Goal: Task Accomplishment & Management: Use online tool/utility

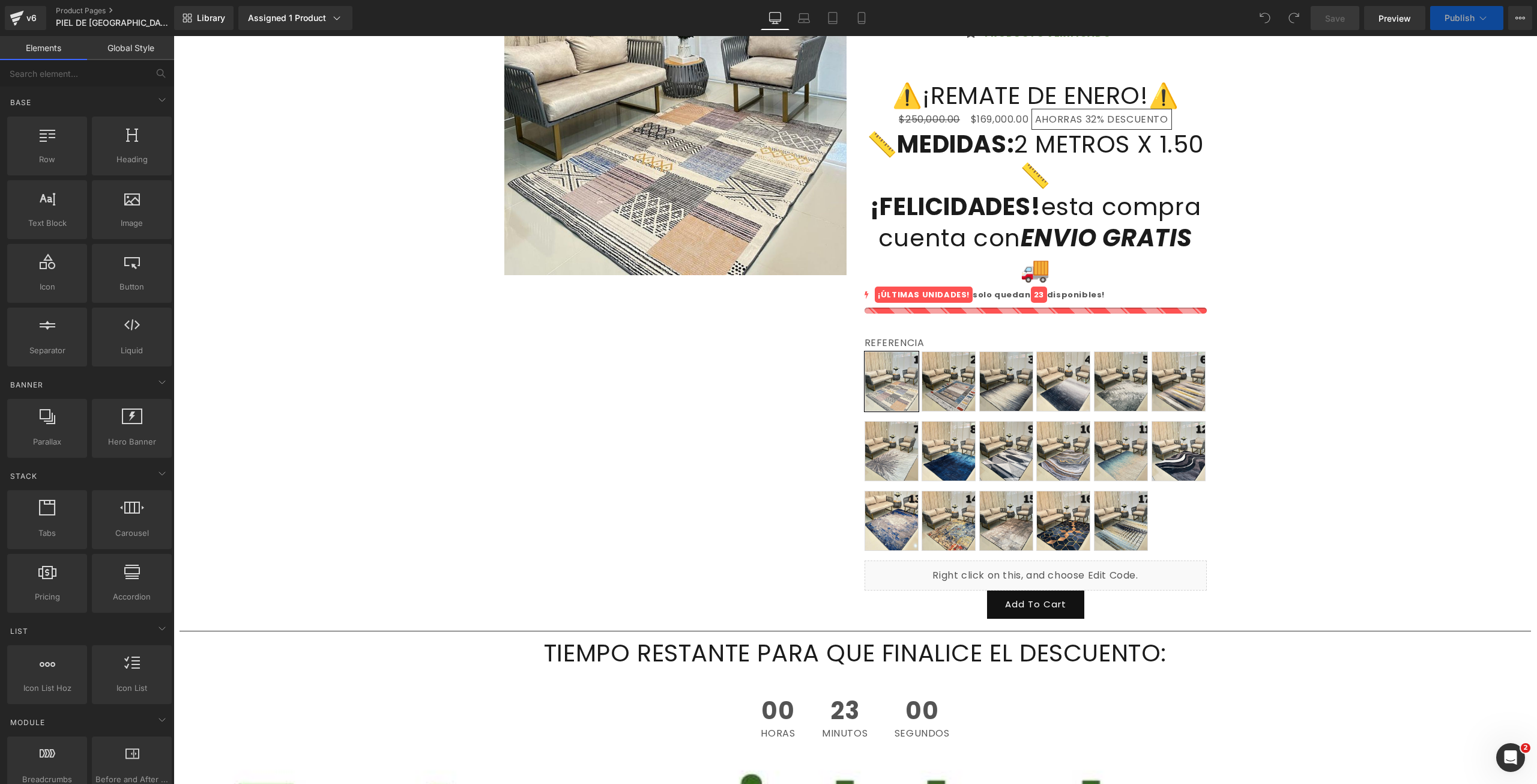
scroll to position [240, 0]
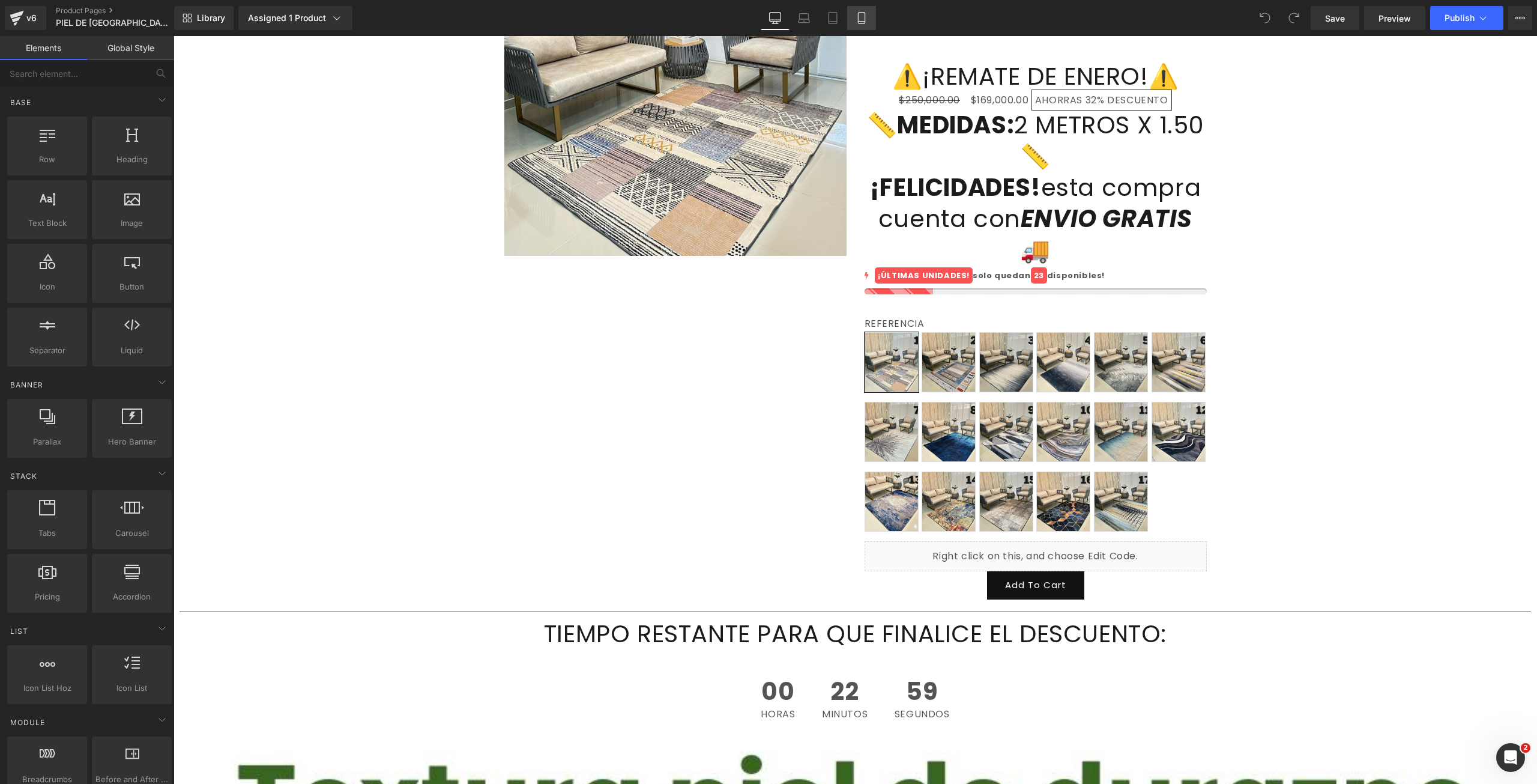
click at [861, 23] on icon at bounding box center [862, 19] width 12 height 12
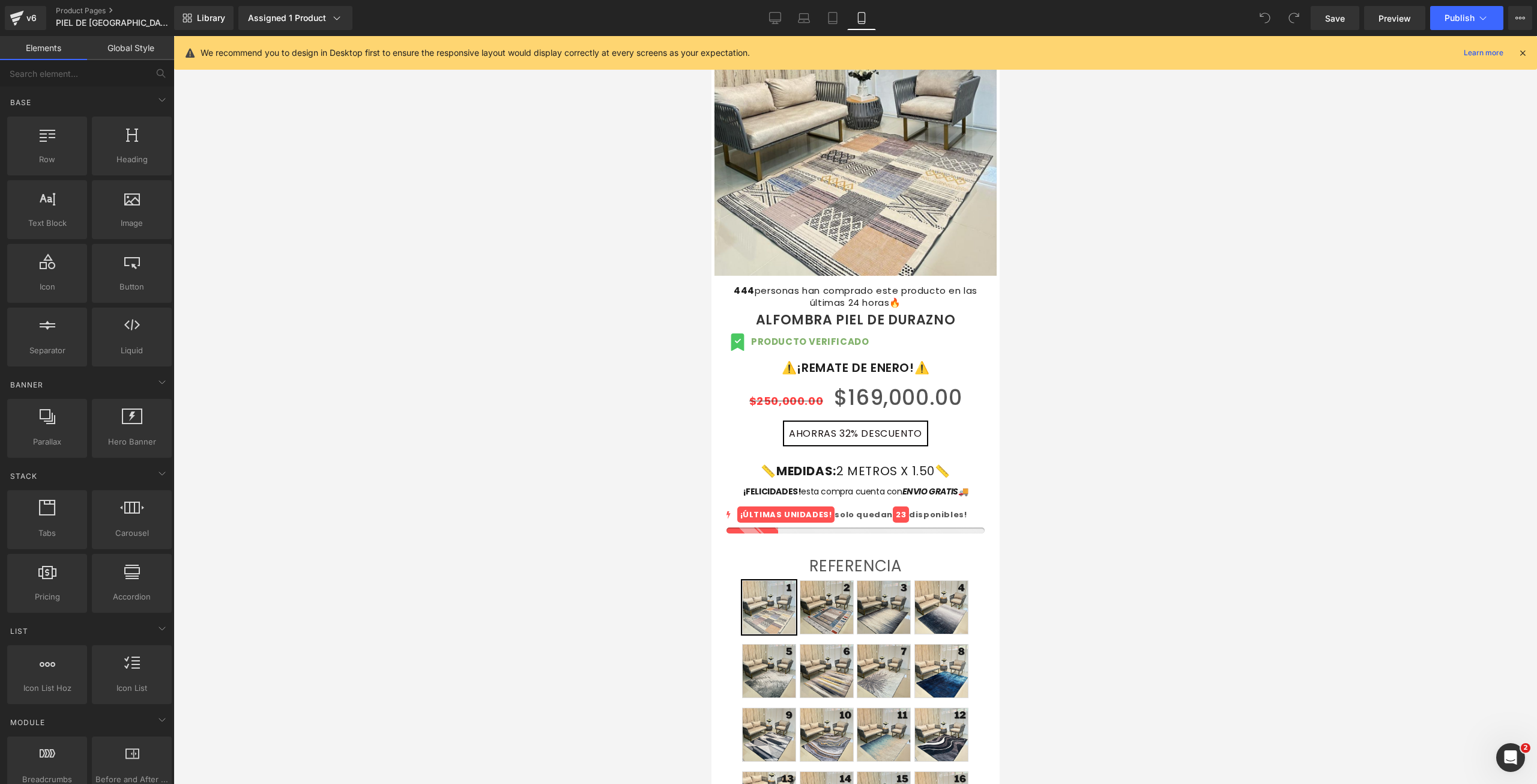
scroll to position [114, 0]
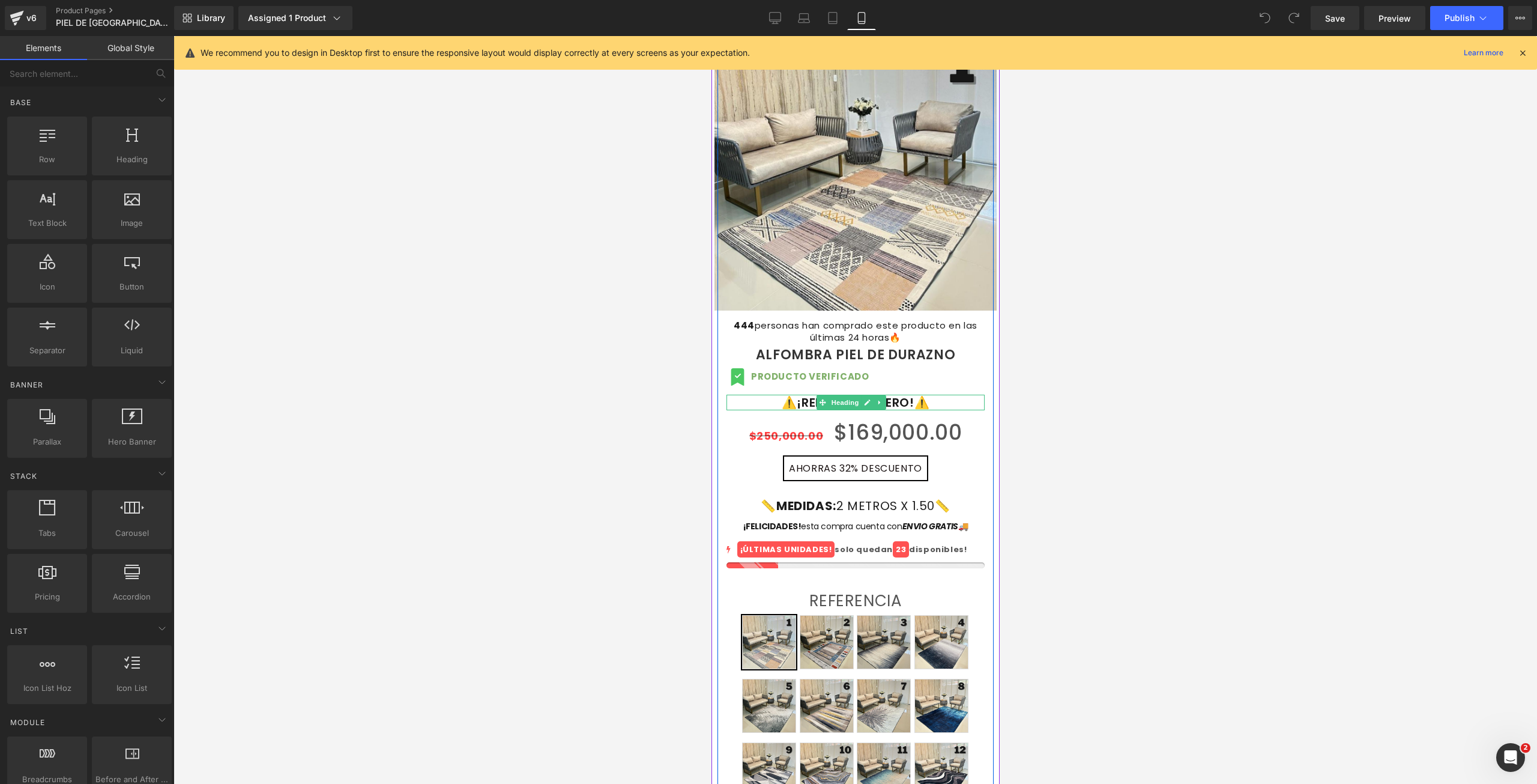
click at [892, 395] on h1 "⚠️¡REMATE DE ENERO!⚠️" at bounding box center [855, 403] width 258 height 16
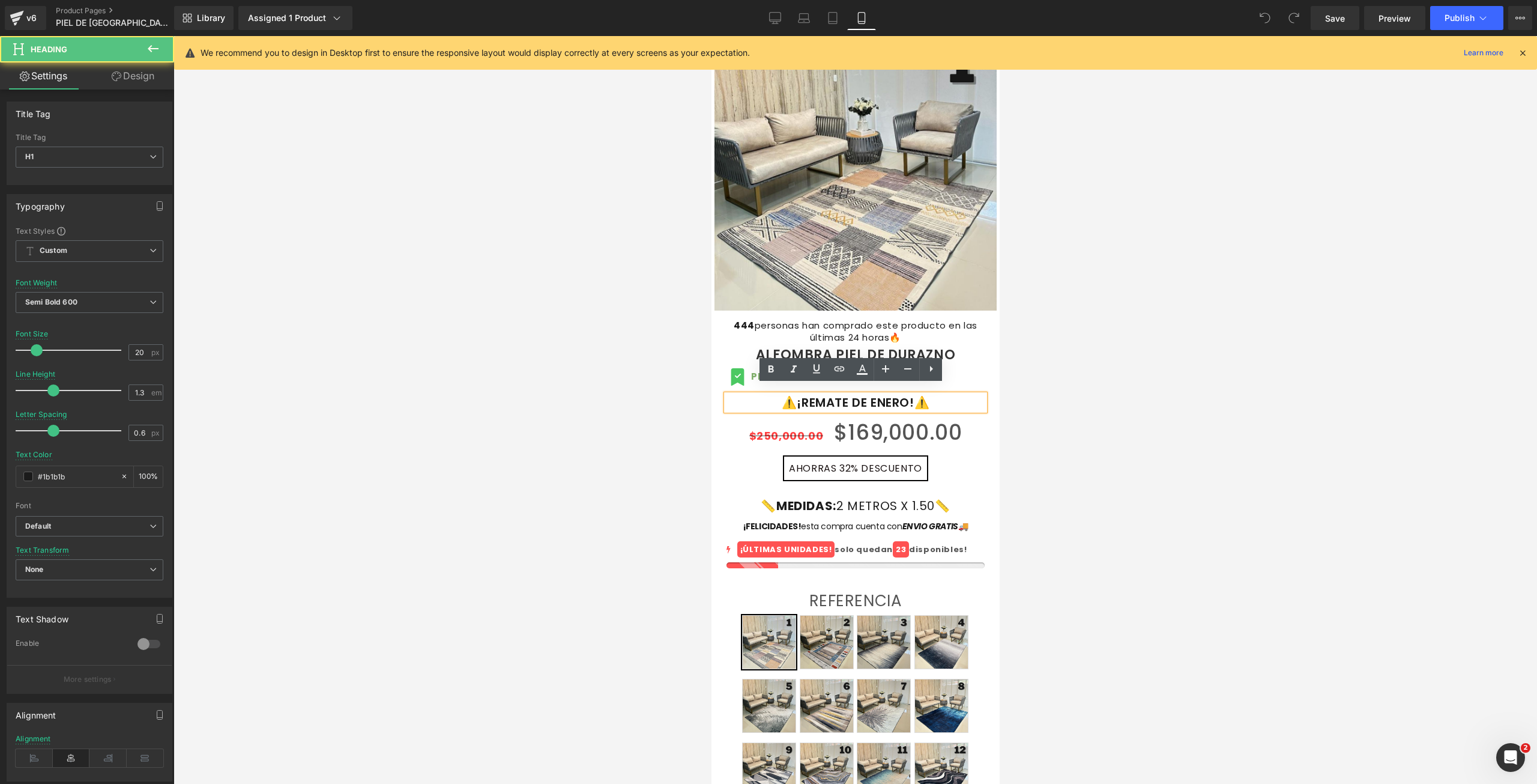
click at [634, 316] on div at bounding box center [855, 410] width 1364 height 748
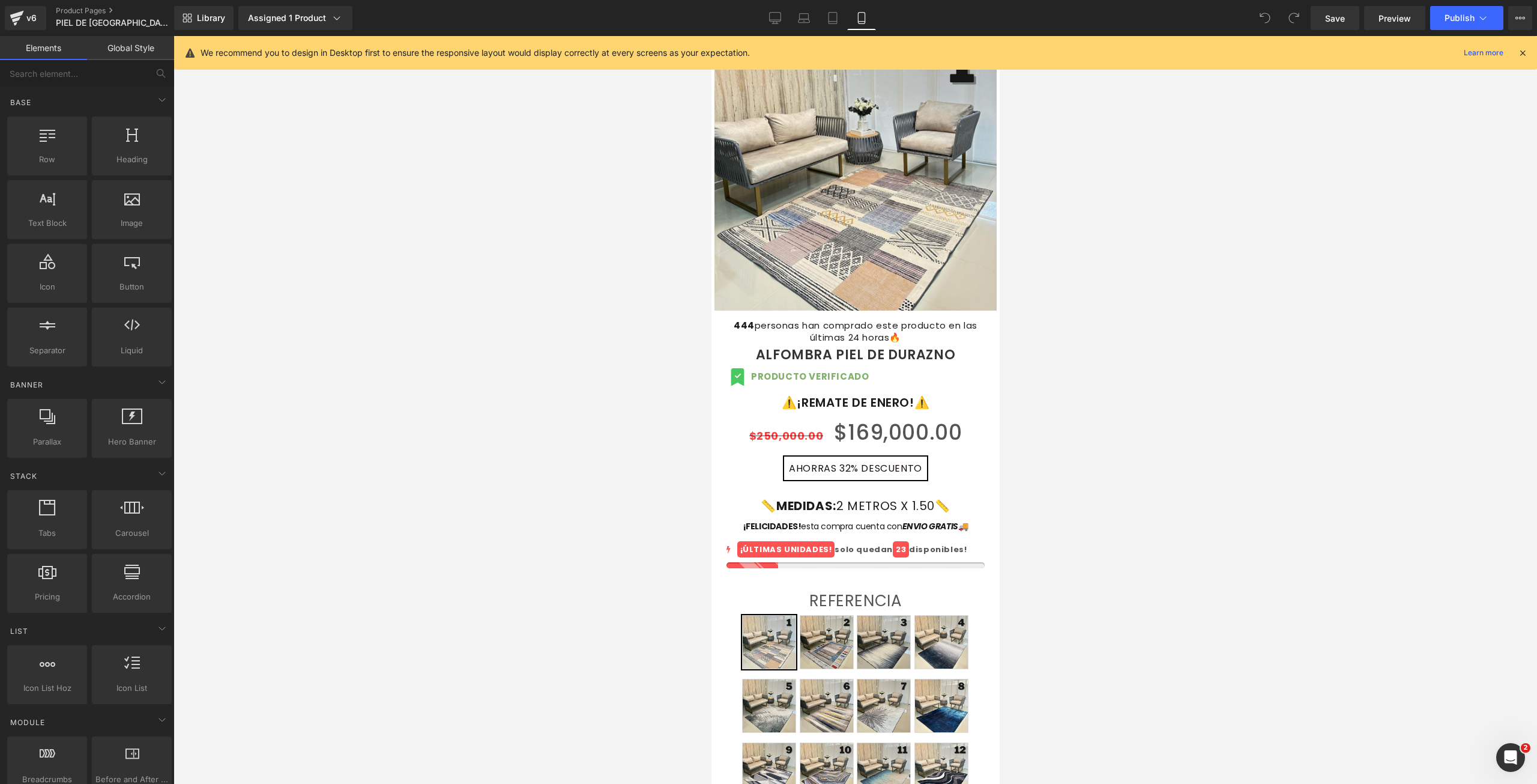
click at [1522, 53] on icon at bounding box center [1523, 52] width 11 height 11
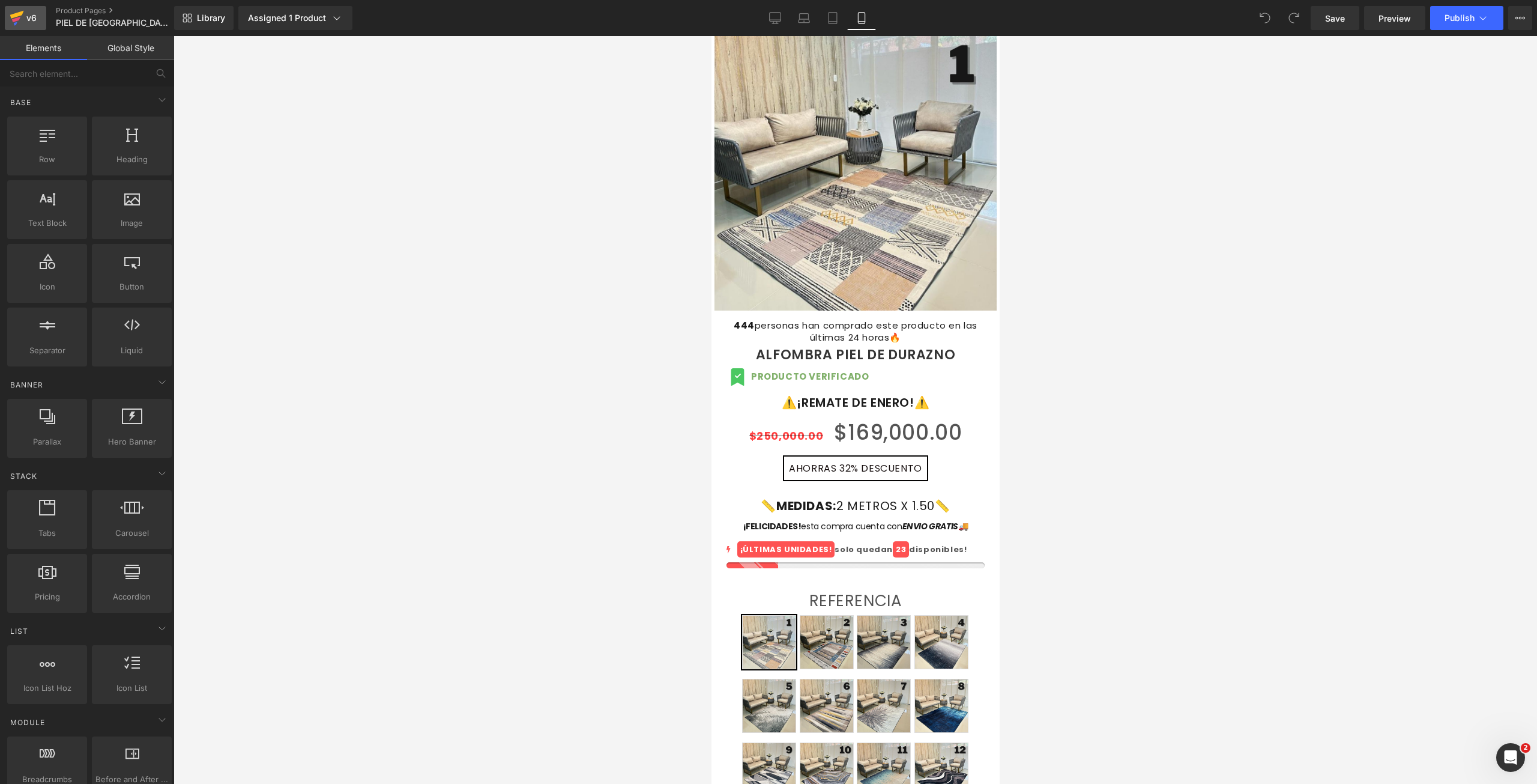
click at [24, 9] on link "v6" at bounding box center [25, 18] width 42 height 24
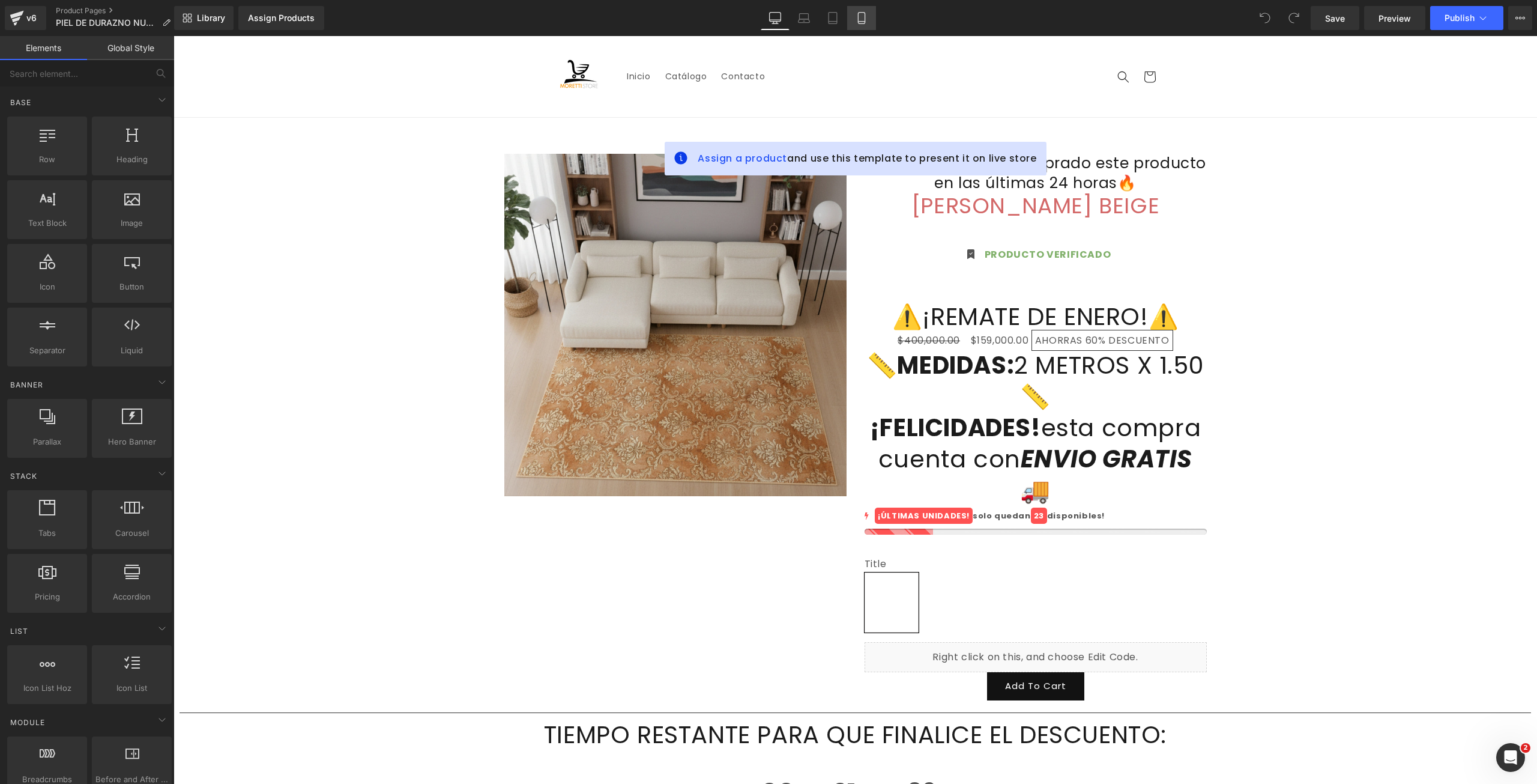
click at [867, 21] on icon at bounding box center [862, 19] width 12 height 12
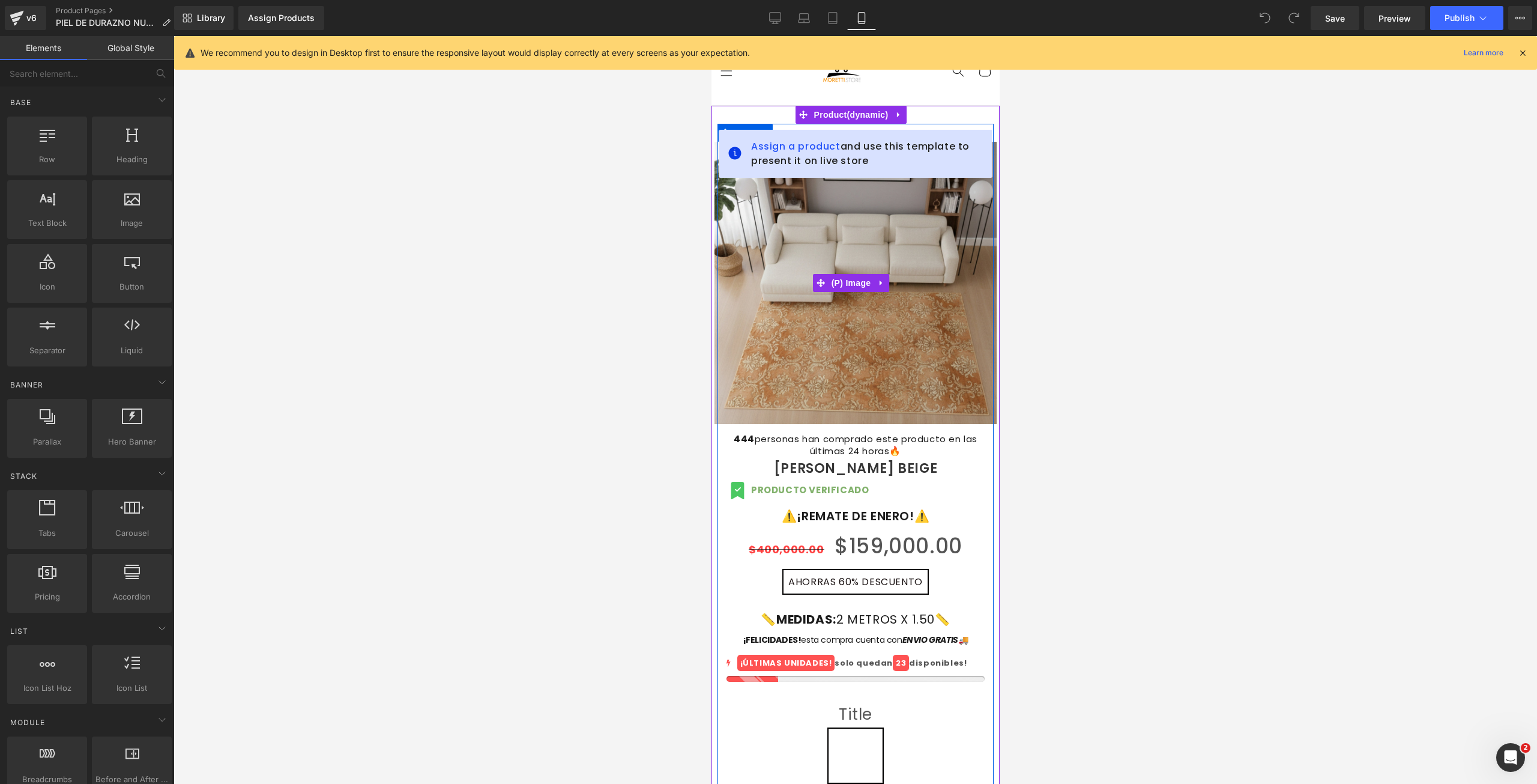
click at [886, 206] on img at bounding box center [855, 283] width 283 height 283
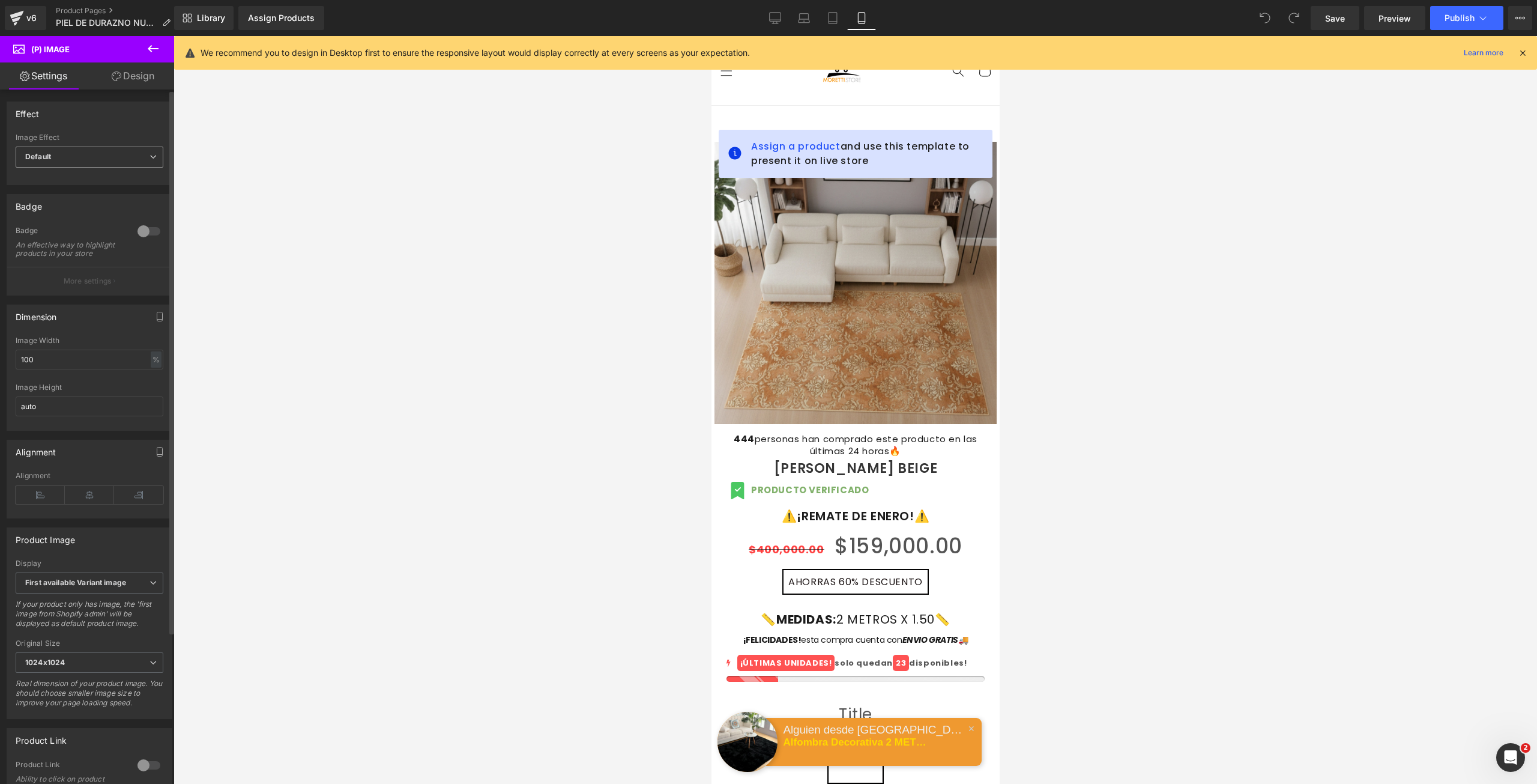
click at [128, 156] on span "Default" at bounding box center [90, 157] width 148 height 21
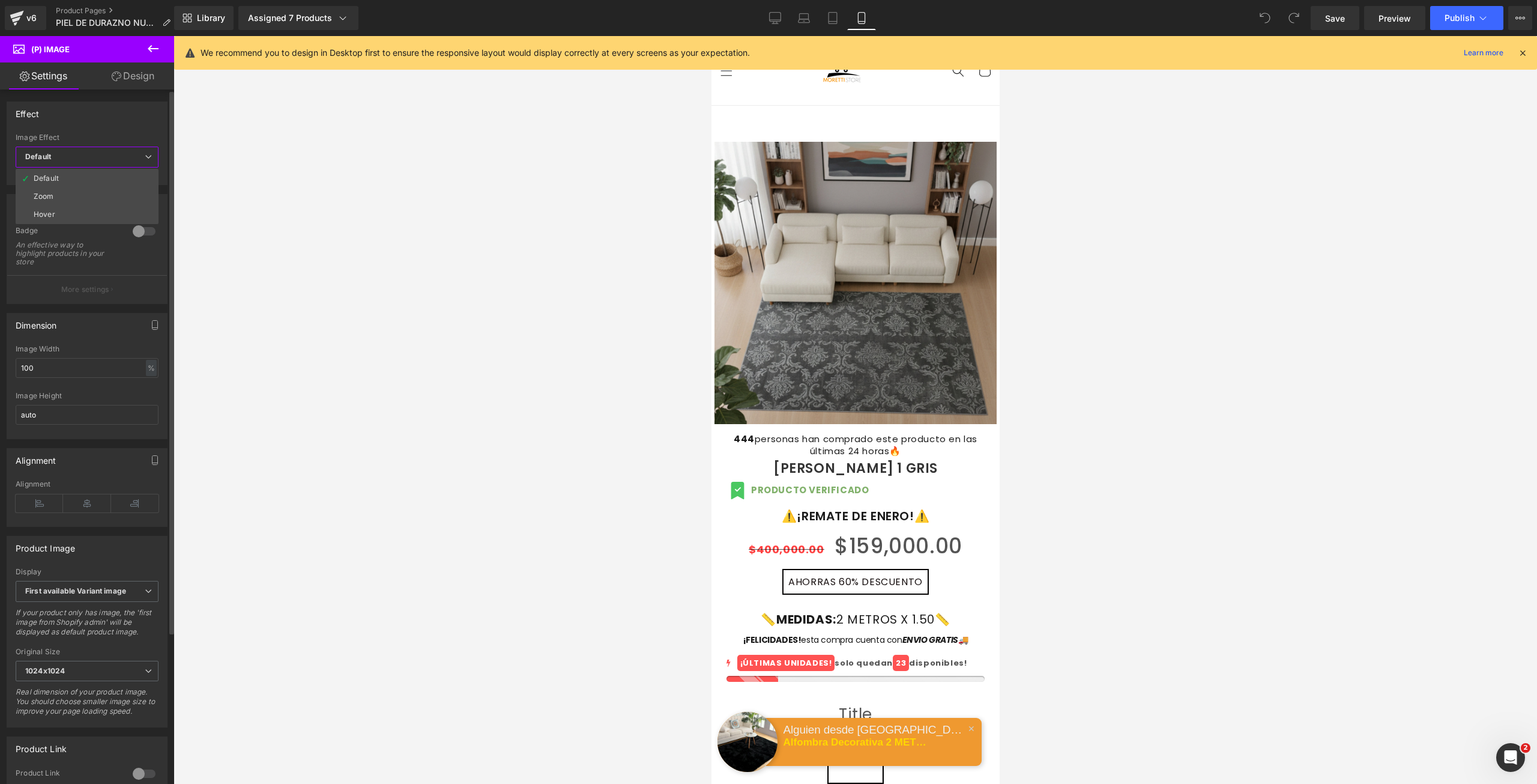
click at [141, 152] on span "Default" at bounding box center [87, 157] width 143 height 21
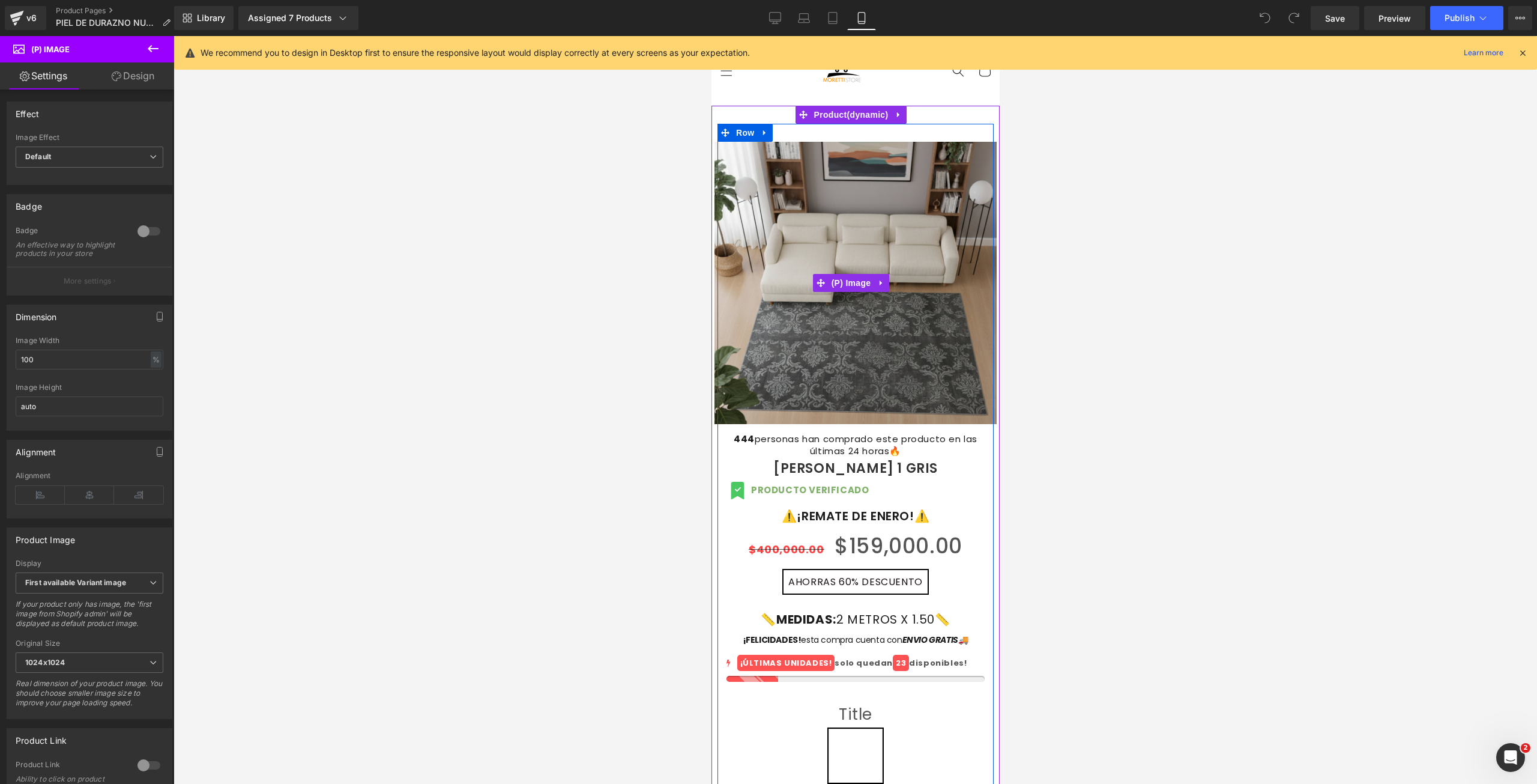
click at [843, 305] on img at bounding box center [855, 283] width 283 height 283
click at [833, 129] on div "Sale Off (P) Image 444 personas han comprado este producto en las últimas 24 ho…" at bounding box center [855, 490] width 276 height 732
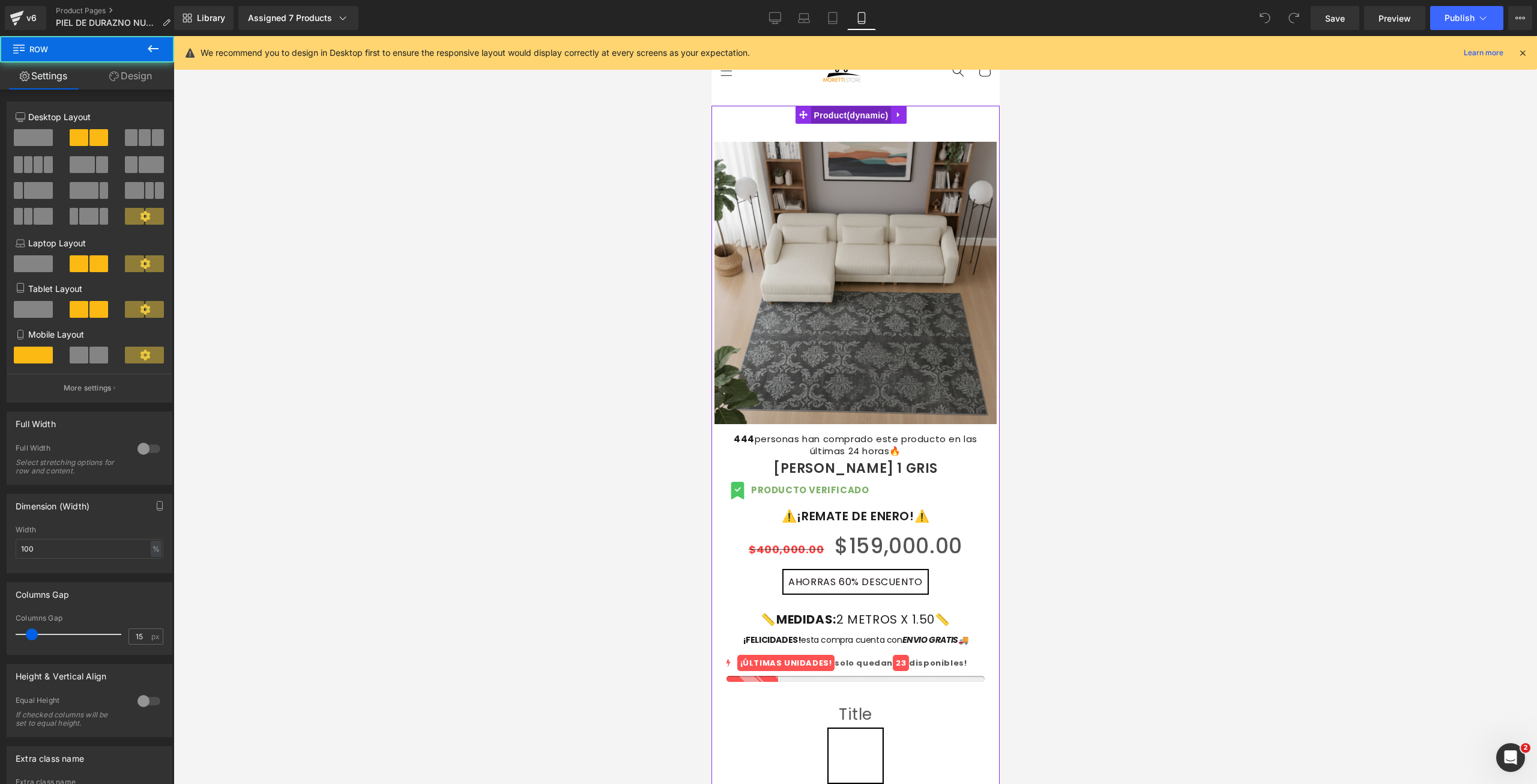
click at [837, 114] on span "Product" at bounding box center [851, 116] width 81 height 18
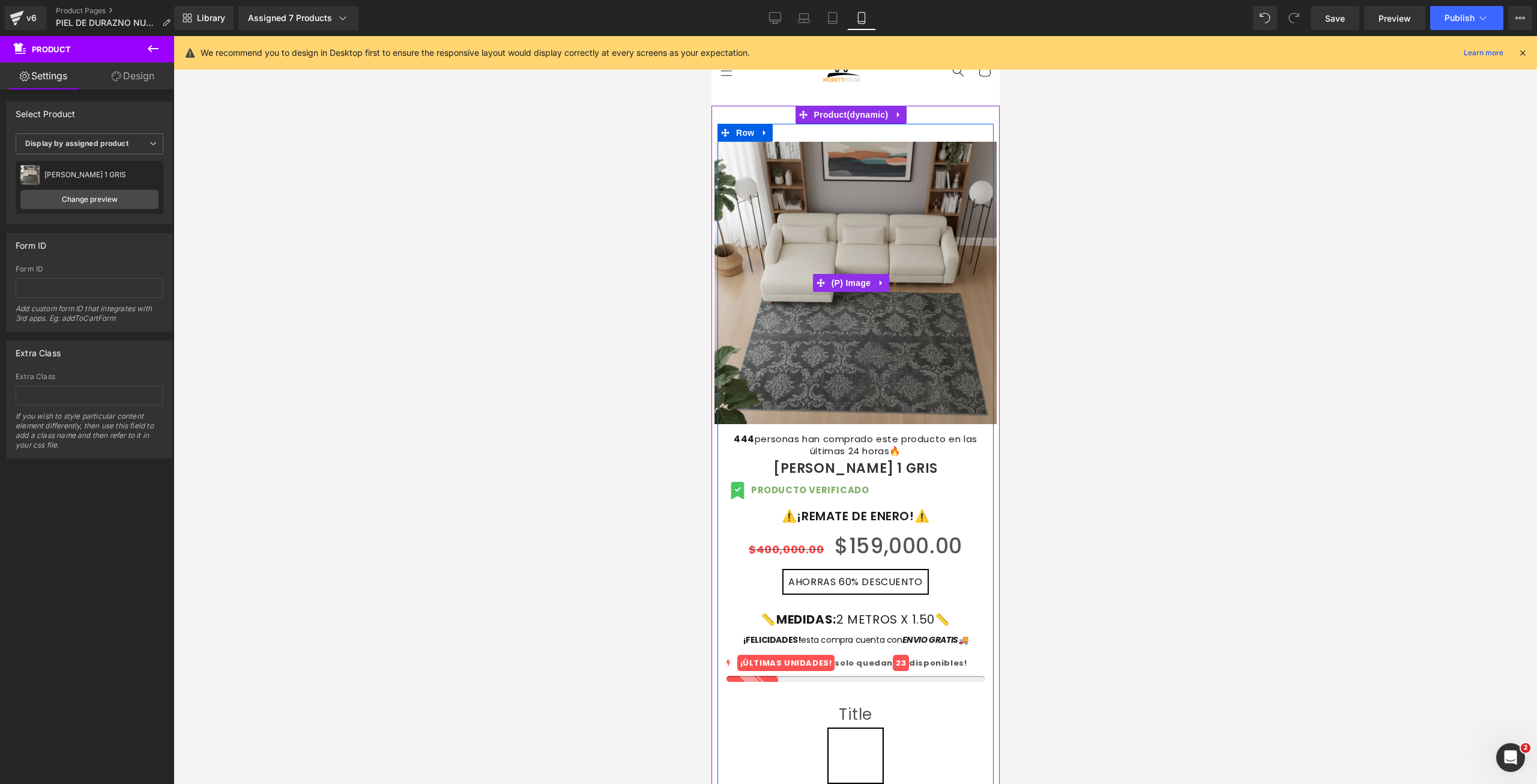
click at [912, 326] on img at bounding box center [855, 283] width 283 height 283
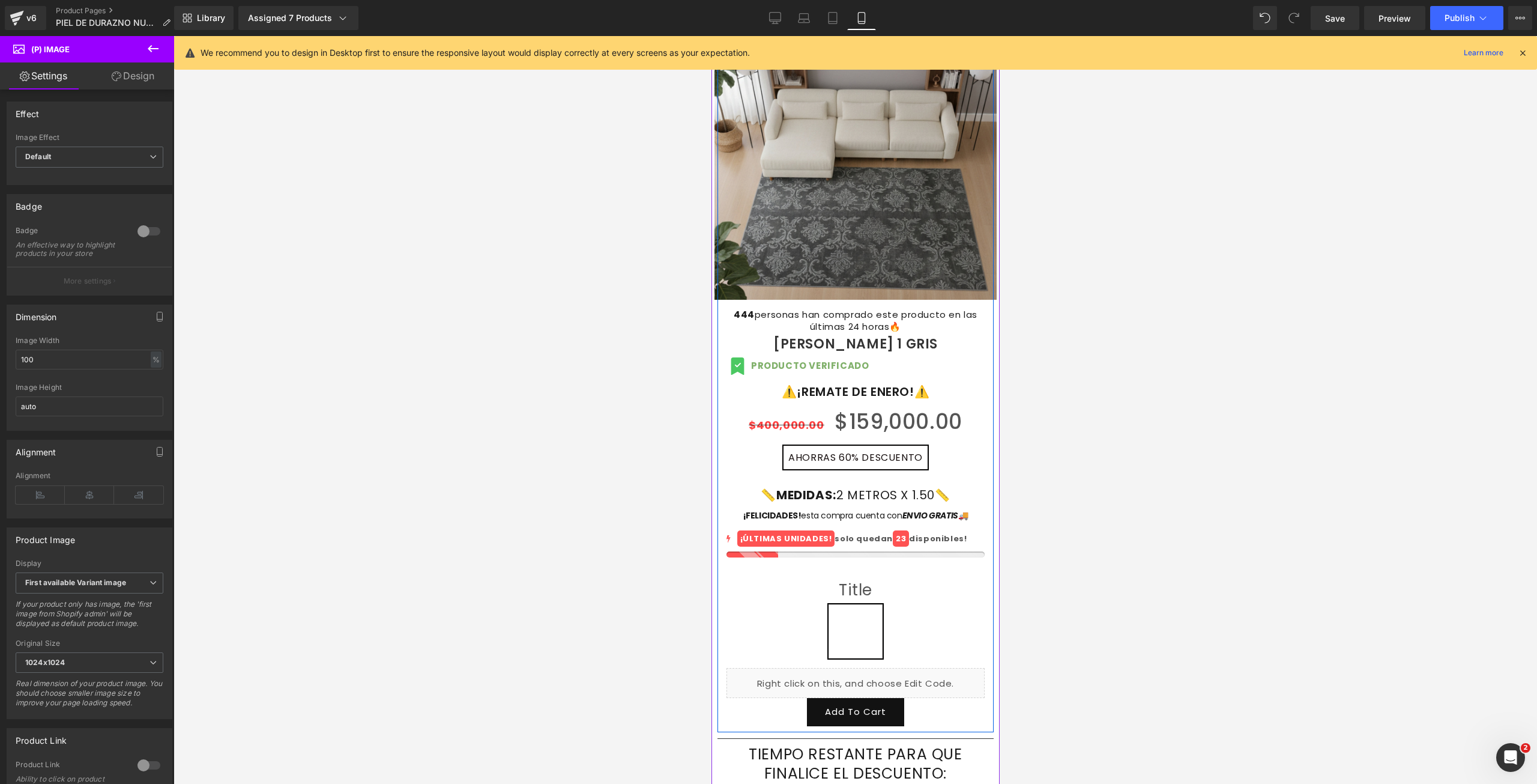
scroll to position [180, 0]
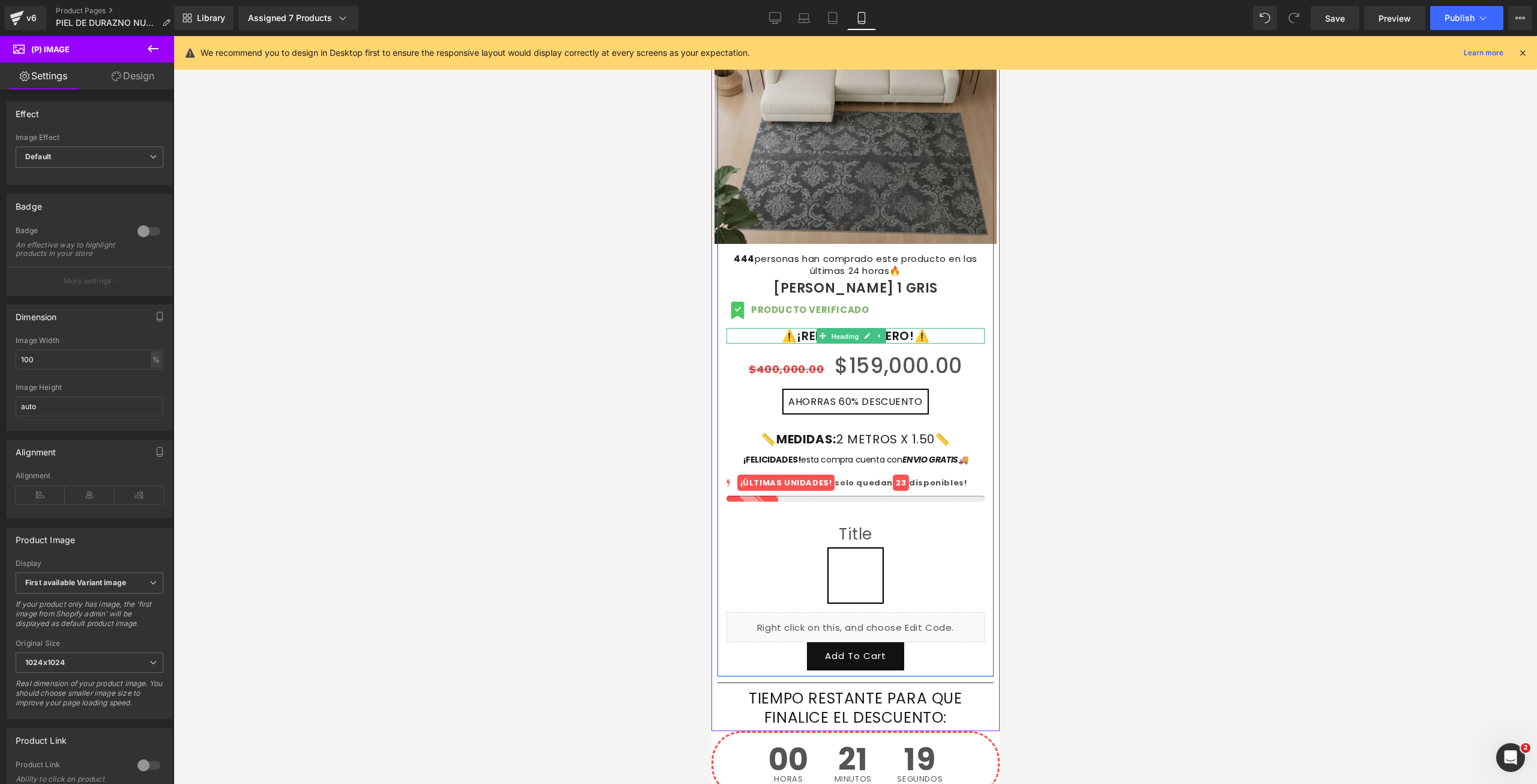
click at [844, 329] on span "Heading" at bounding box center [845, 336] width 32 height 14
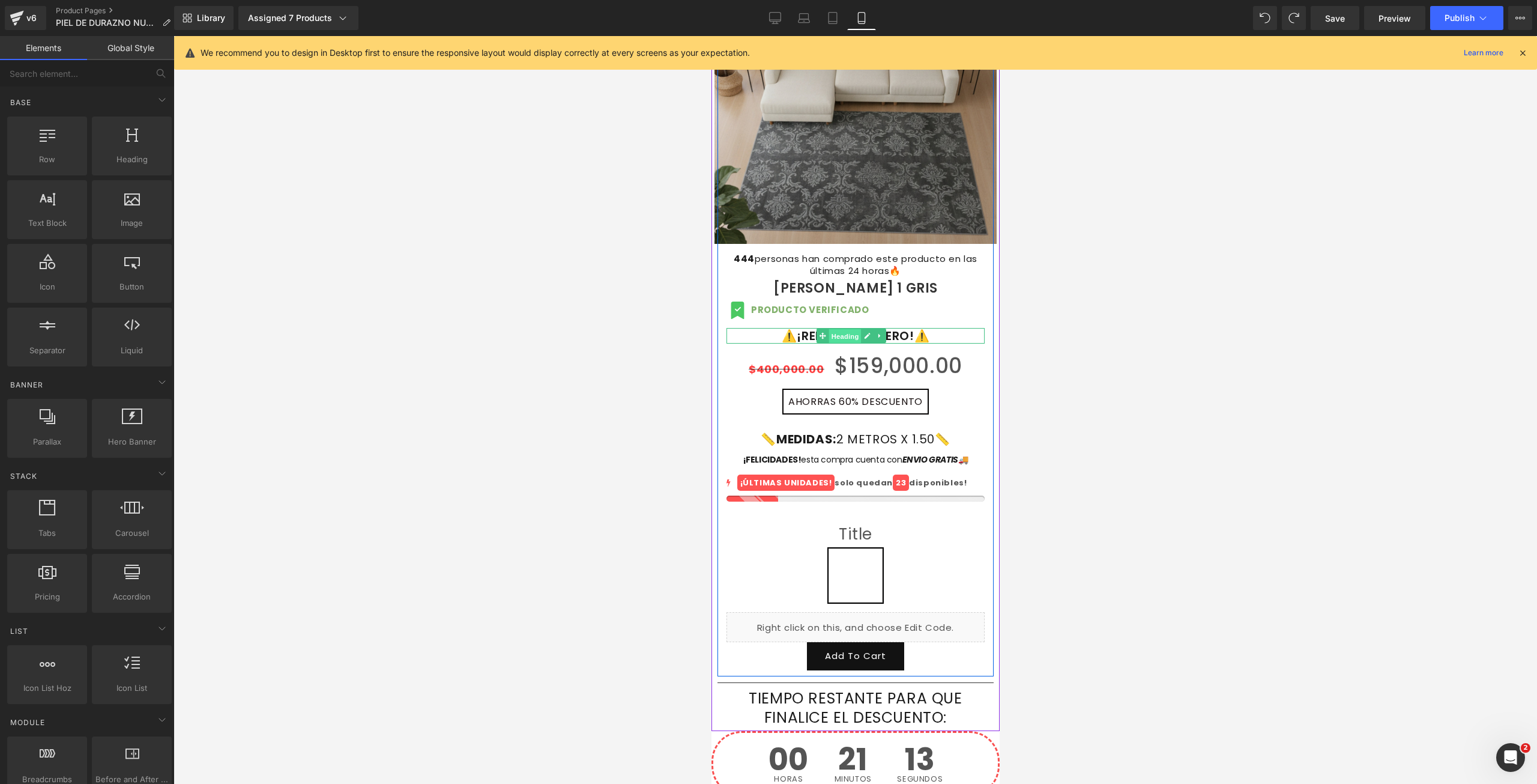
click at [847, 329] on span "Heading" at bounding box center [845, 336] width 32 height 14
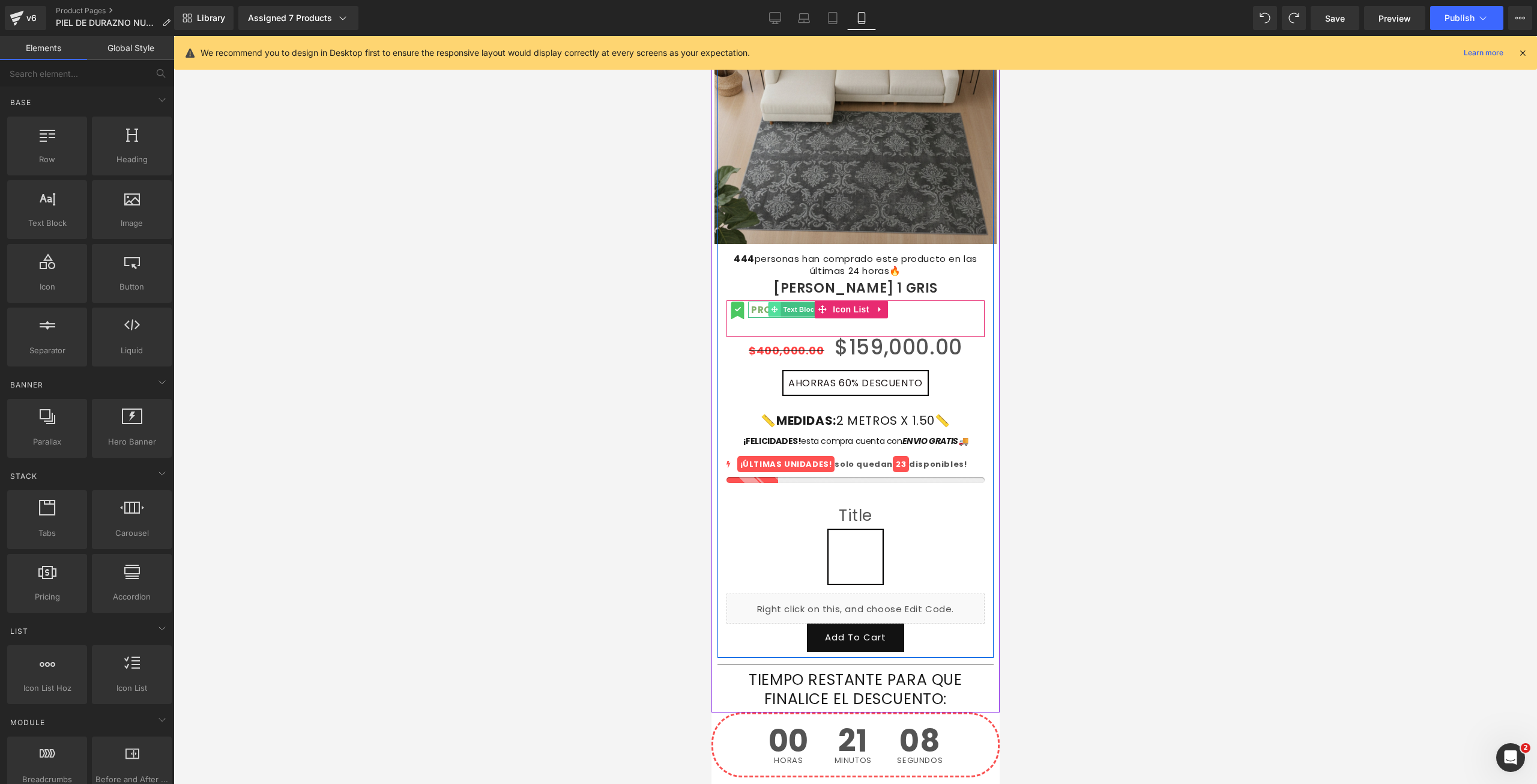
click at [769, 302] on span at bounding box center [773, 309] width 12 height 14
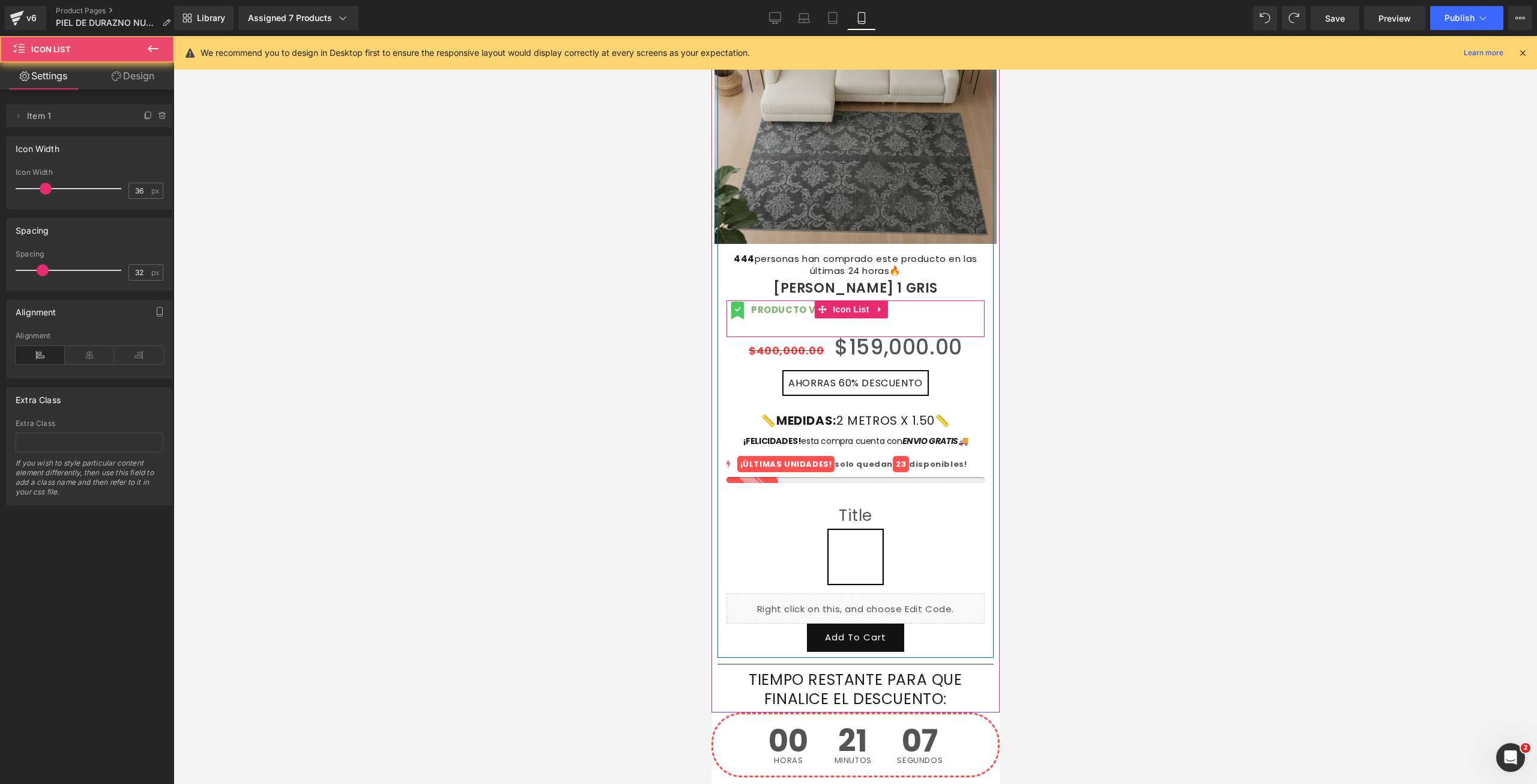
click at [910, 316] on div "Icon PRODUCTO VERIFICADO Text Block" at bounding box center [855, 319] width 258 height 36
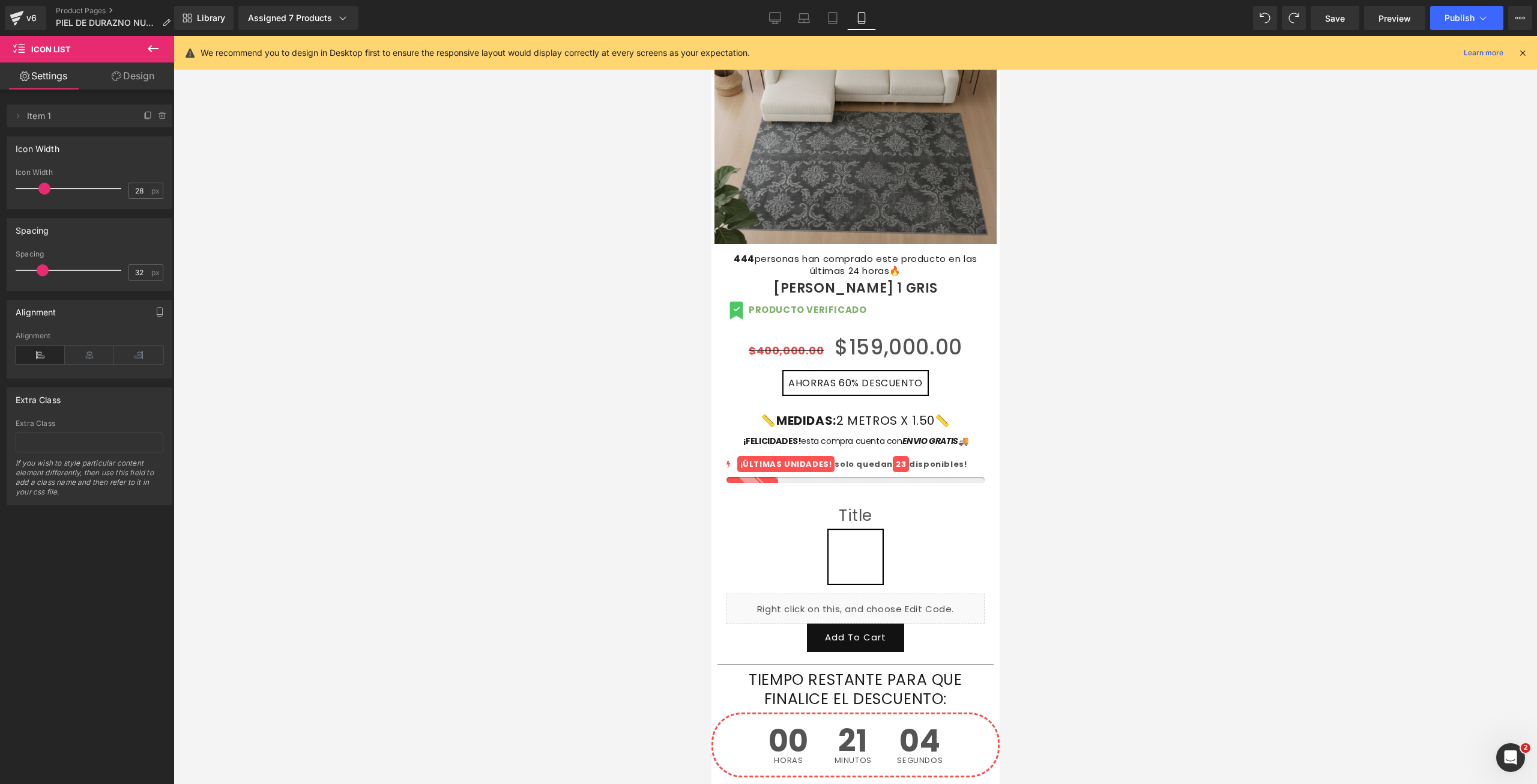
type input "27"
click at [39, 190] on span at bounding box center [40, 188] width 12 height 12
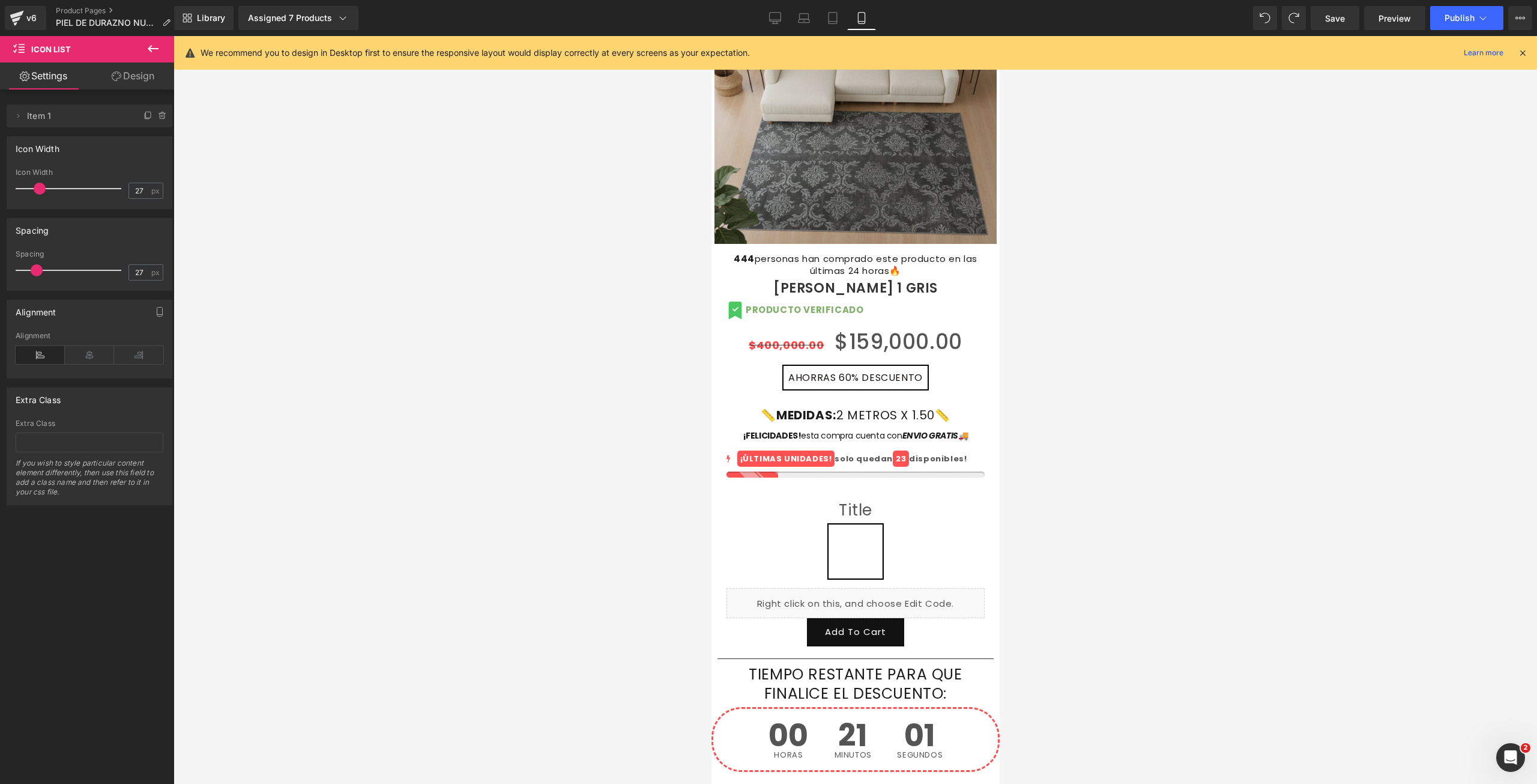
type input "28"
click at [38, 270] on span at bounding box center [41, 270] width 12 height 12
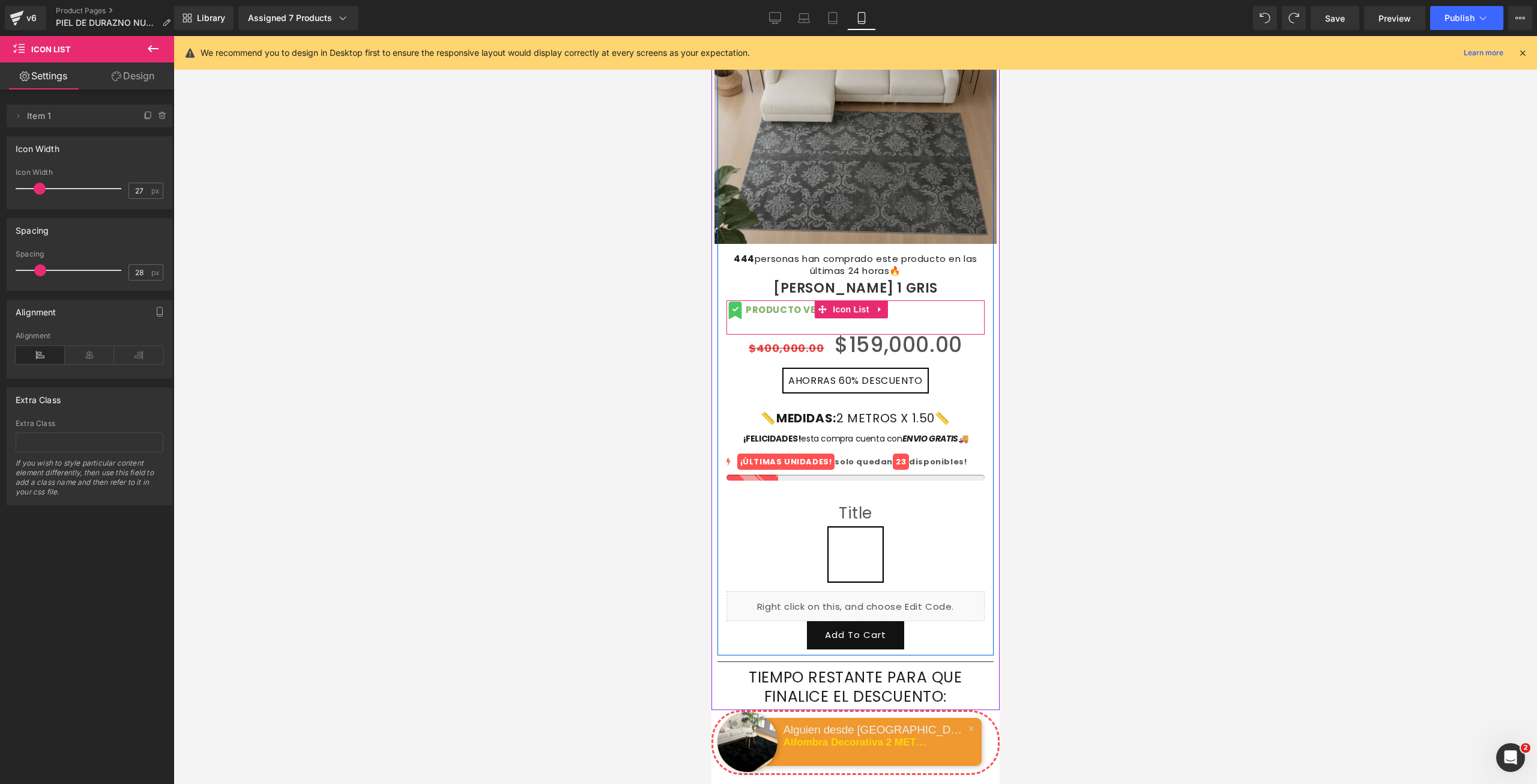
click at [930, 312] on div "Icon PRODUCTO VERIFICADO Text Block" at bounding box center [855, 317] width 258 height 33
click at [753, 303] on strong "PRODUCTO VERIFICADO" at bounding box center [804, 309] width 117 height 12
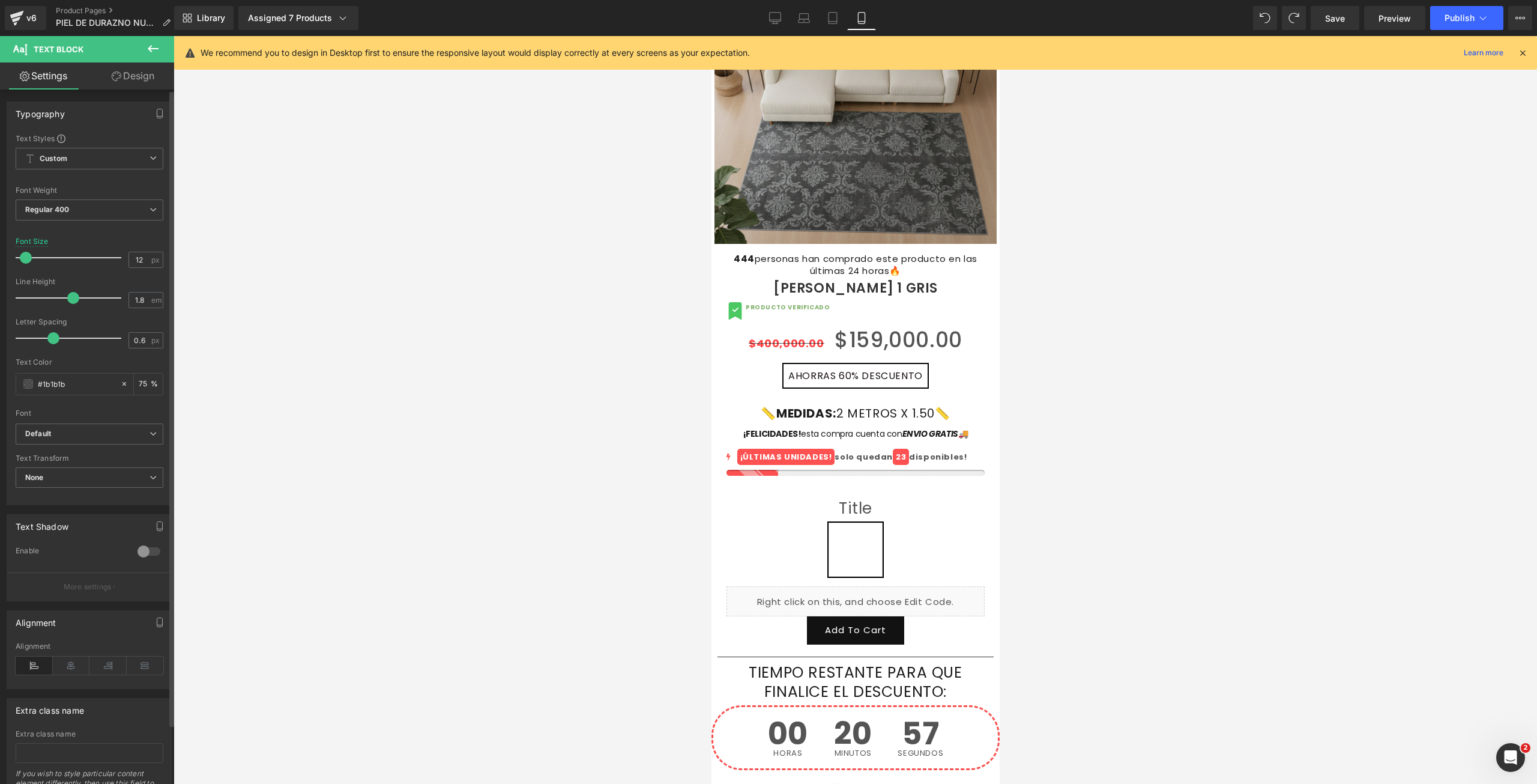
type input "13"
click at [28, 256] on span at bounding box center [29, 258] width 12 height 12
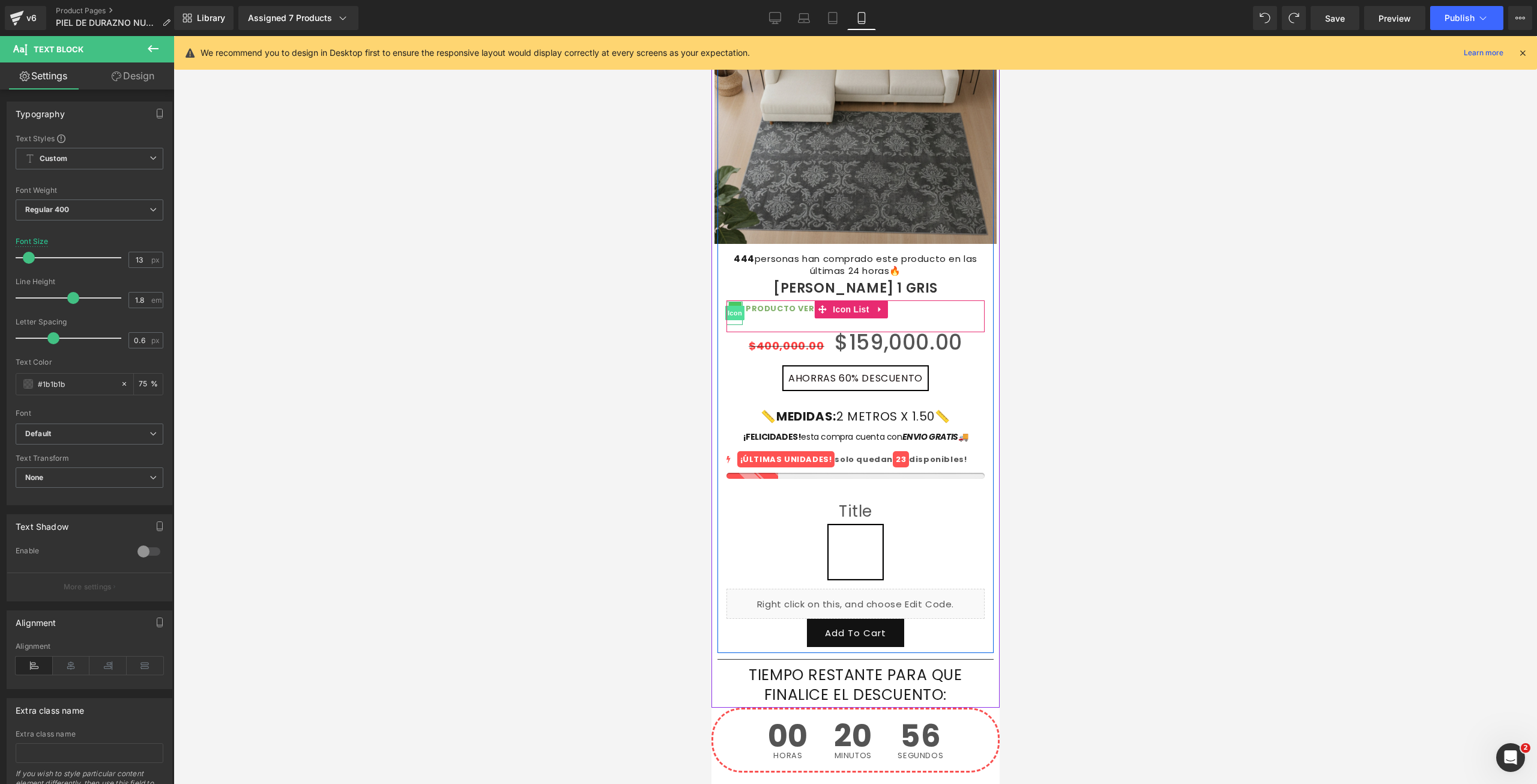
click at [732, 307] on span "Icon" at bounding box center [734, 313] width 20 height 14
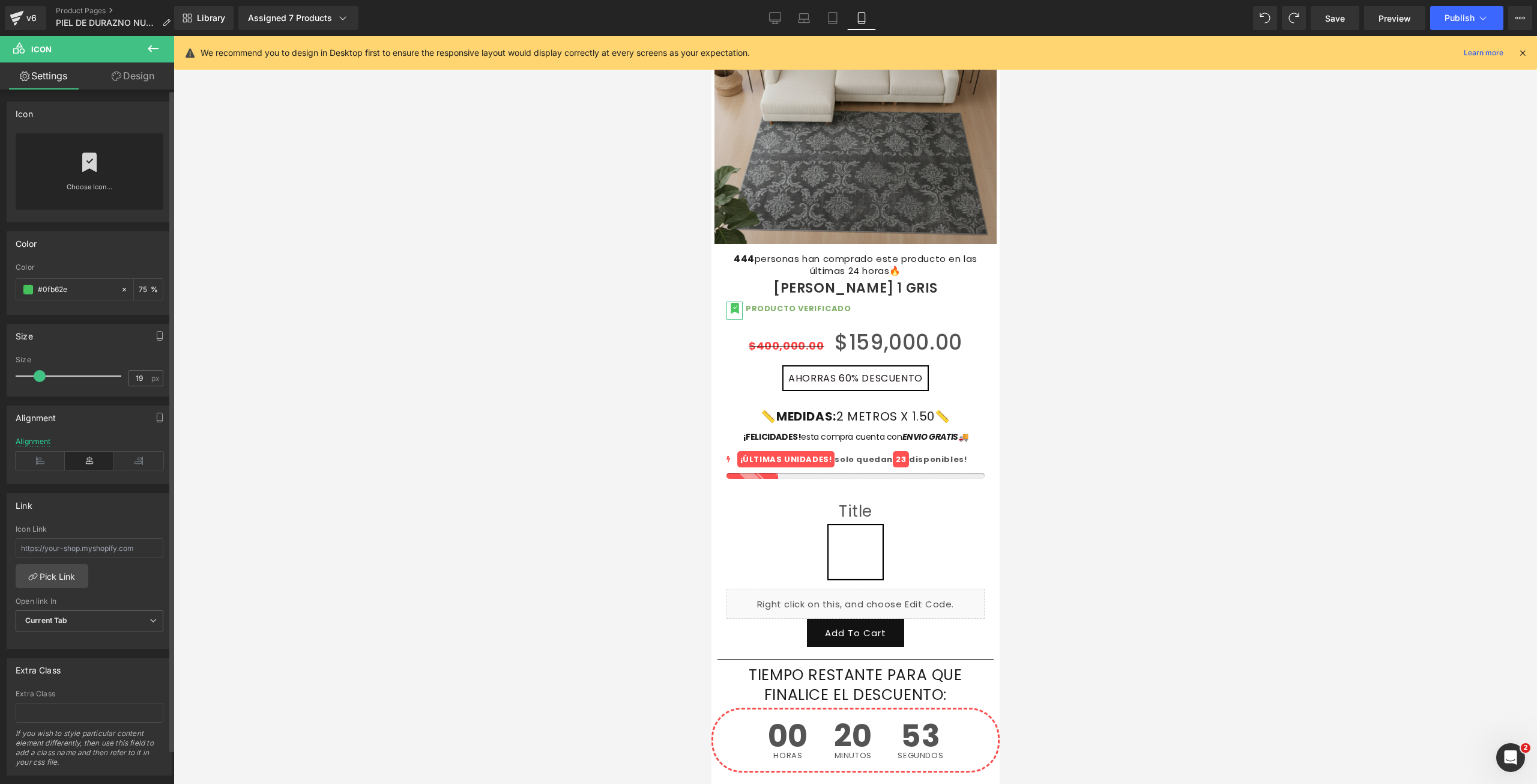
type input "20"
drag, startPoint x: 48, startPoint y: 373, endPoint x: 40, endPoint y: 373, distance: 8.0
click at [40, 373] on span at bounding box center [42, 376] width 12 height 12
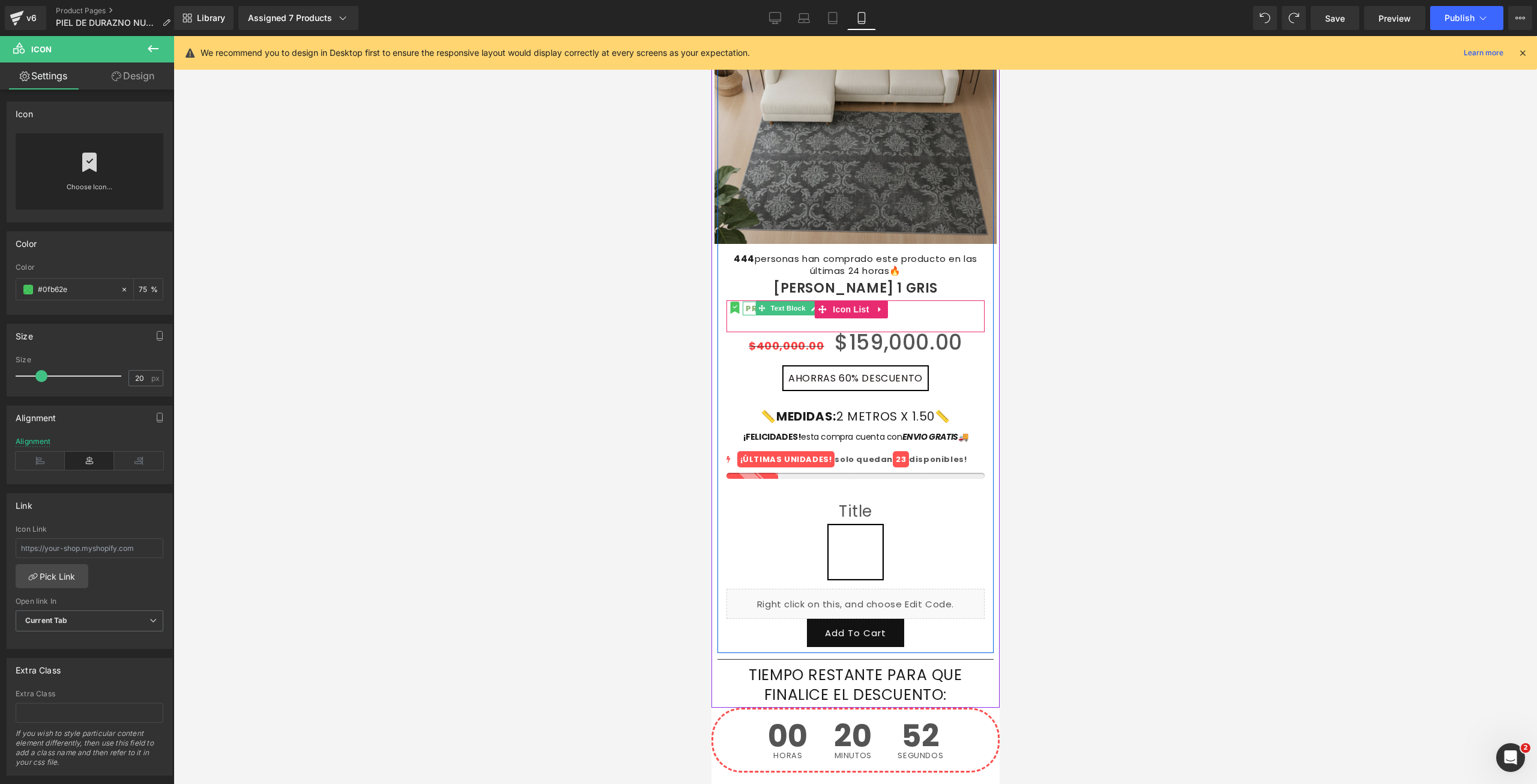
click at [777, 301] on span "Text Block" at bounding box center [787, 308] width 40 height 14
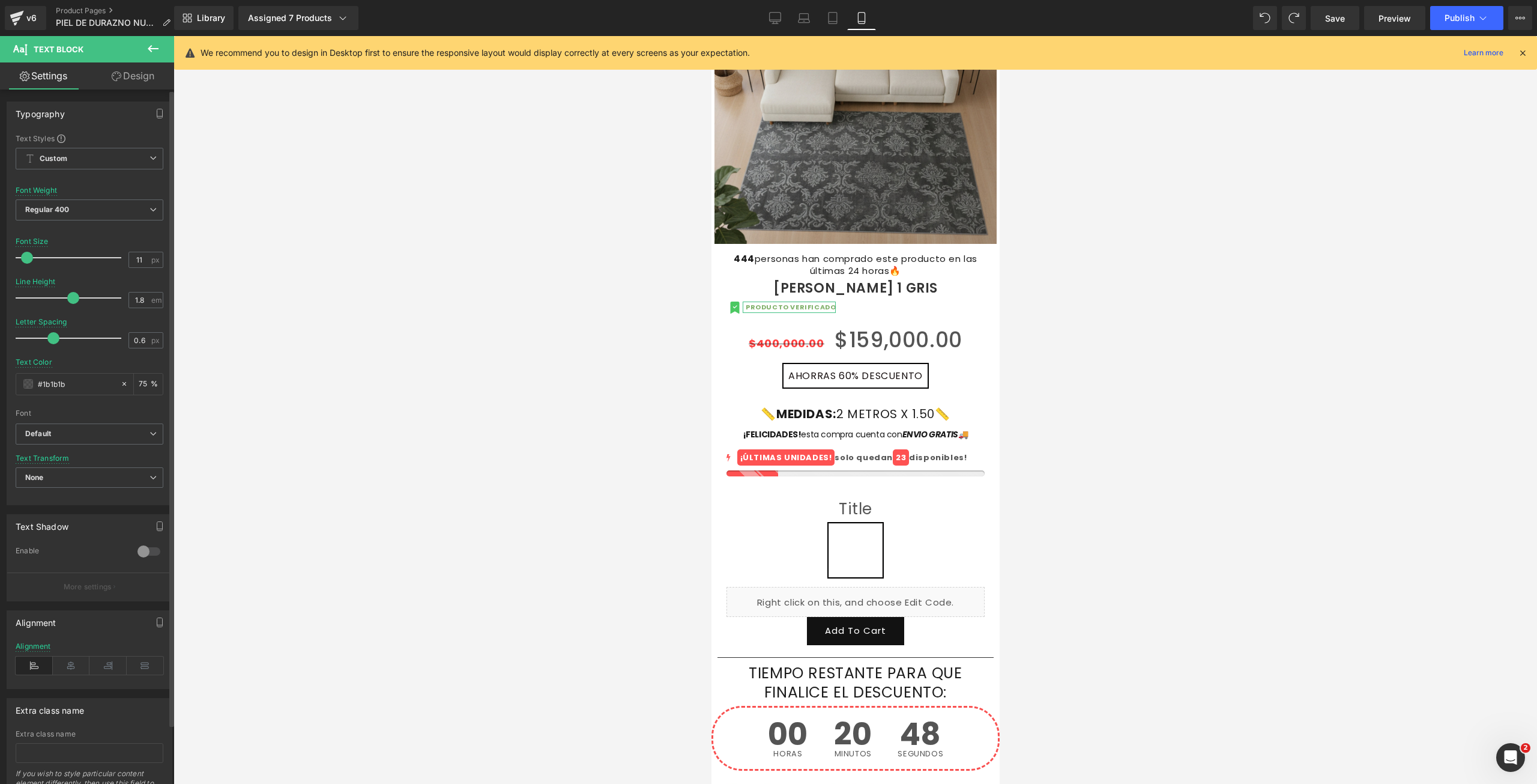
type input "12"
click at [27, 260] on span at bounding box center [28, 258] width 12 height 12
click at [317, 296] on div at bounding box center [855, 410] width 1364 height 748
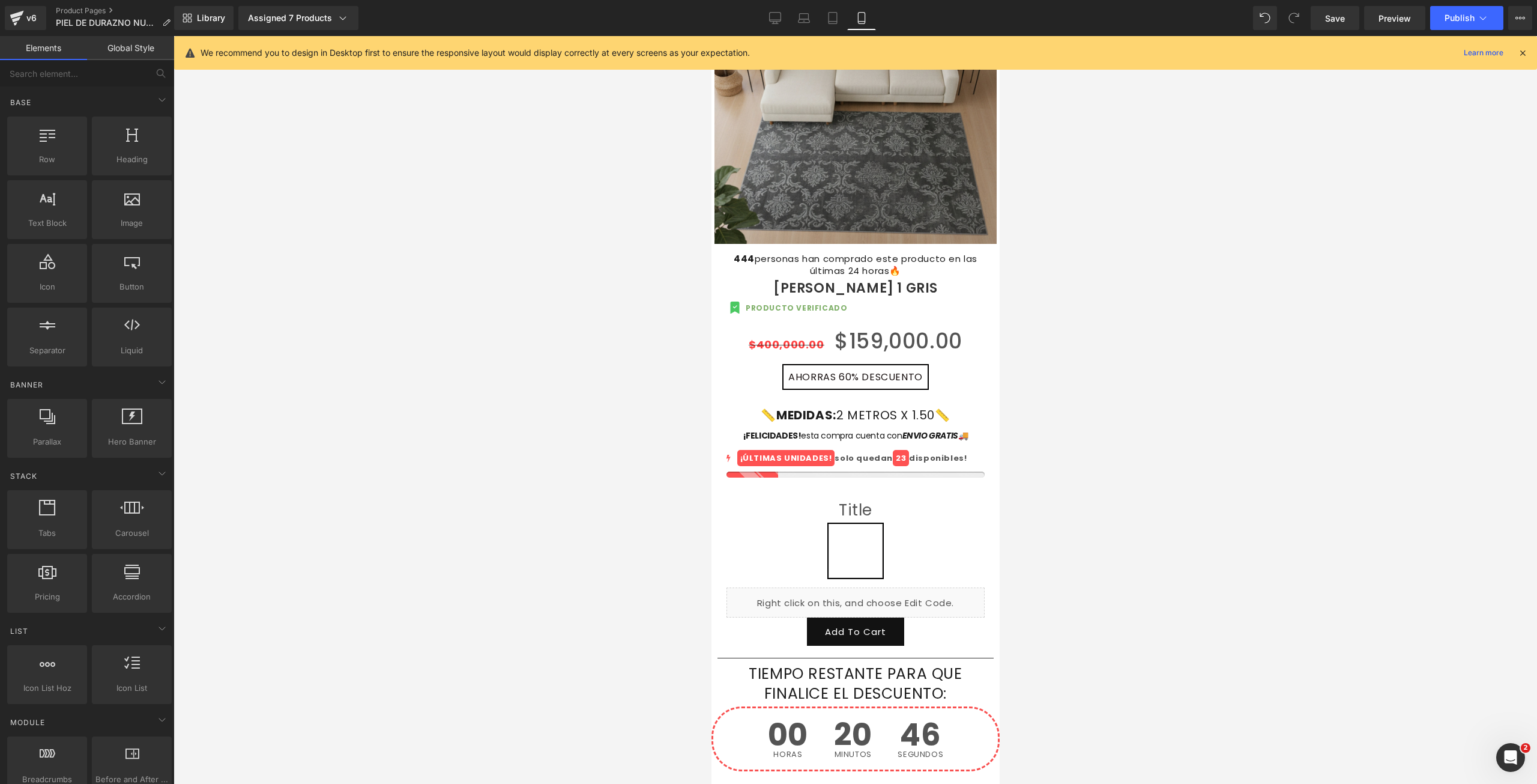
click at [317, 296] on div at bounding box center [855, 410] width 1364 height 748
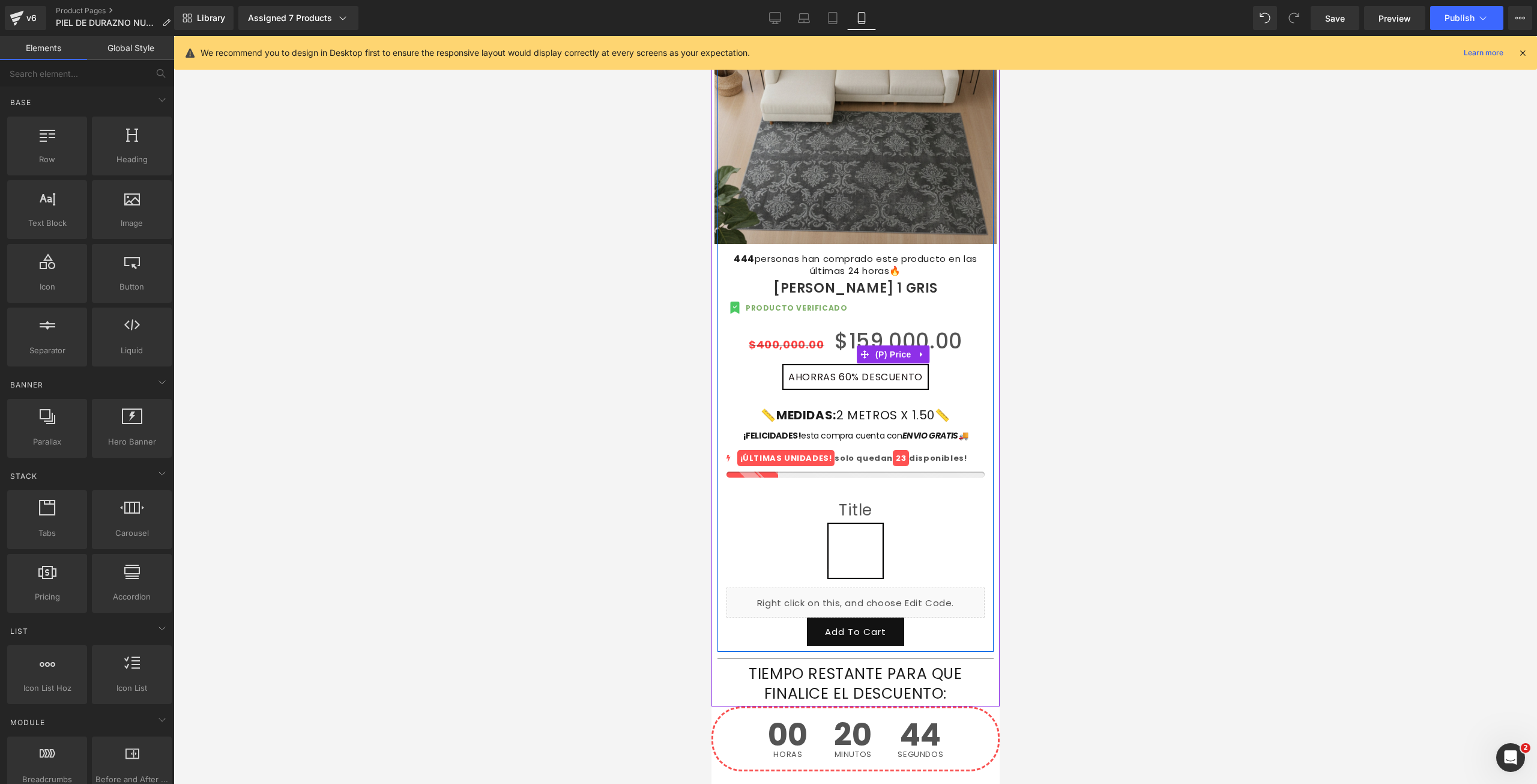
click at [861, 370] on span "DESCUENTO" at bounding box center [892, 377] width 60 height 14
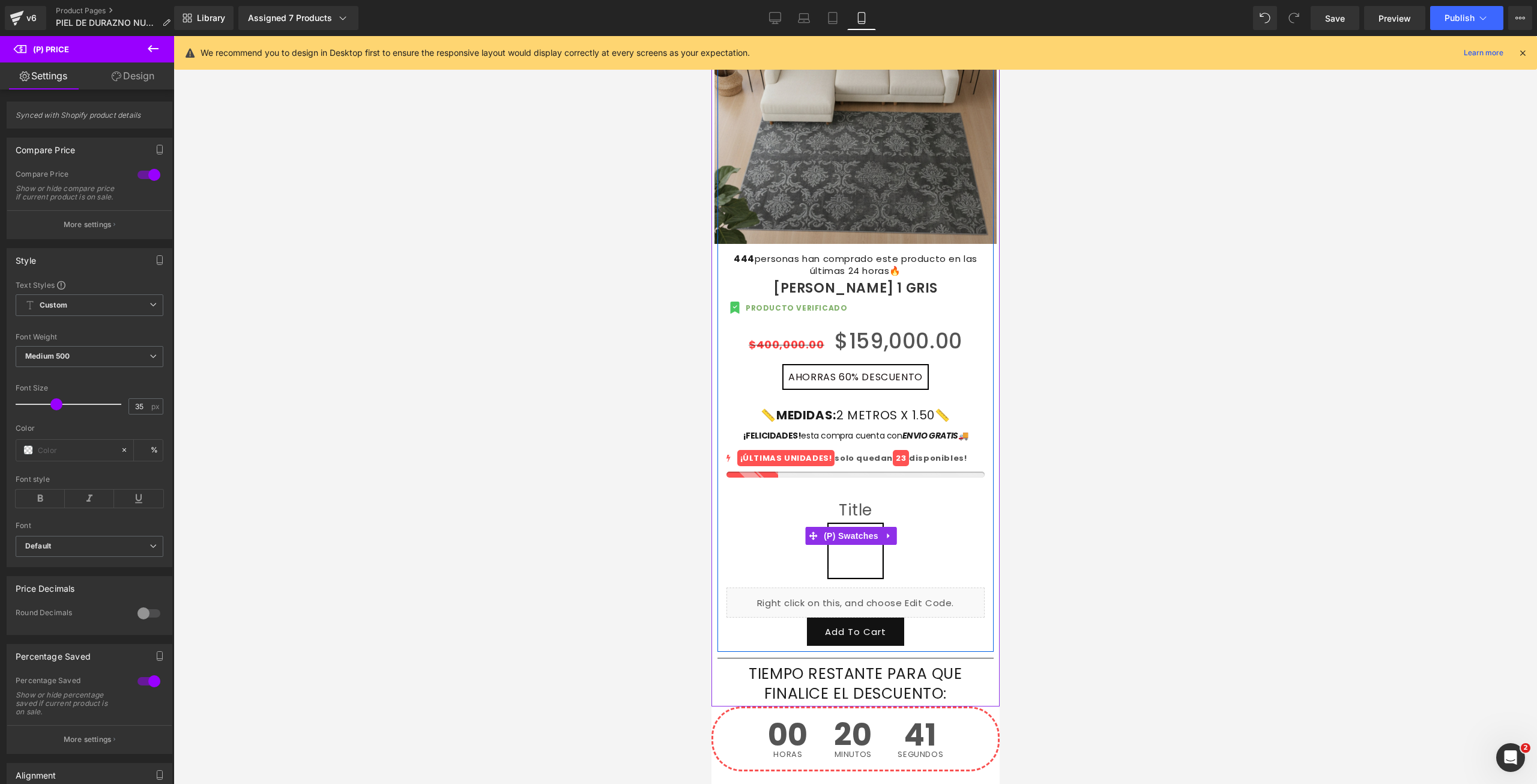
click at [849, 548] on span "Default Title" at bounding box center [855, 550] width 54 height 54
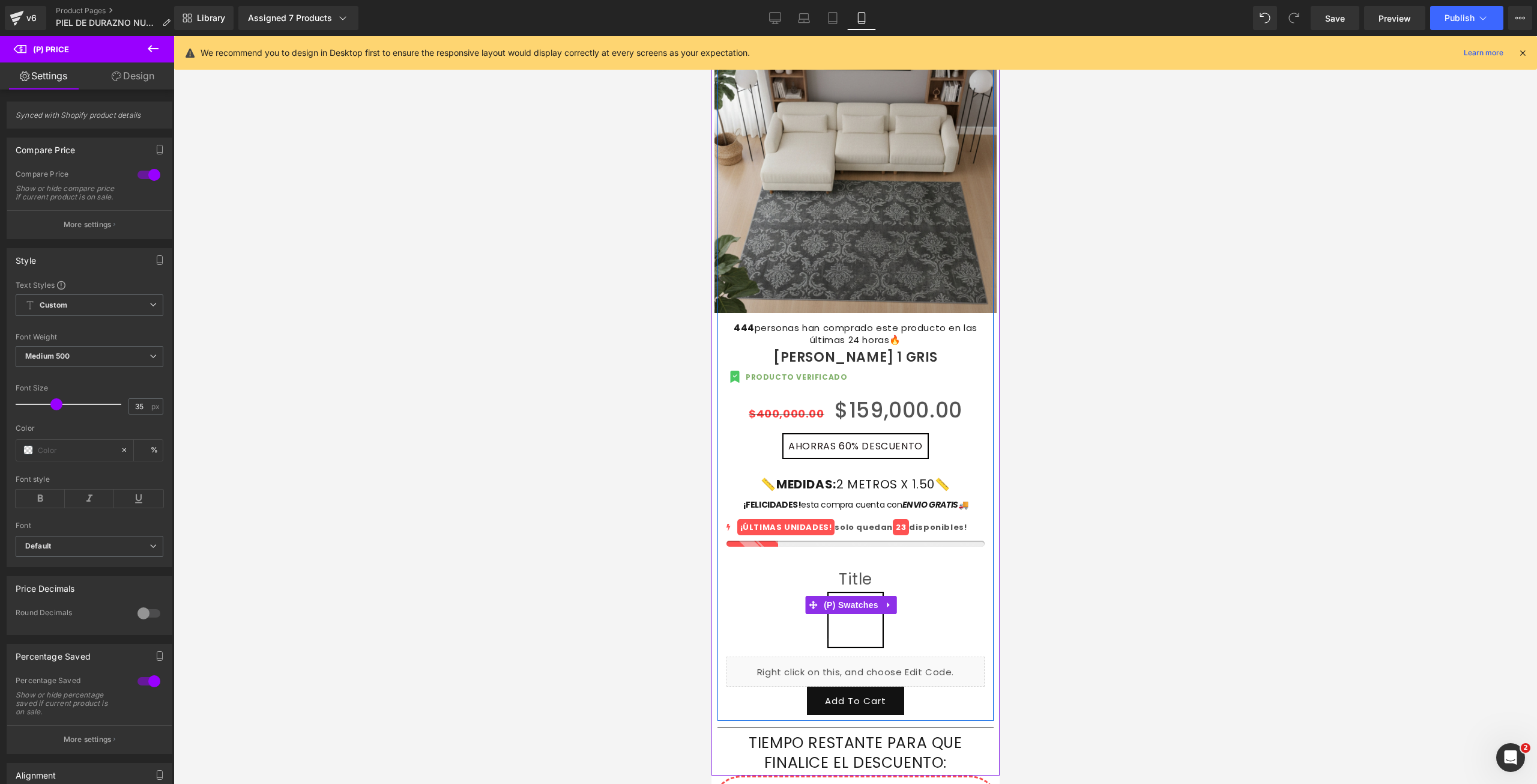
scroll to position [106, 0]
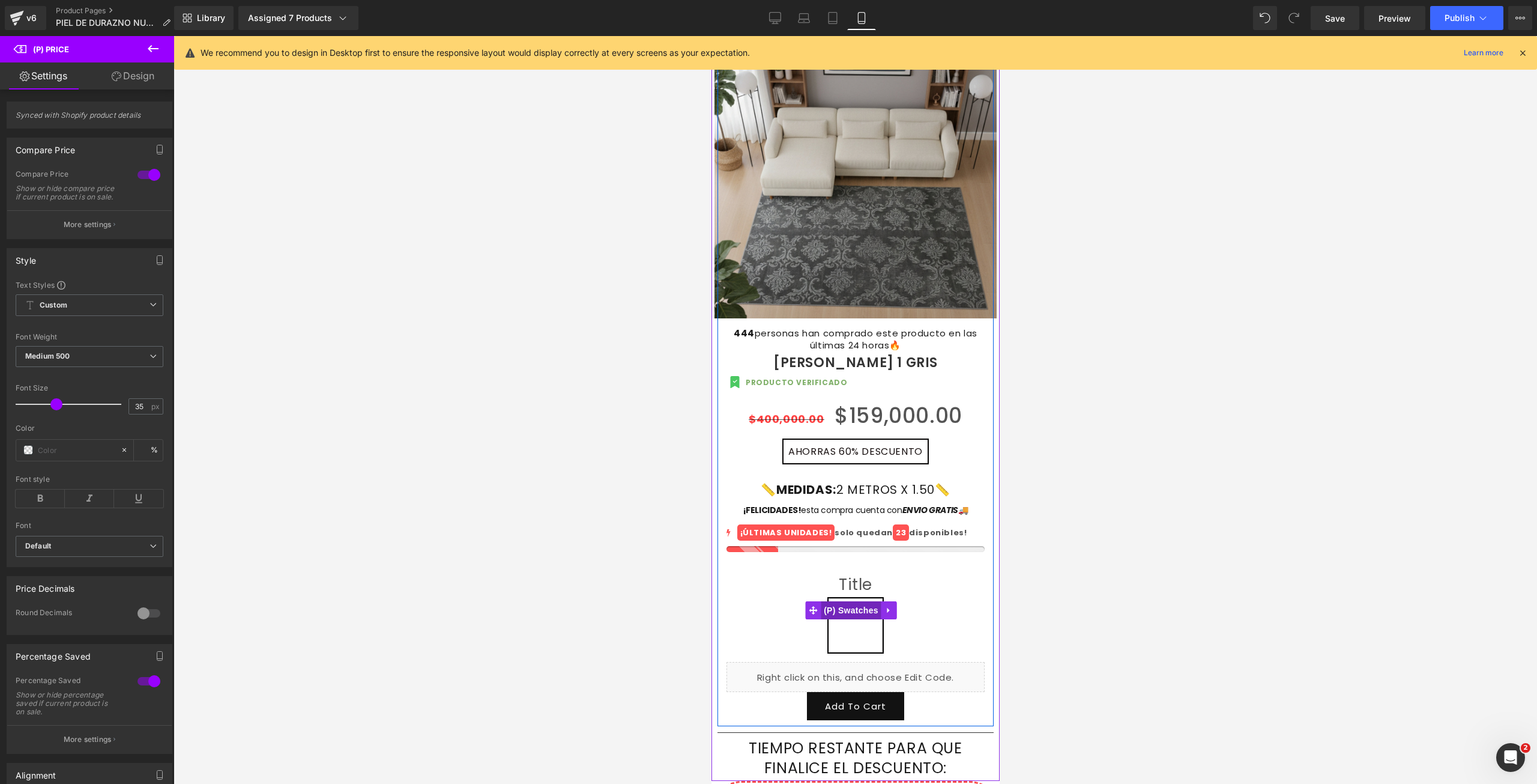
click at [861, 601] on span "(P) Swatches" at bounding box center [851, 610] width 60 height 18
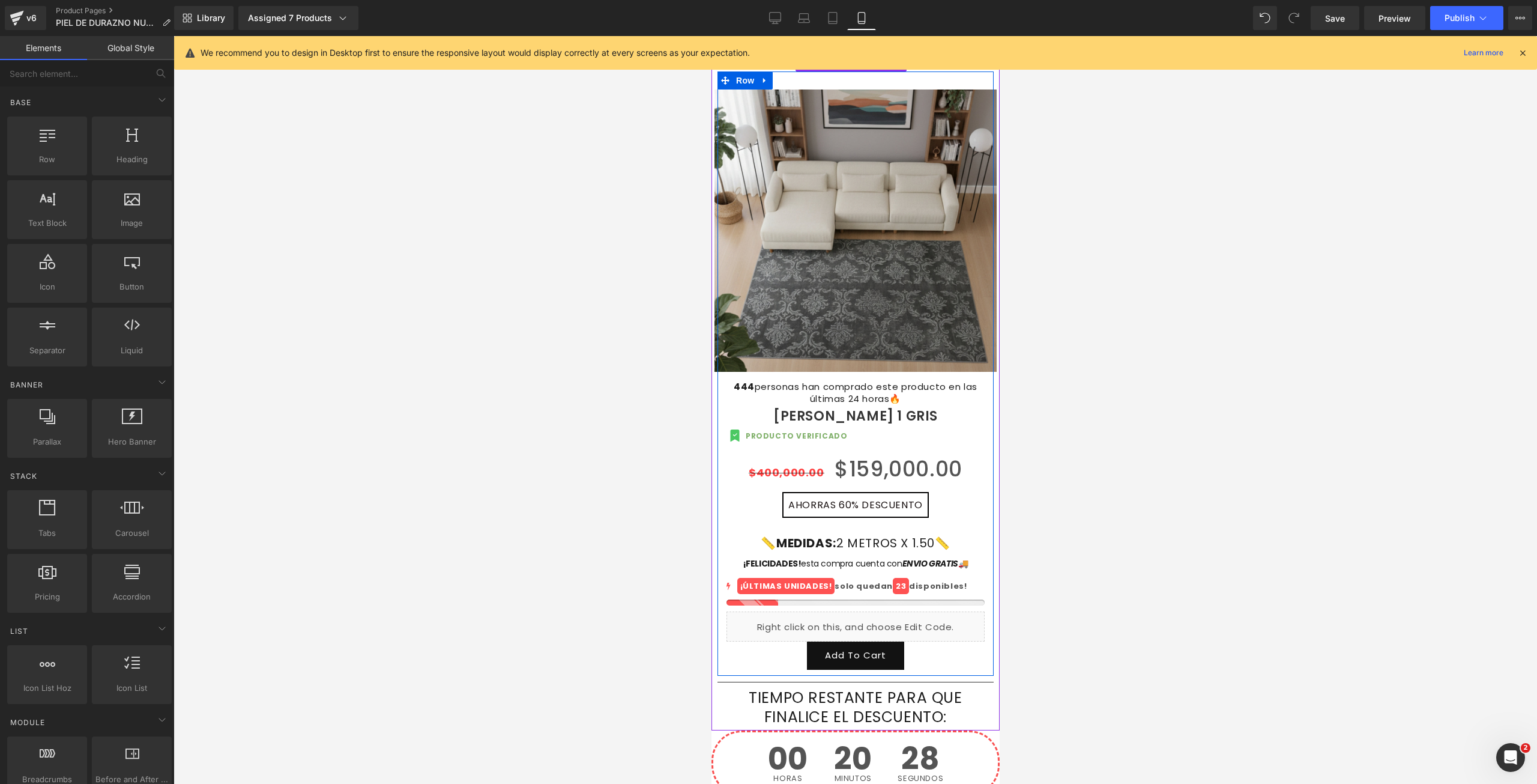
scroll to position [45, 0]
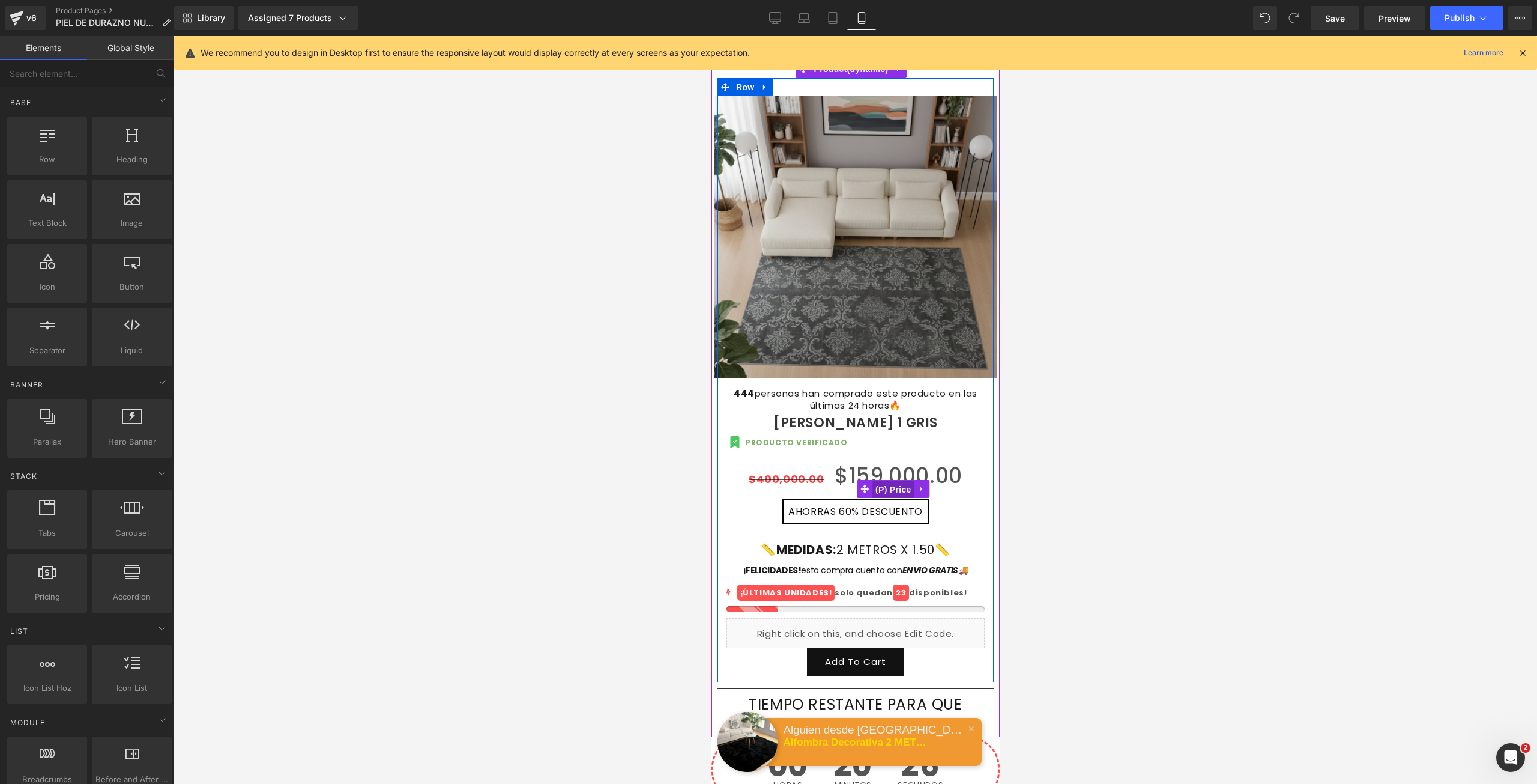
click at [892, 480] on span "(P) Price" at bounding box center [893, 489] width 42 height 18
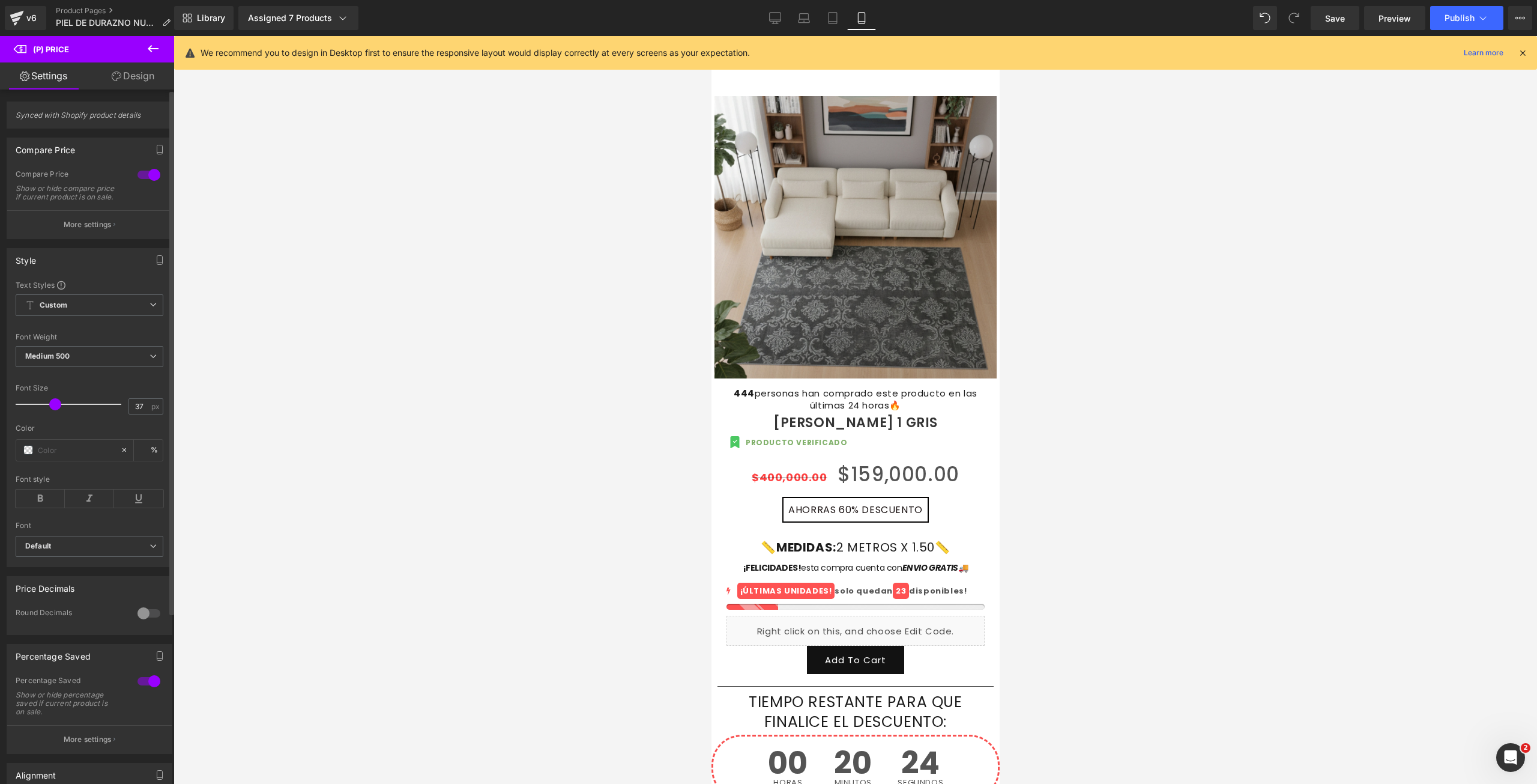
type input "38"
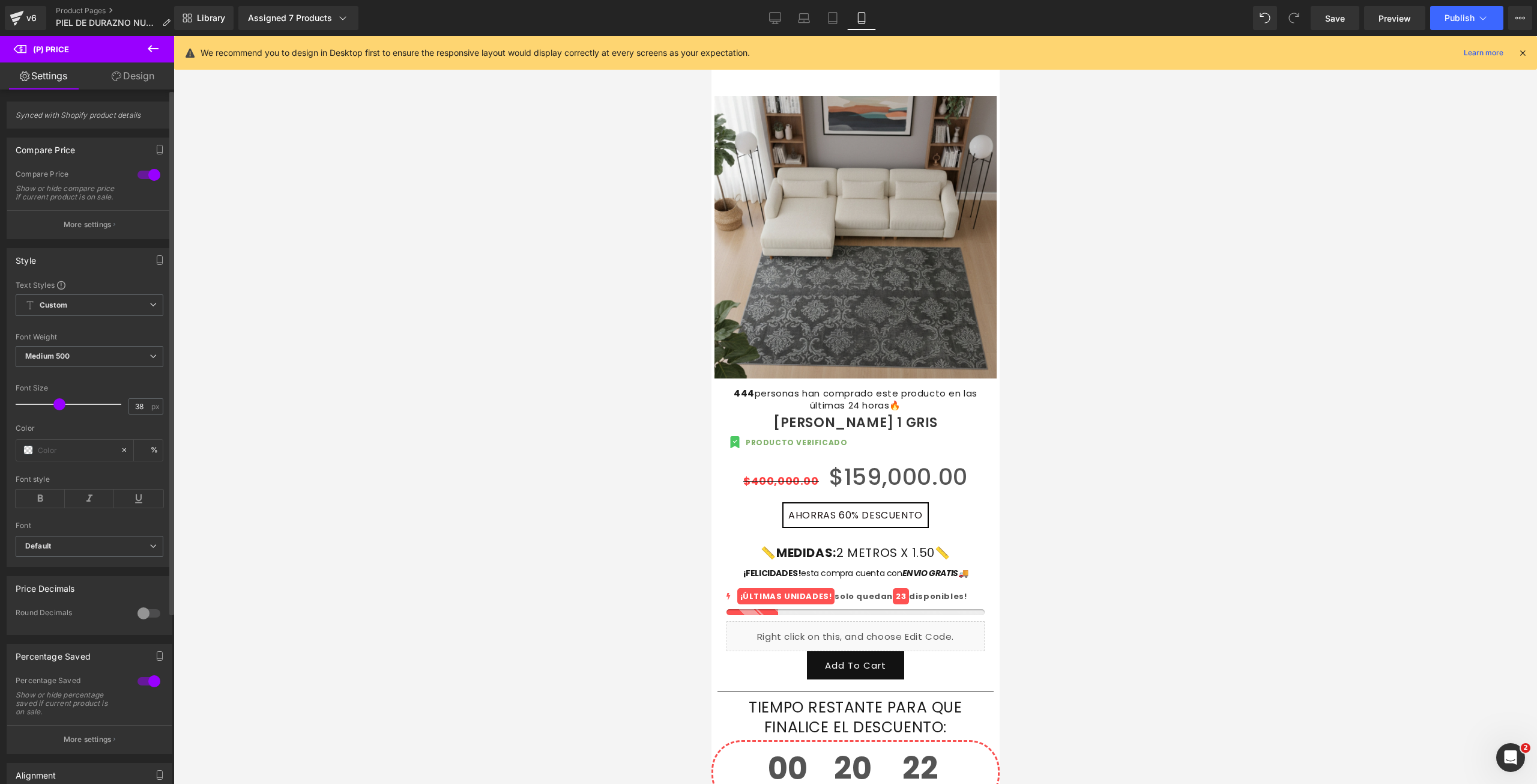
drag, startPoint x: 47, startPoint y: 412, endPoint x: 54, endPoint y: 412, distance: 7.0
click at [54, 410] on span at bounding box center [60, 404] width 12 height 12
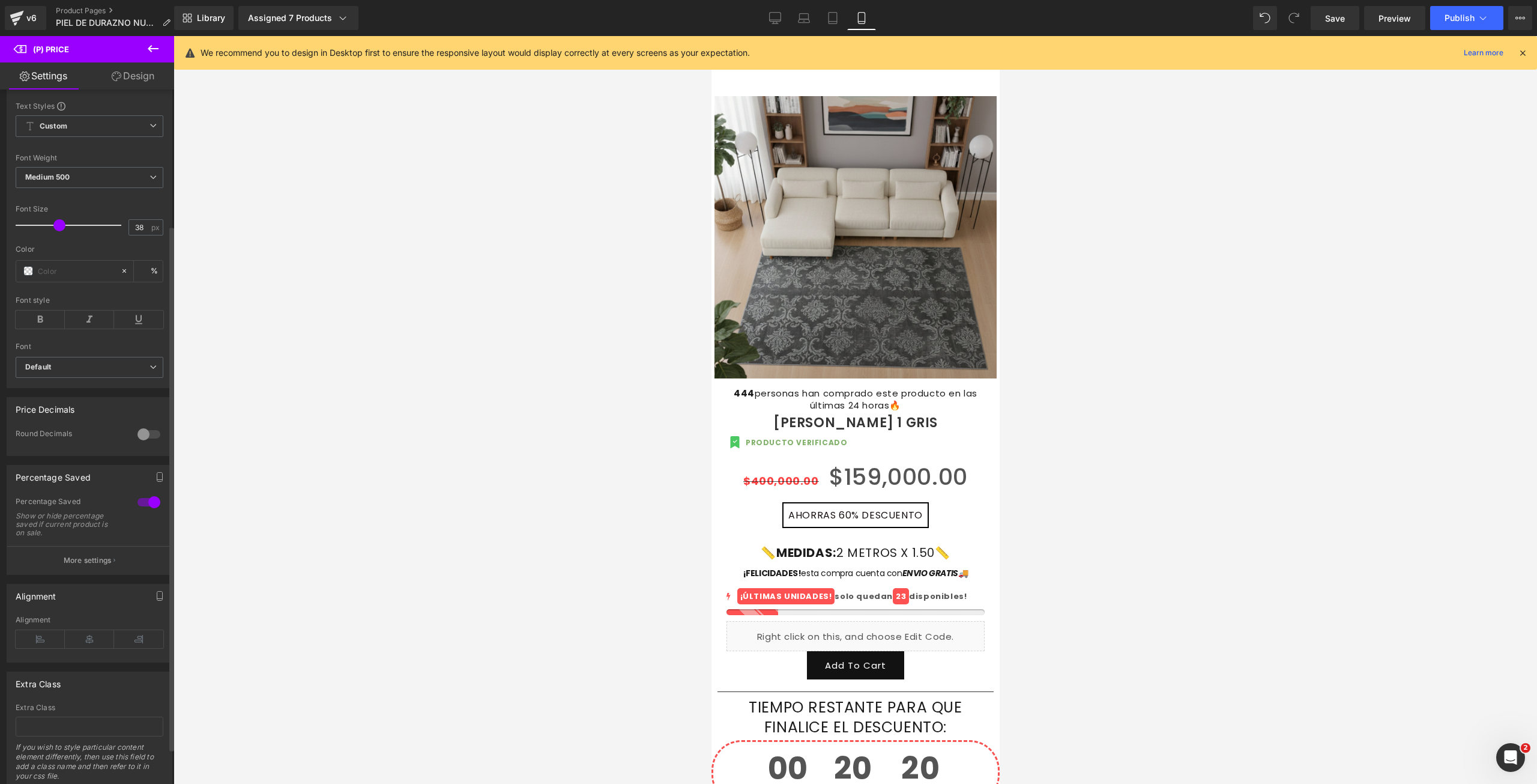
scroll to position [180, 0]
click at [99, 572] on button "More settings" at bounding box center [89, 559] width 164 height 28
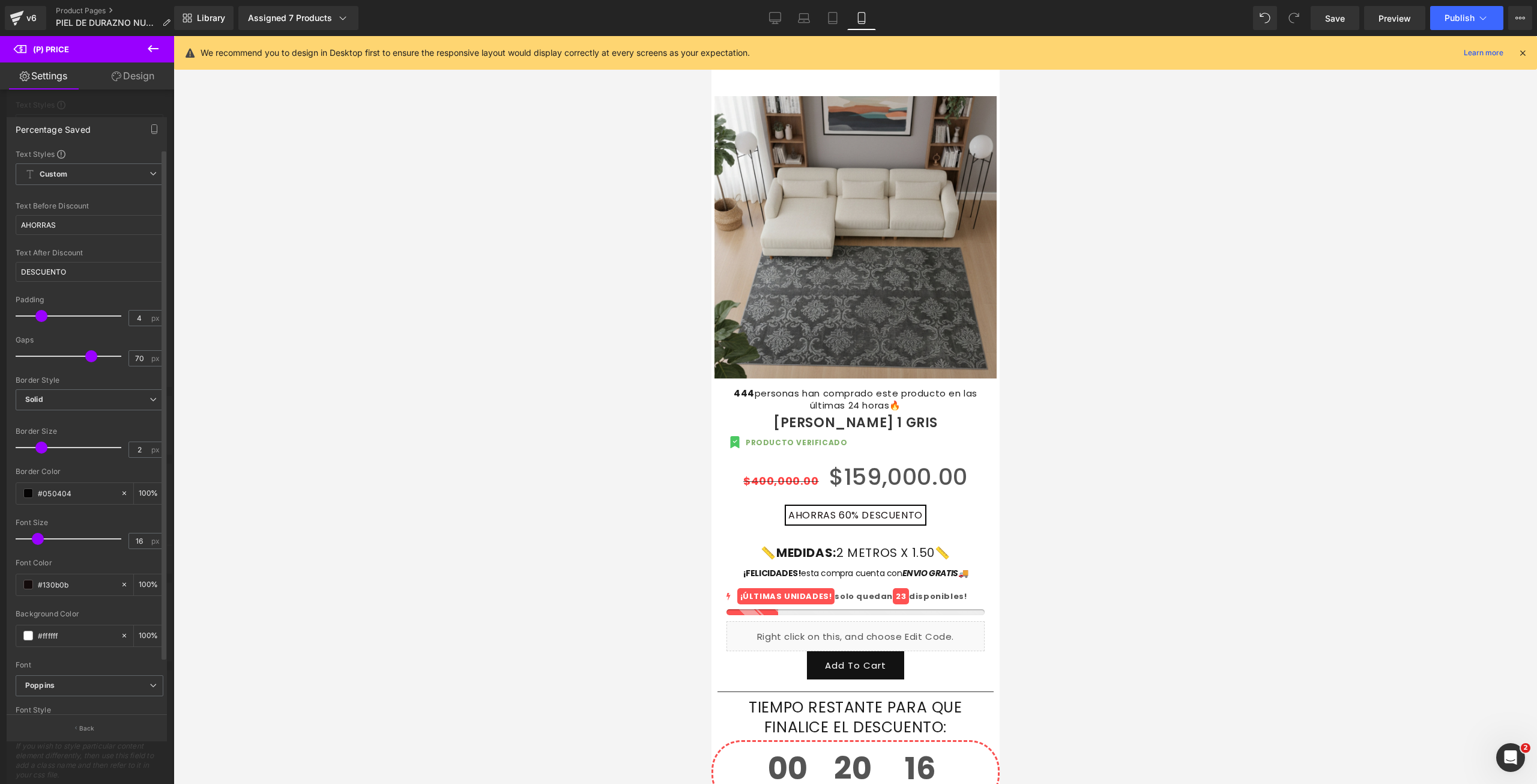
type input "5"
drag, startPoint x: 57, startPoint y: 317, endPoint x: 41, endPoint y: 317, distance: 16.0
click at [41, 317] on span at bounding box center [47, 316] width 12 height 12
type input "2"
drag, startPoint x: 38, startPoint y: 446, endPoint x: 38, endPoint y: 458, distance: 12.0
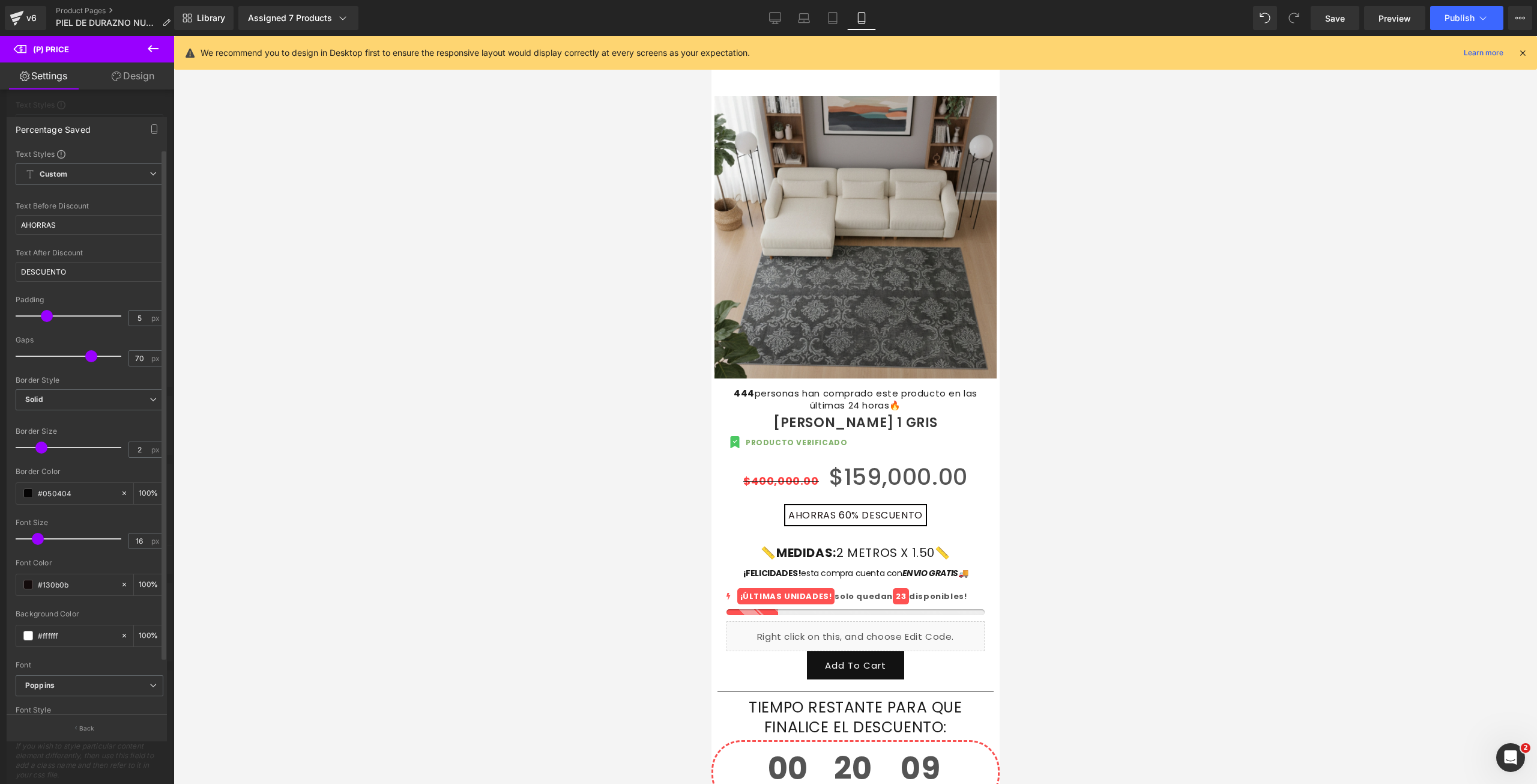
click at [38, 458] on div at bounding box center [71, 447] width 100 height 24
click at [28, 492] on span at bounding box center [28, 492] width 10 height 10
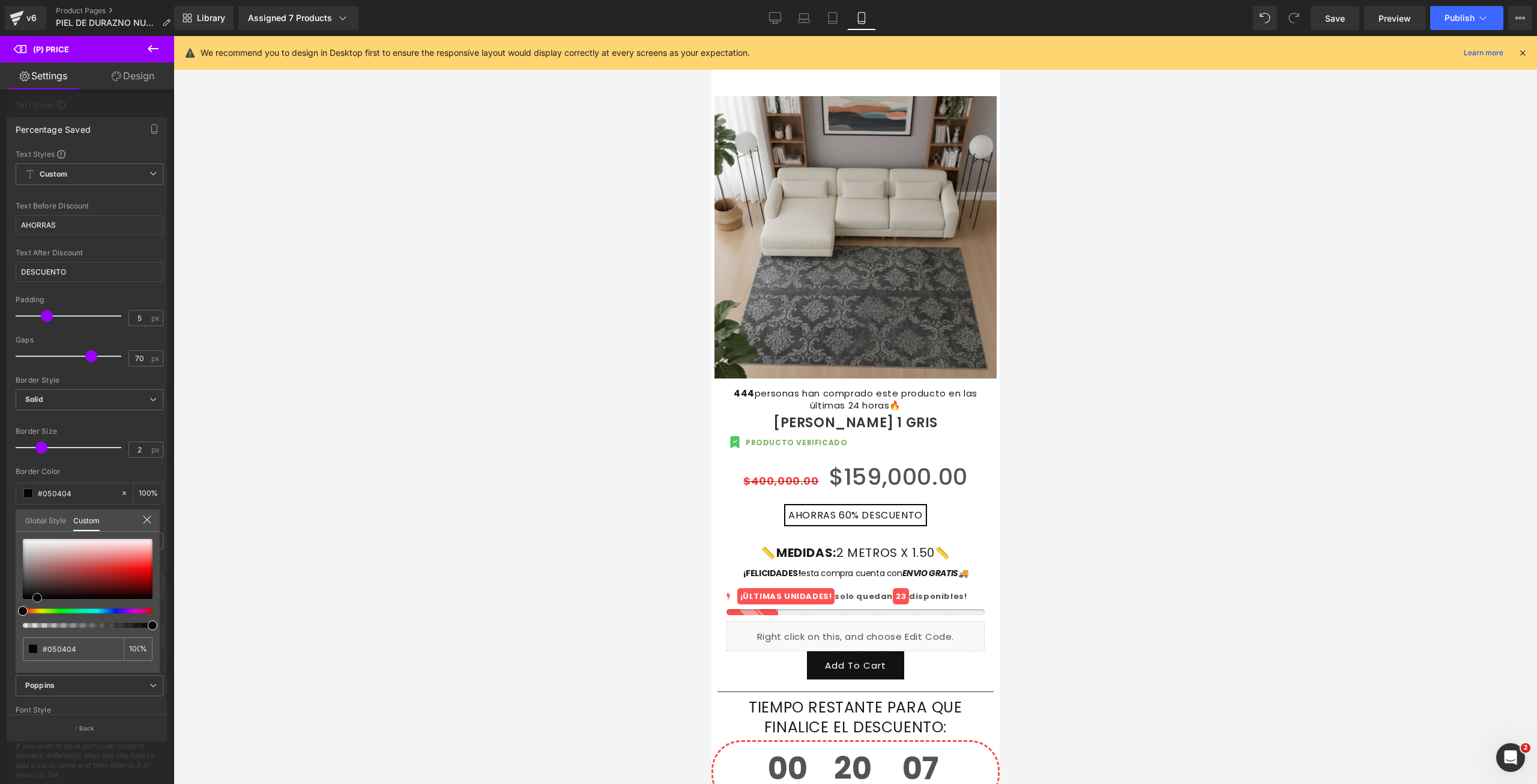
type input "#eb6464"
type input "#df7676"
type input "#e57f7f"
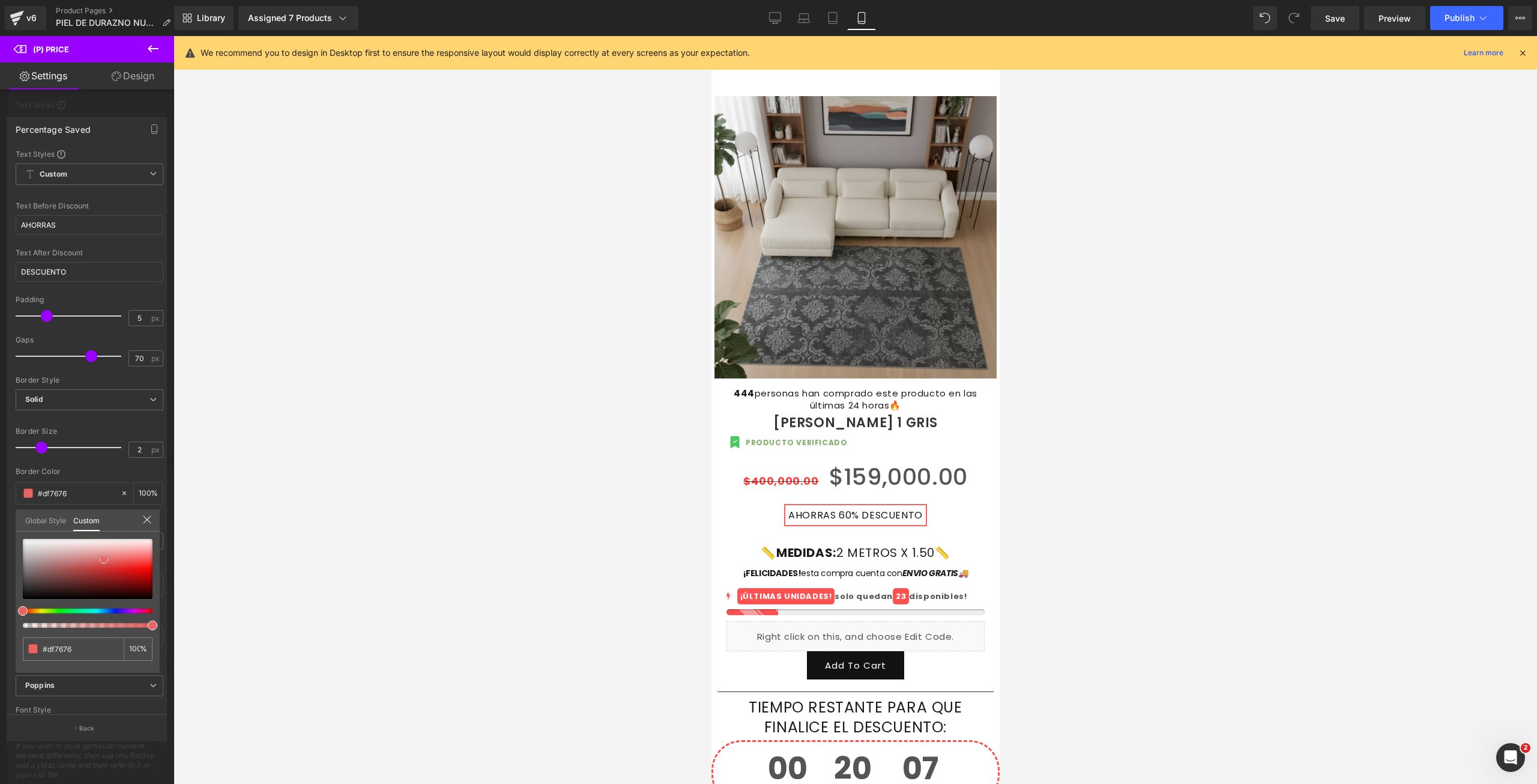
type input "#e57f7f"
type input "#ea7a7a"
type input "#ee7676"
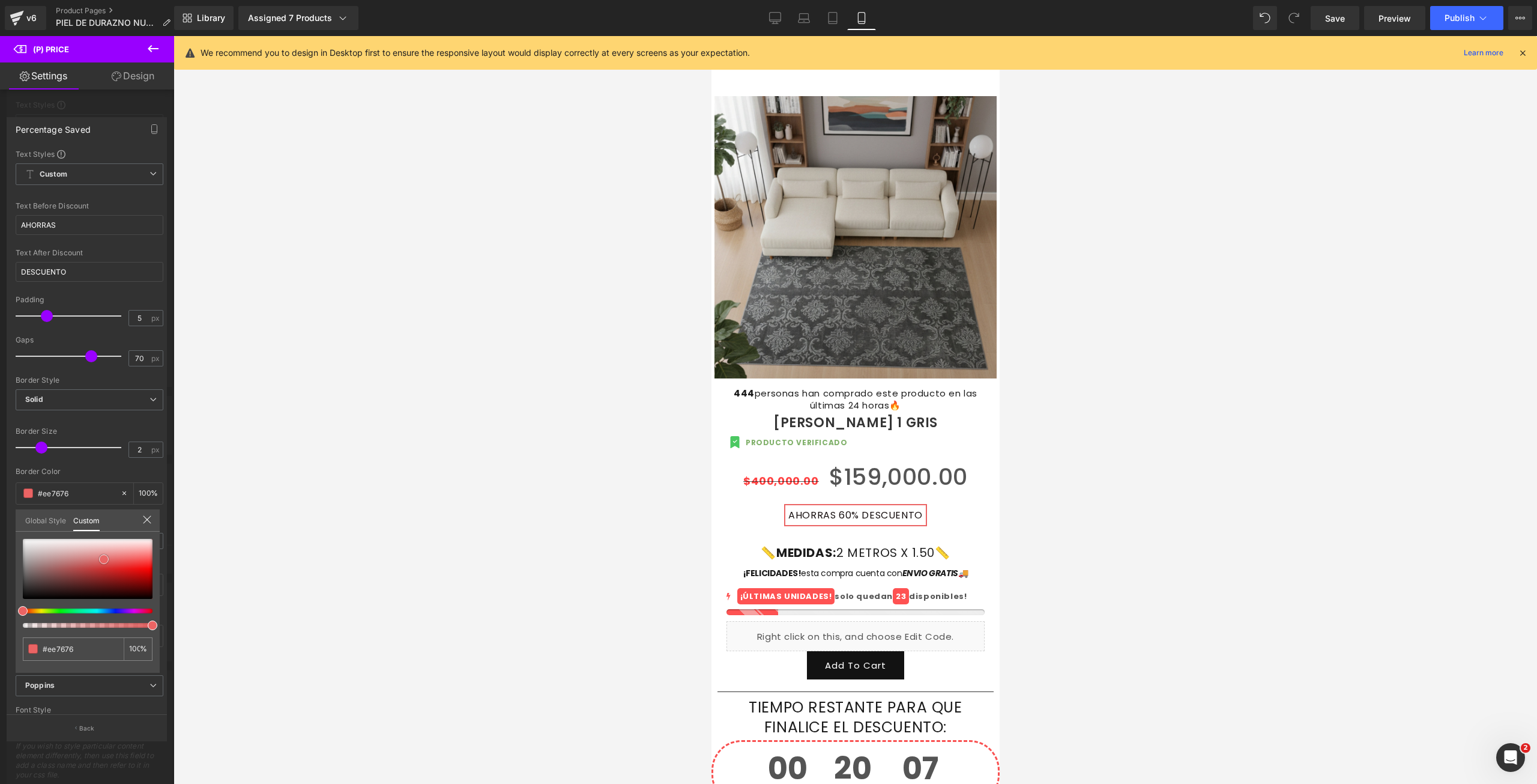
type input "#f07474"
type input "#f06a6a"
type input "#f16969"
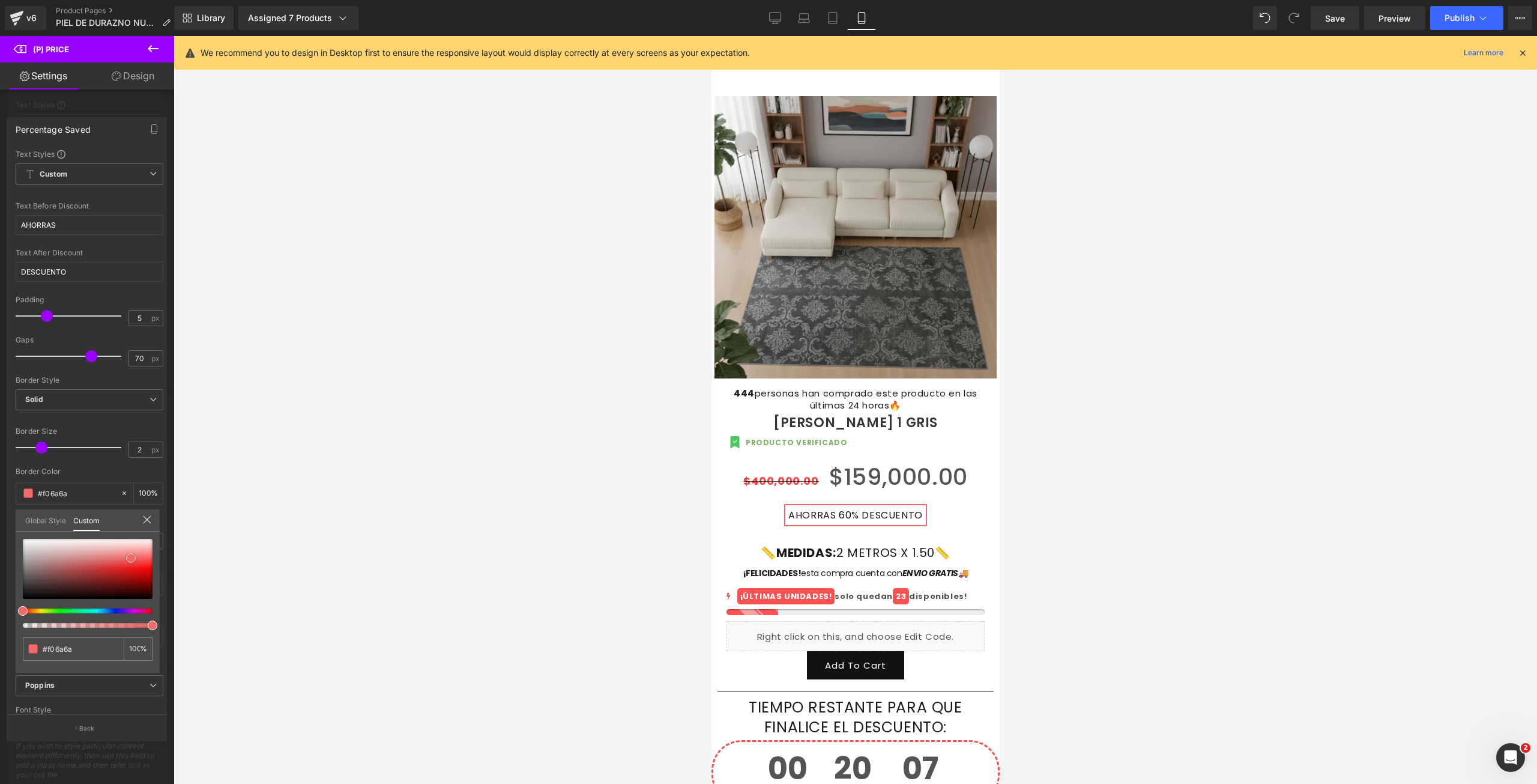
type input "#f16969"
type input "#f26868"
type input "#f66e6e"
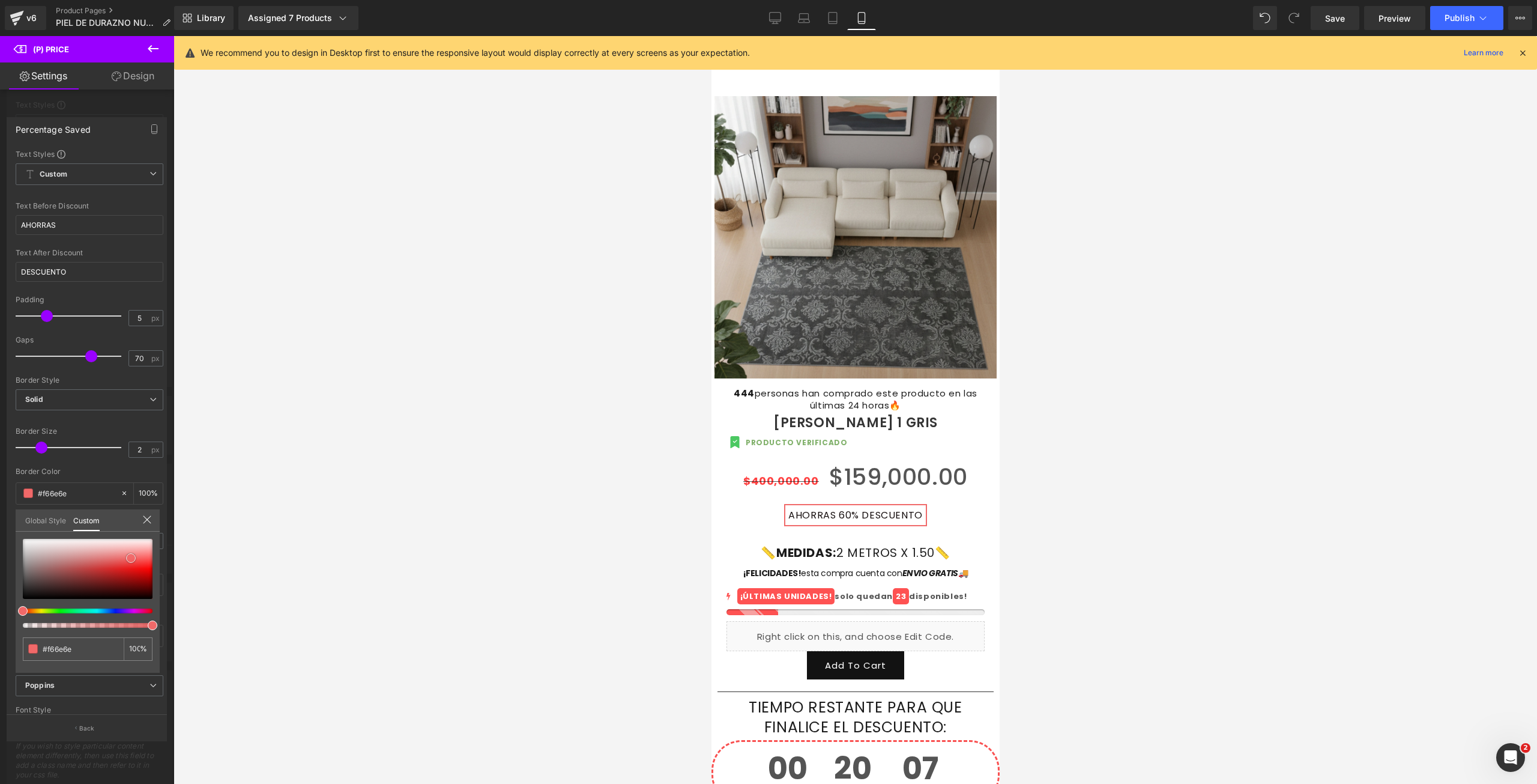
type input "#f97a7a"
type input "#f87b7b"
type input "#fa8989"
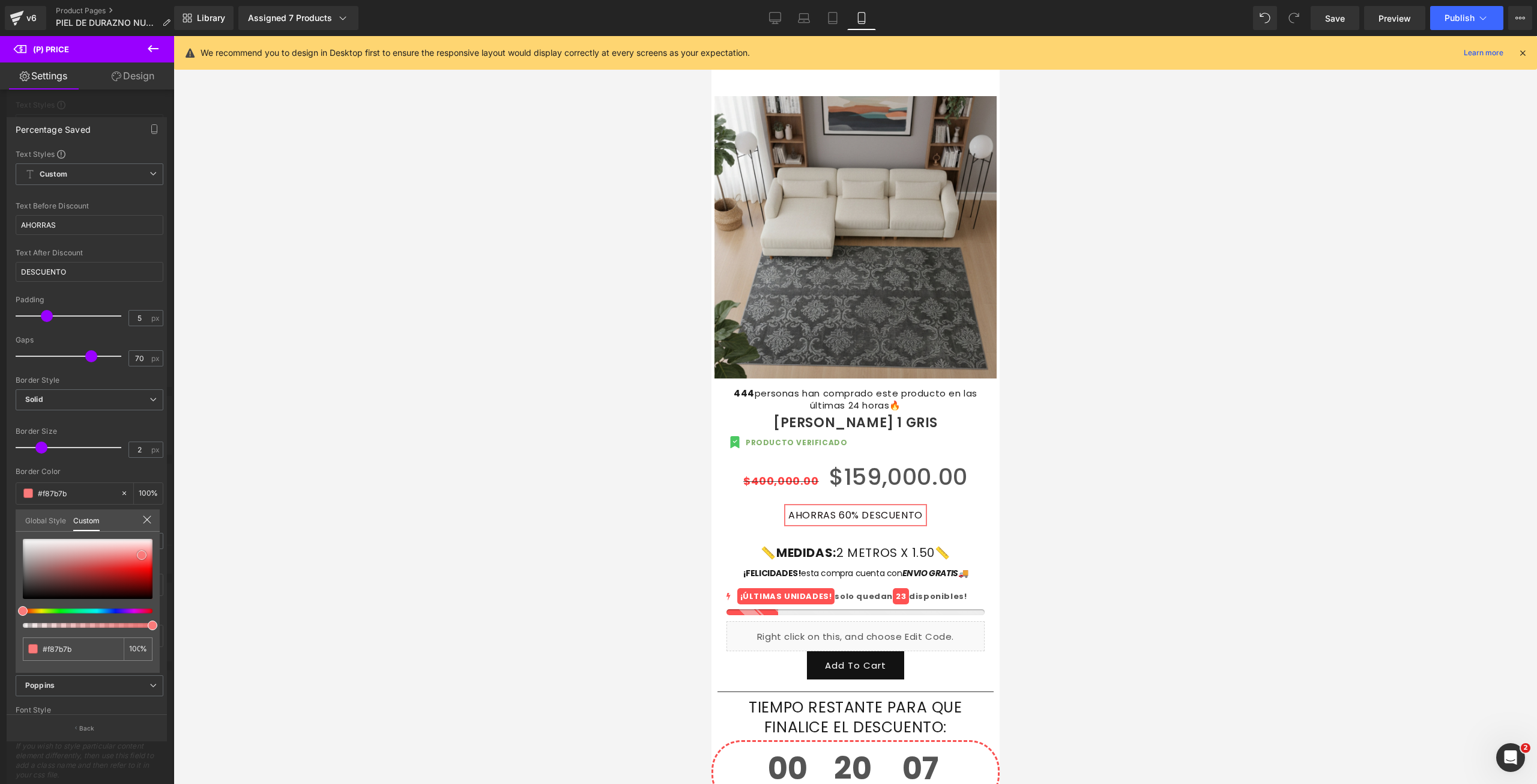
type input "#fa8989"
type input "#fa8888"
type input "#fb8888"
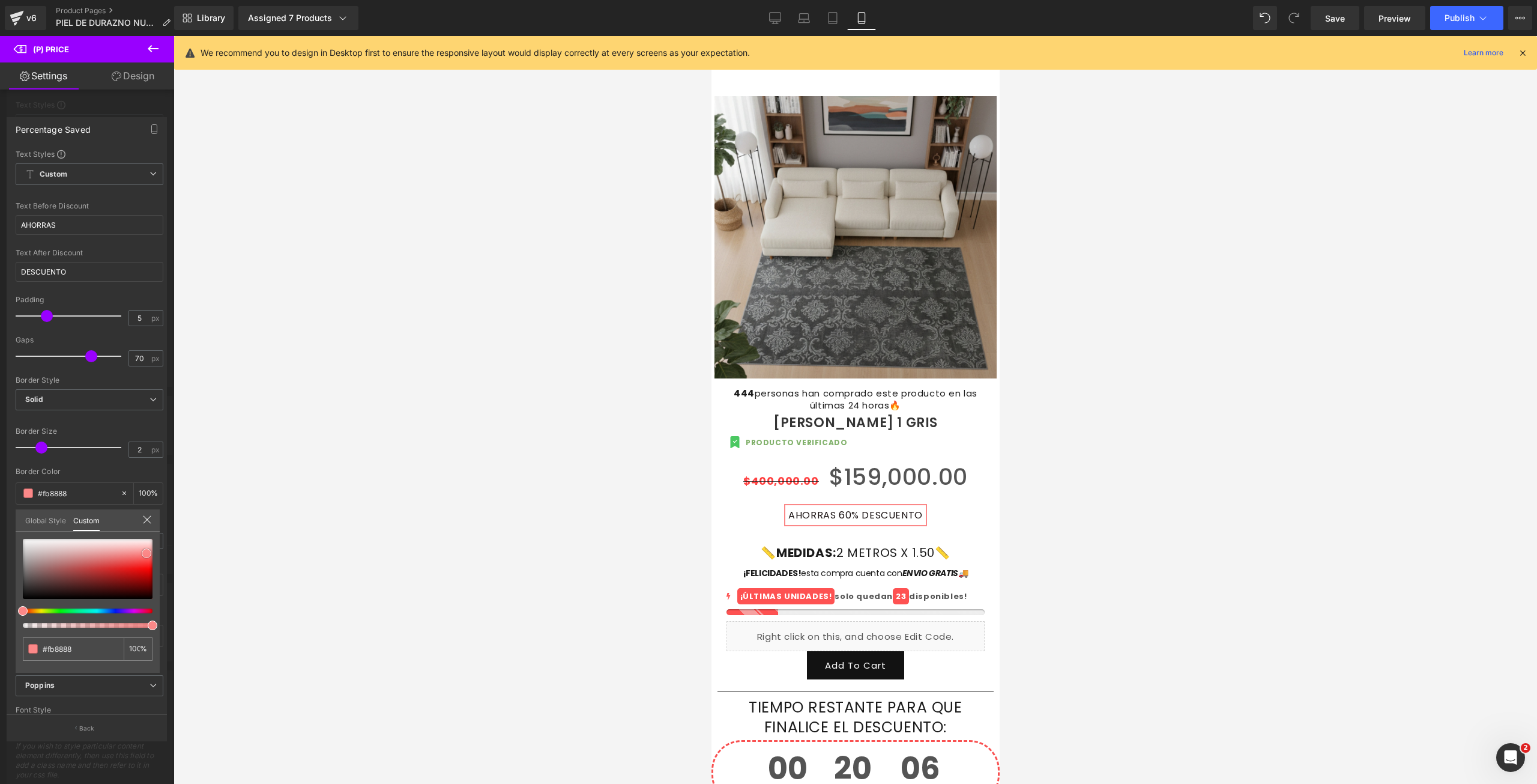
type input "#fb8383"
type input "#fa6f6f"
type input "#f95b5b"
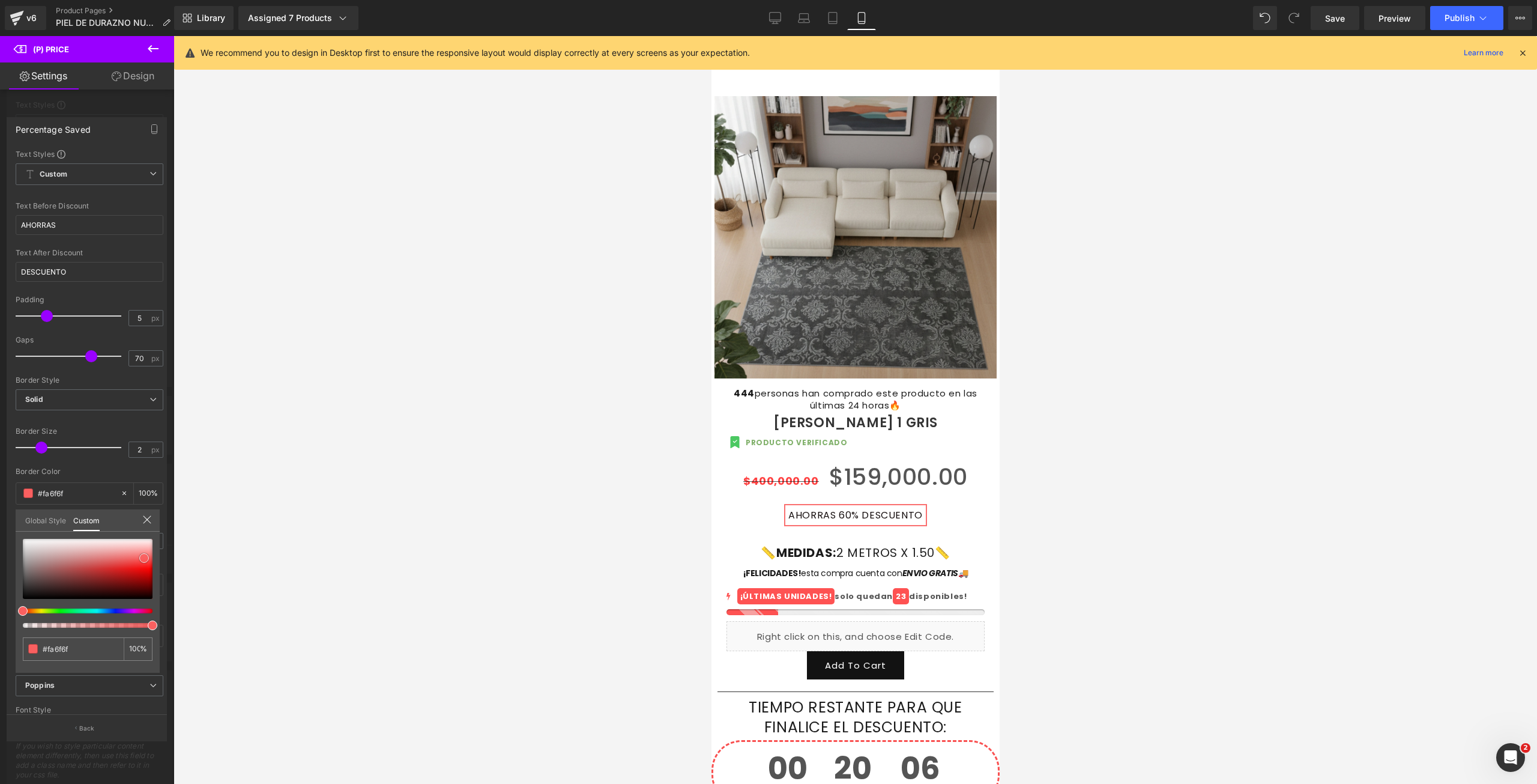
type input "#f95b5b"
type input "#f85757"
type input "#f95151"
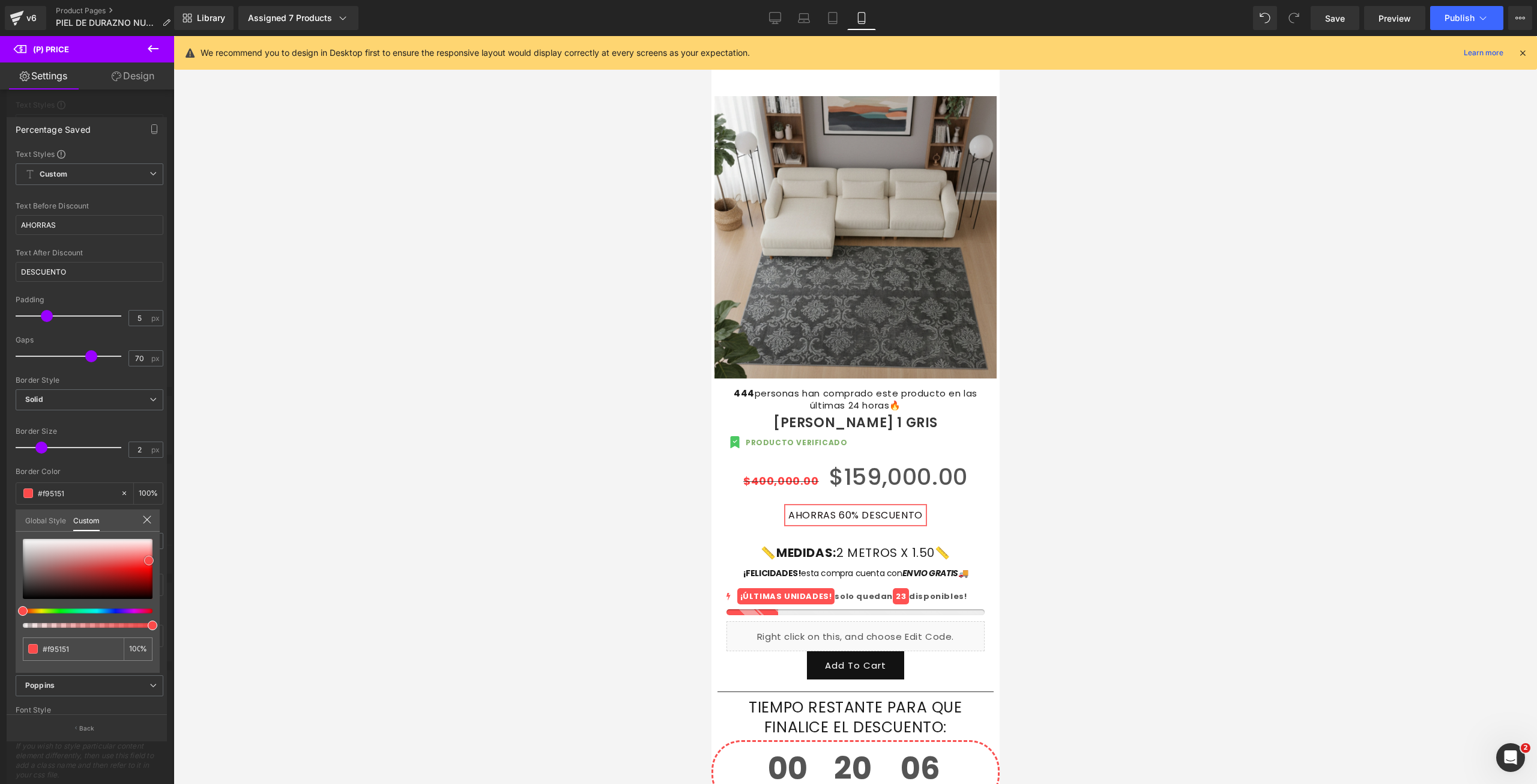
type input "#fc4a4a"
type input "#fd4949"
type input "#fd5353"
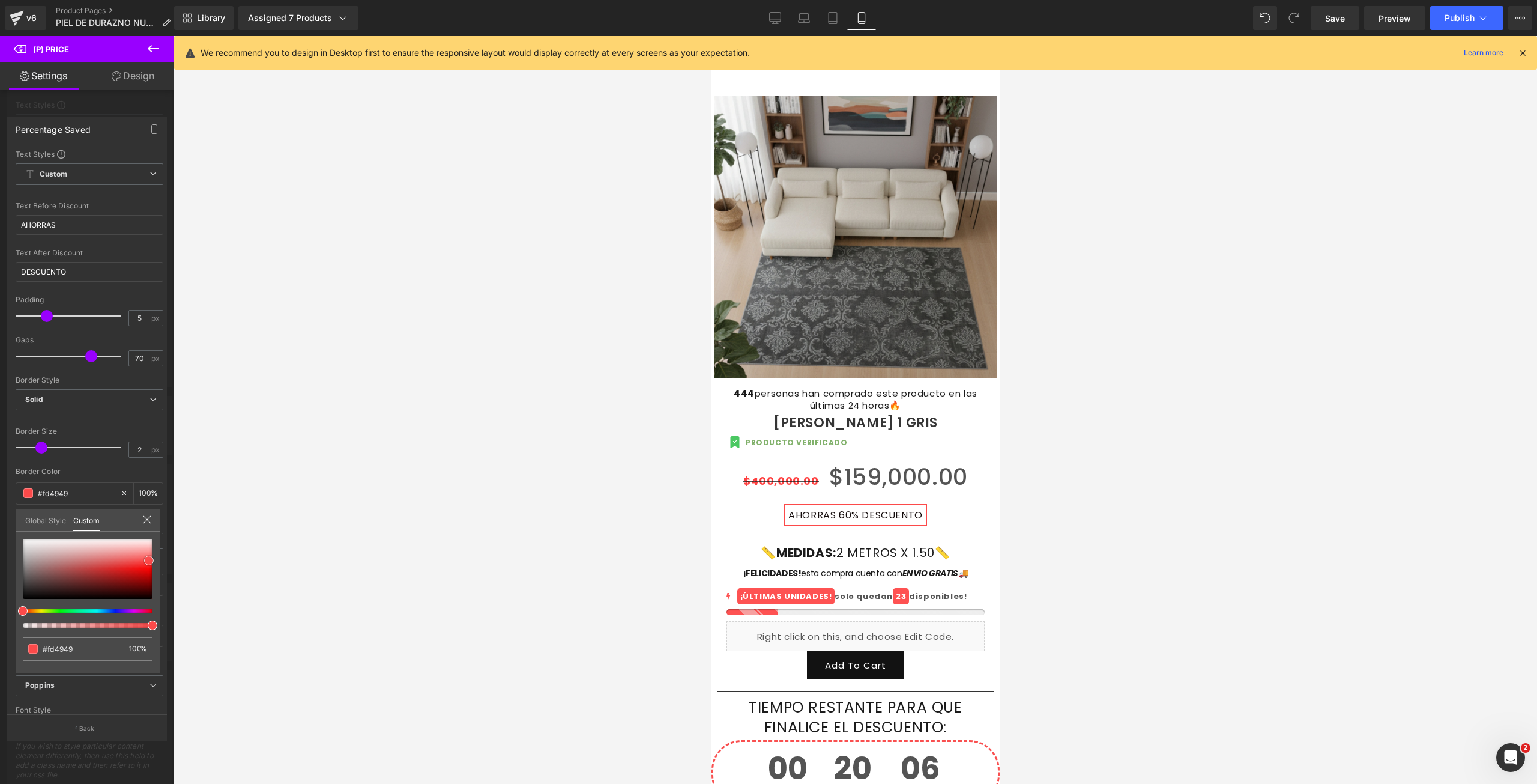
type input "#fd5353"
type input "#fd6262"
type input "#fe6666"
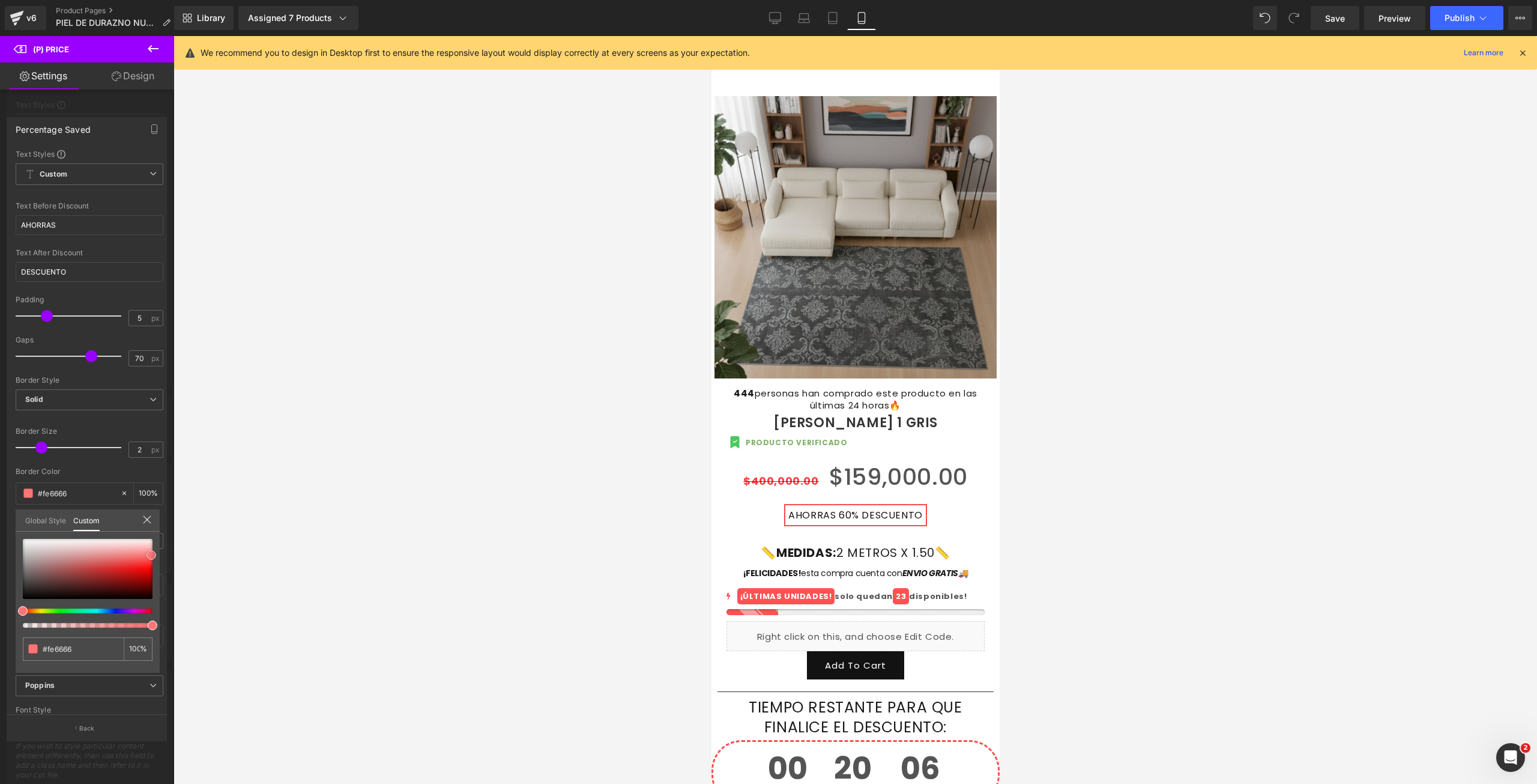
type input "#fe7070"
type input "#ff7575"
type input "#ff7a7a"
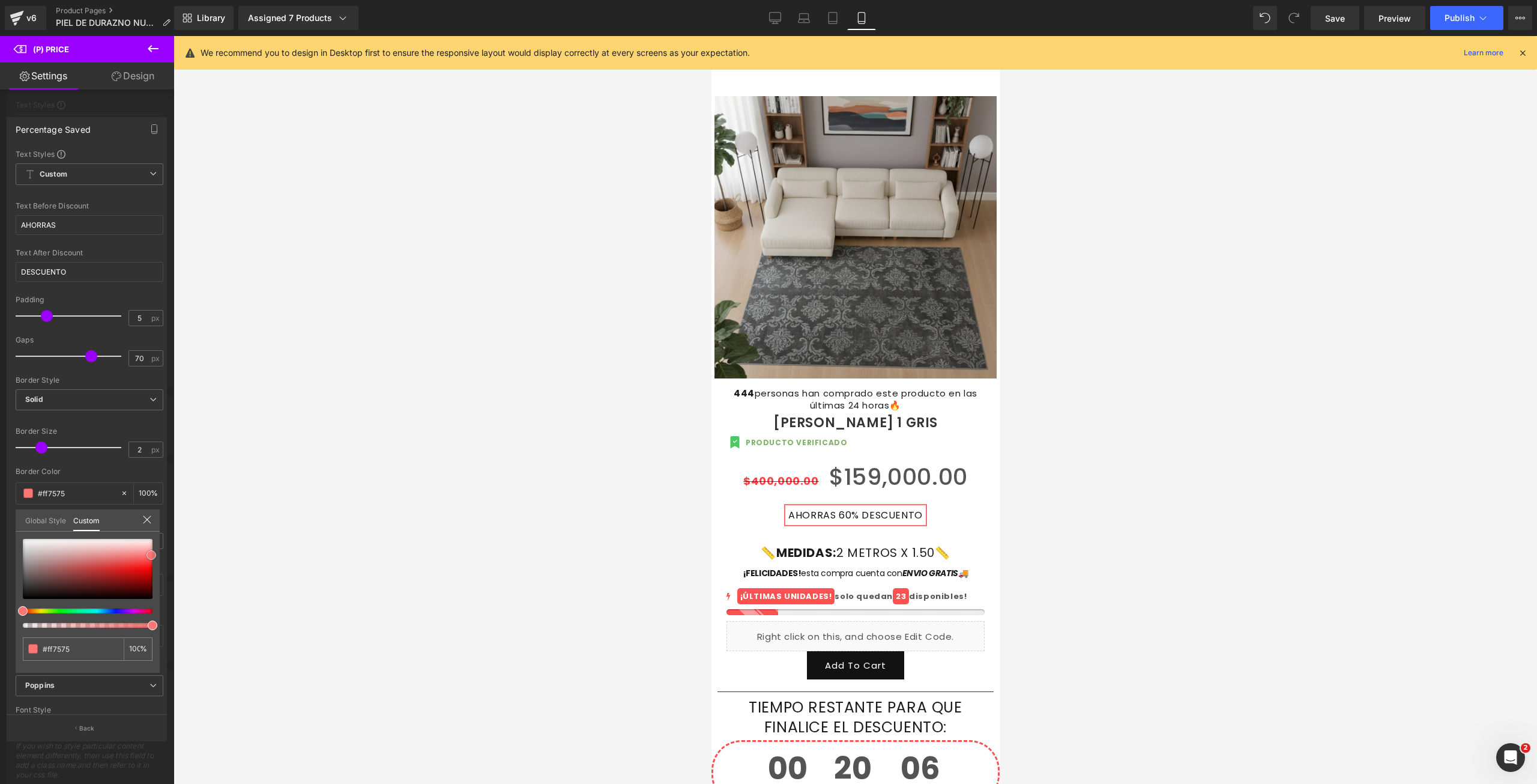
type input "#ff7a7a"
type input "#ff7f7f"
drag, startPoint x: 104, startPoint y: 559, endPoint x: 153, endPoint y: 554, distance: 49.3
click at [153, 554] on div at bounding box center [88, 569] width 130 height 60
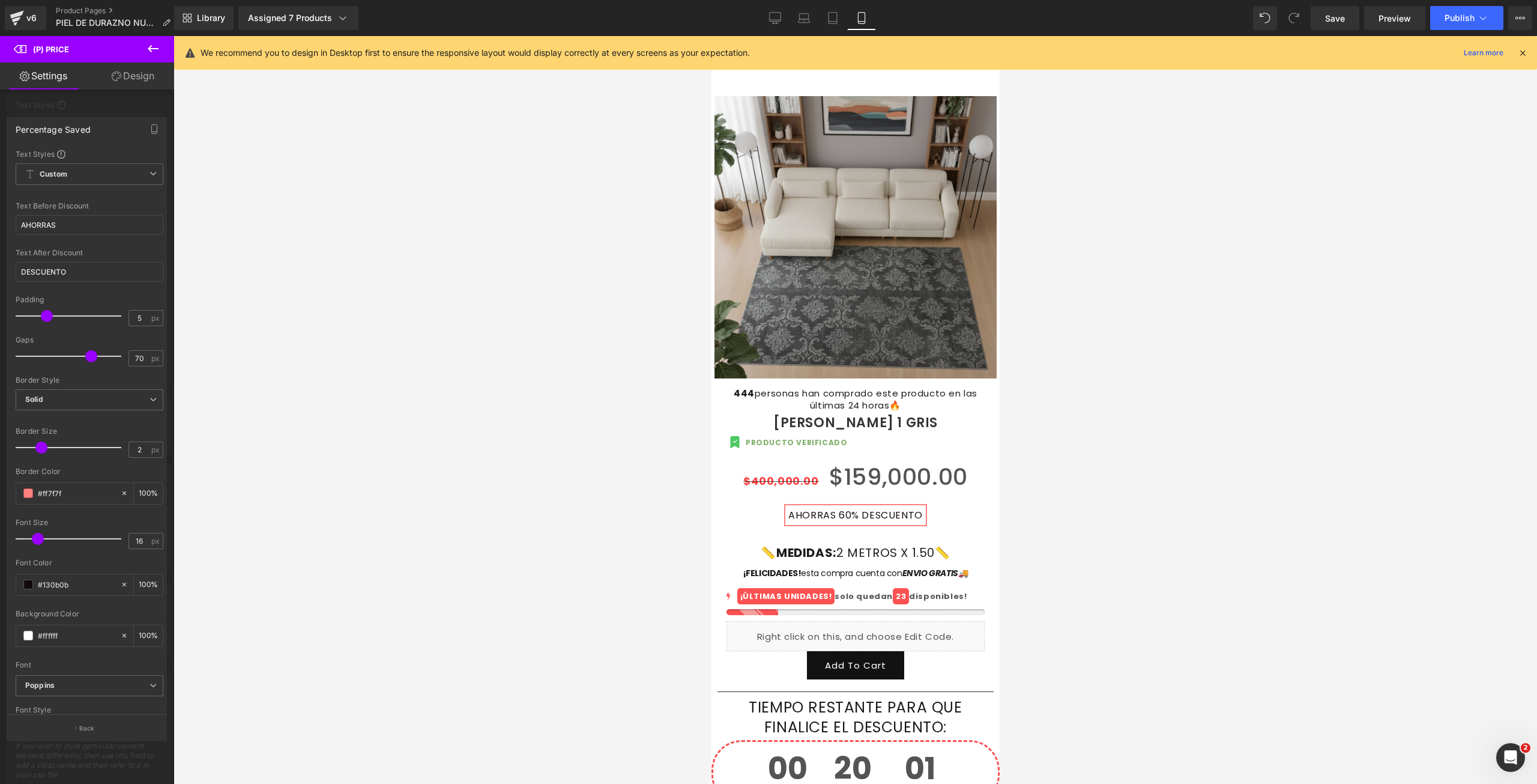
click at [131, 69] on link "Design" at bounding box center [133, 76] width 87 height 27
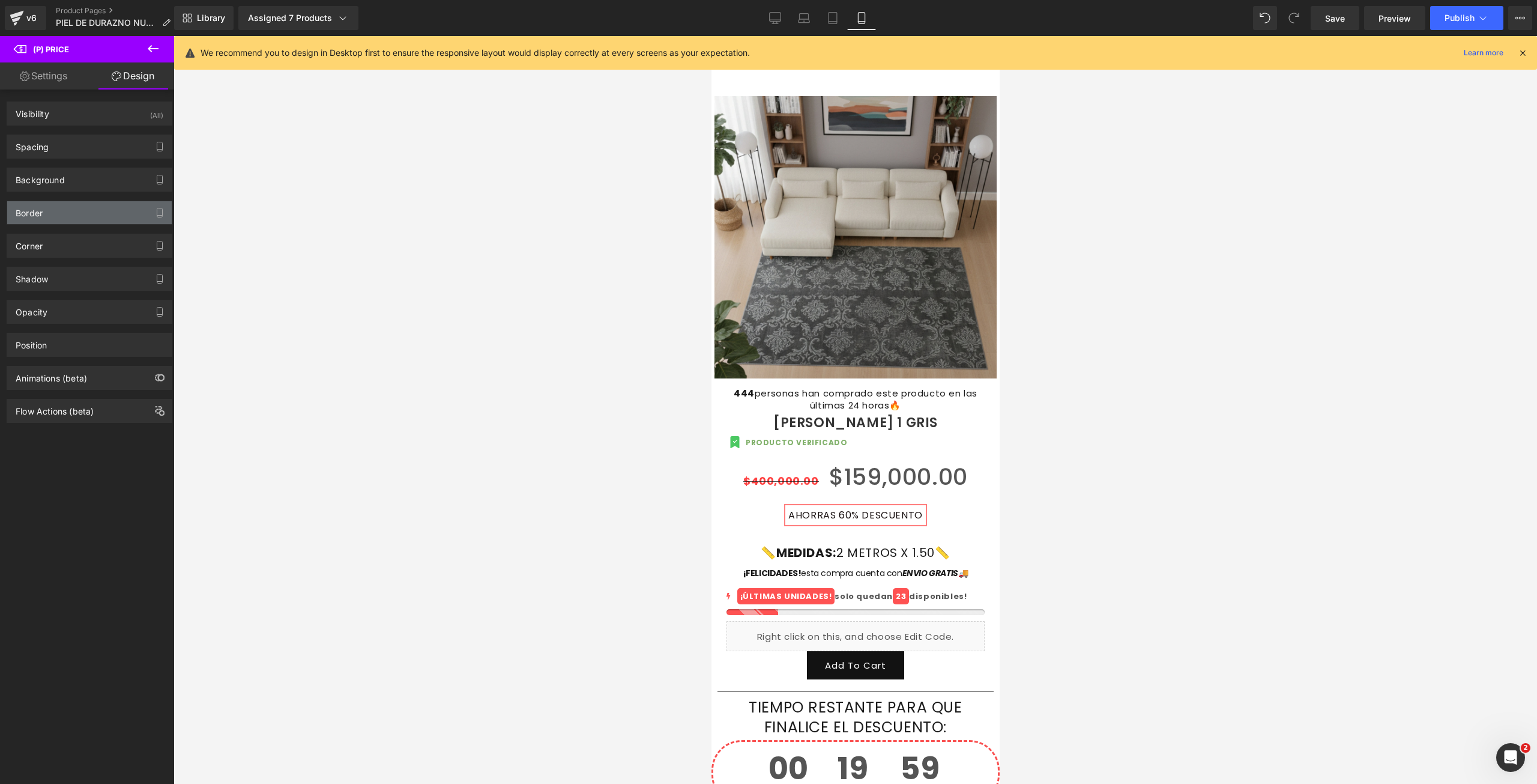
click at [88, 214] on div "Border" at bounding box center [89, 212] width 164 height 23
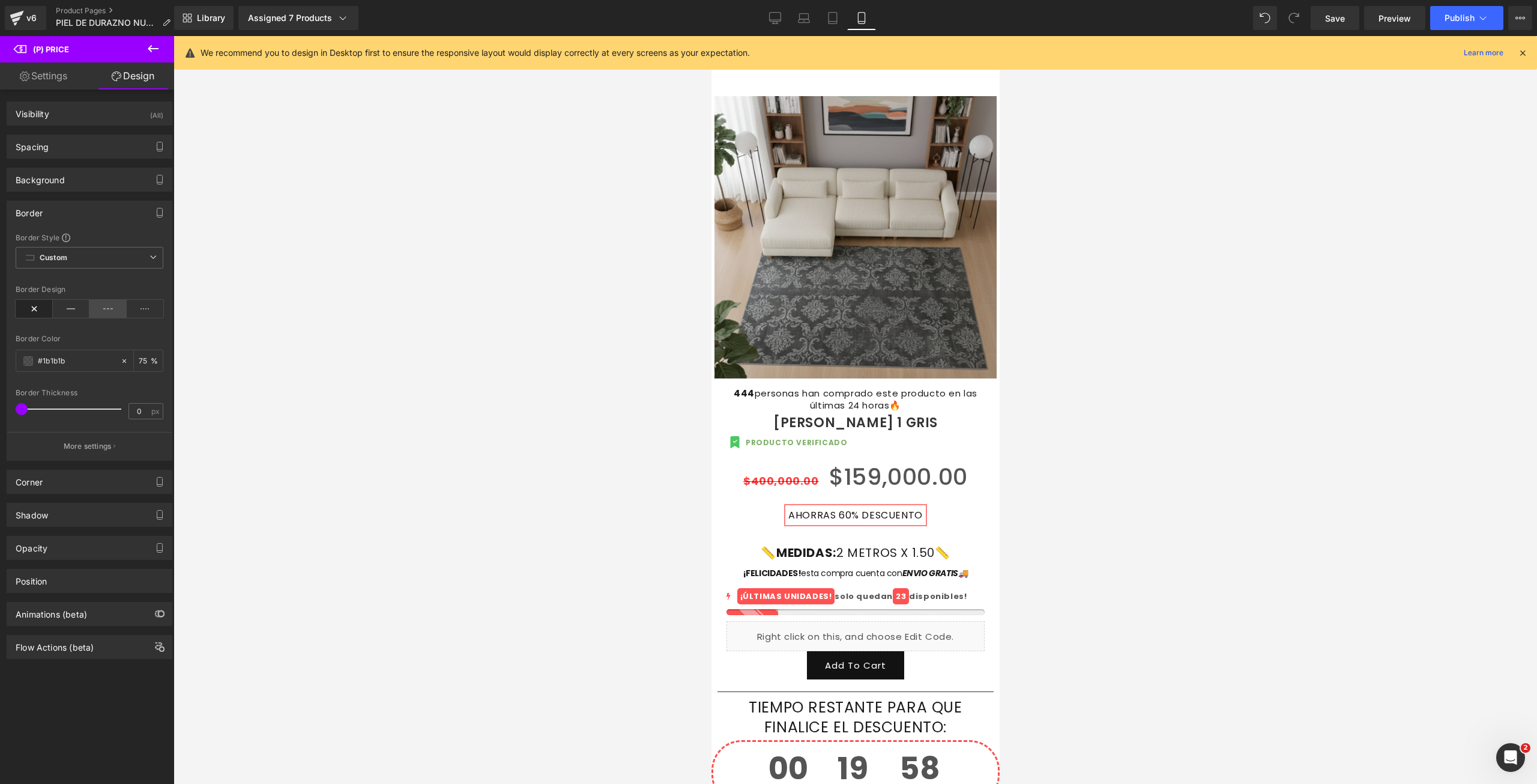
click at [112, 311] on icon at bounding box center [108, 308] width 37 height 18
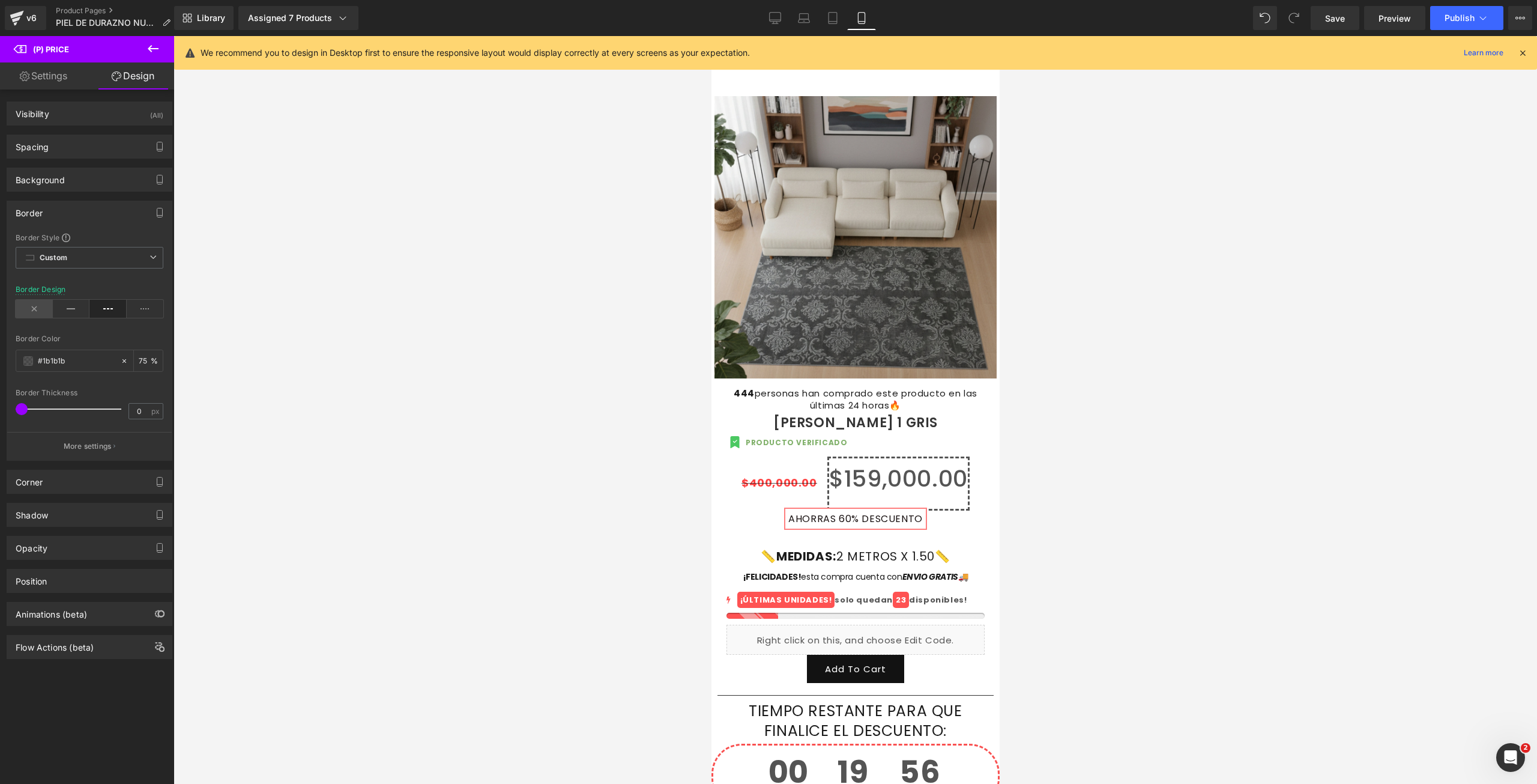
click at [38, 316] on icon at bounding box center [35, 308] width 37 height 18
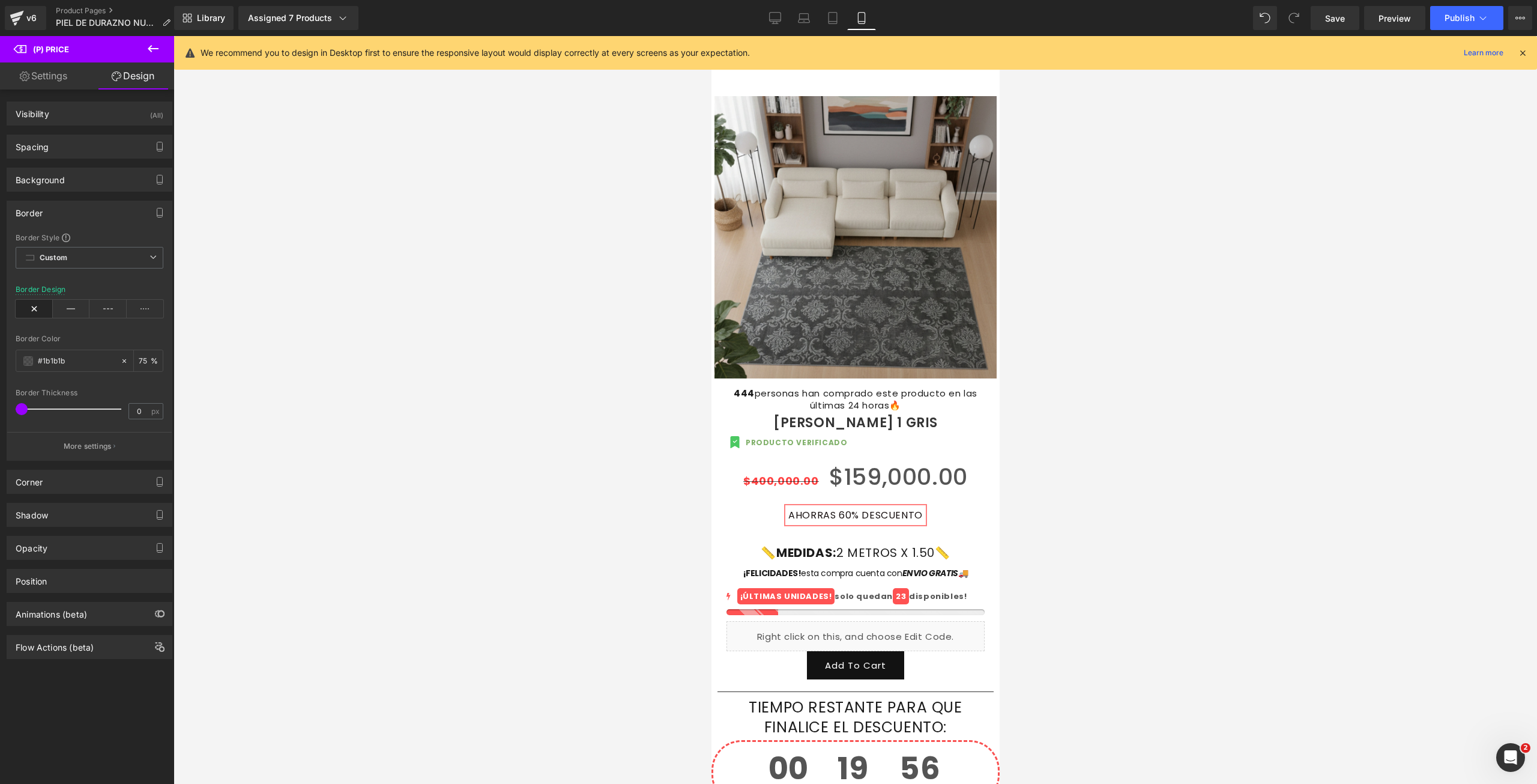
click at [56, 83] on link "Settings" at bounding box center [44, 76] width 87 height 27
type input "100"
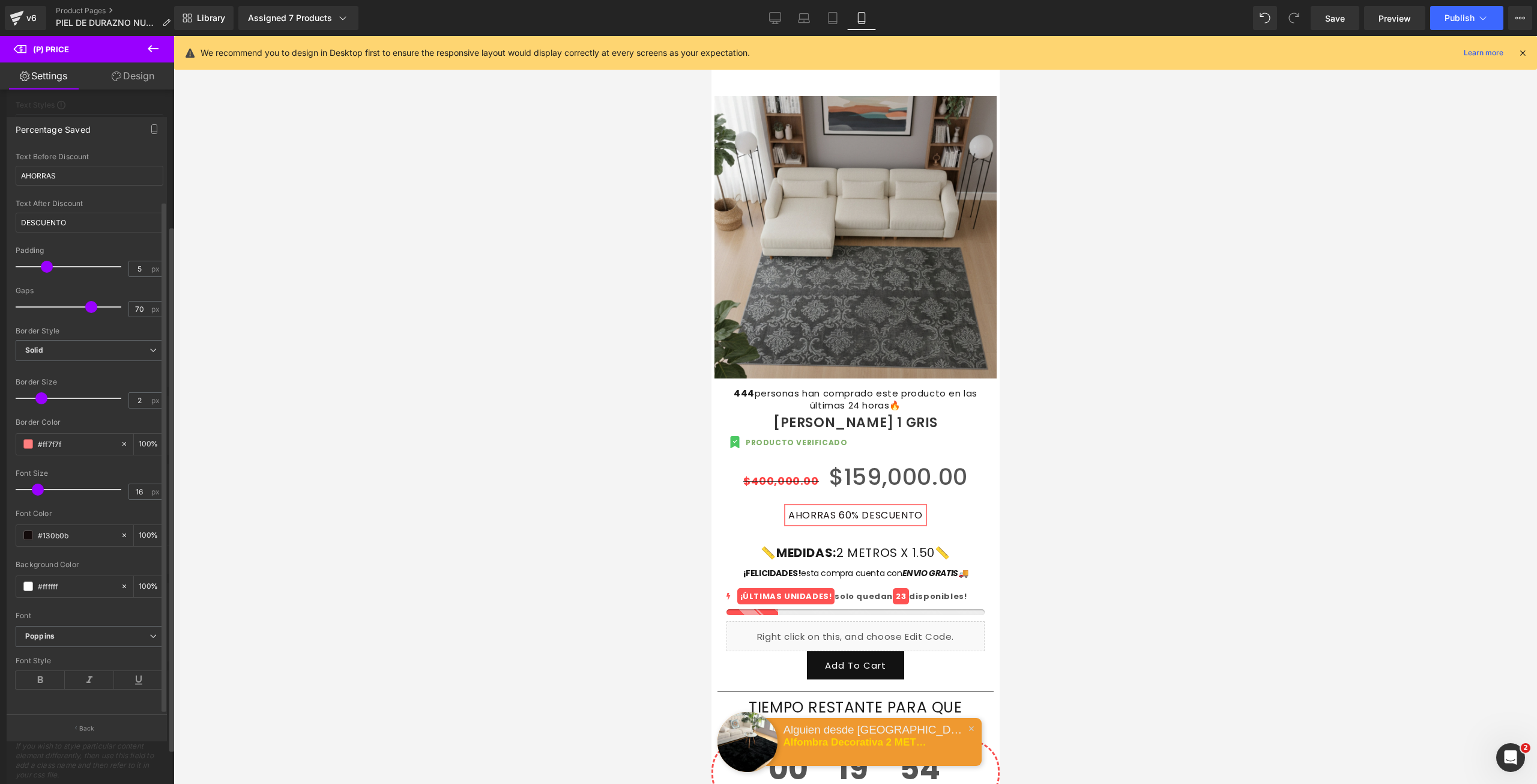
scroll to position [59, 0]
click at [89, 631] on b "Poppins" at bounding box center [87, 636] width 124 height 10
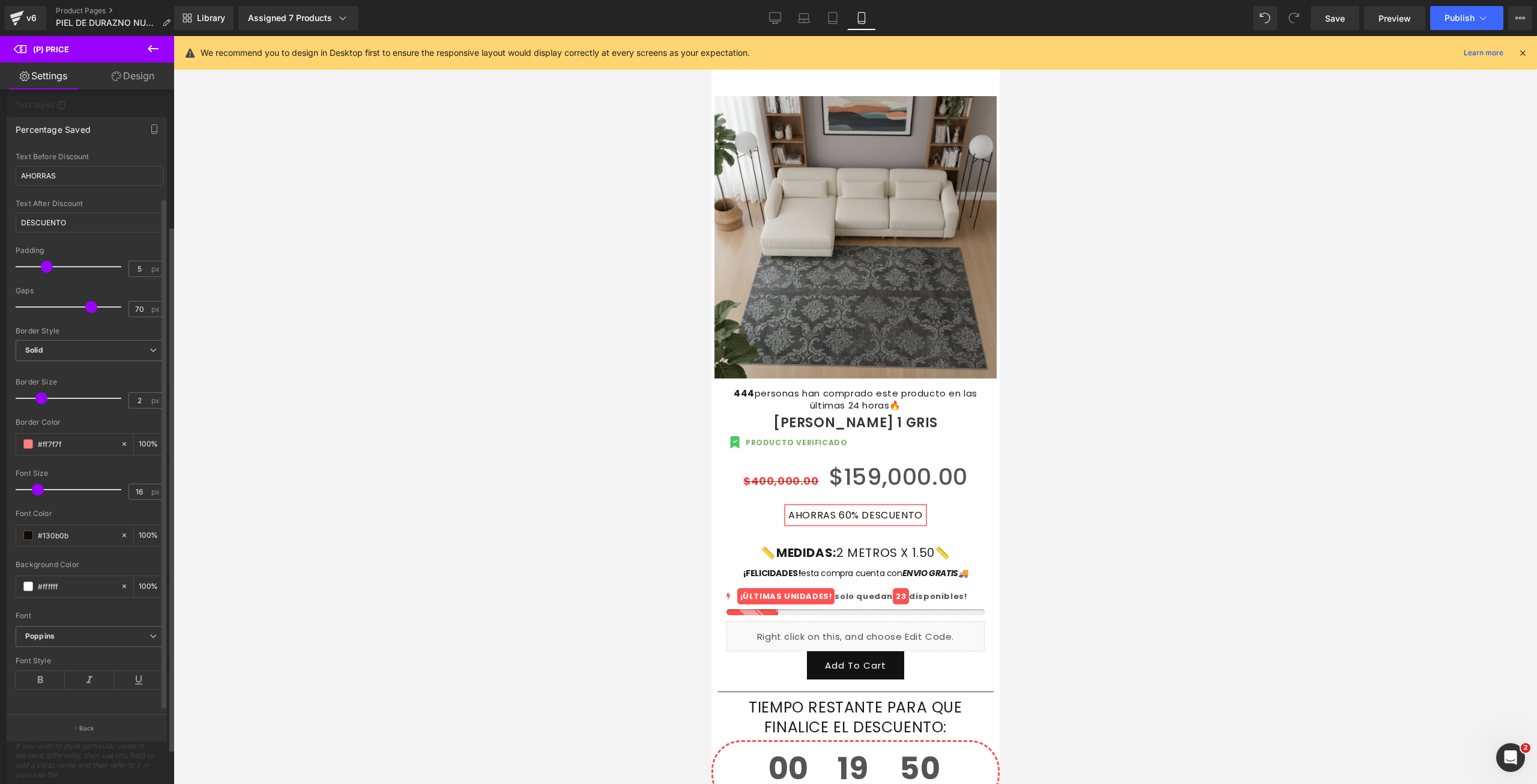
scroll to position [0, 0]
click at [27, 495] on span at bounding box center [28, 492] width 10 height 10
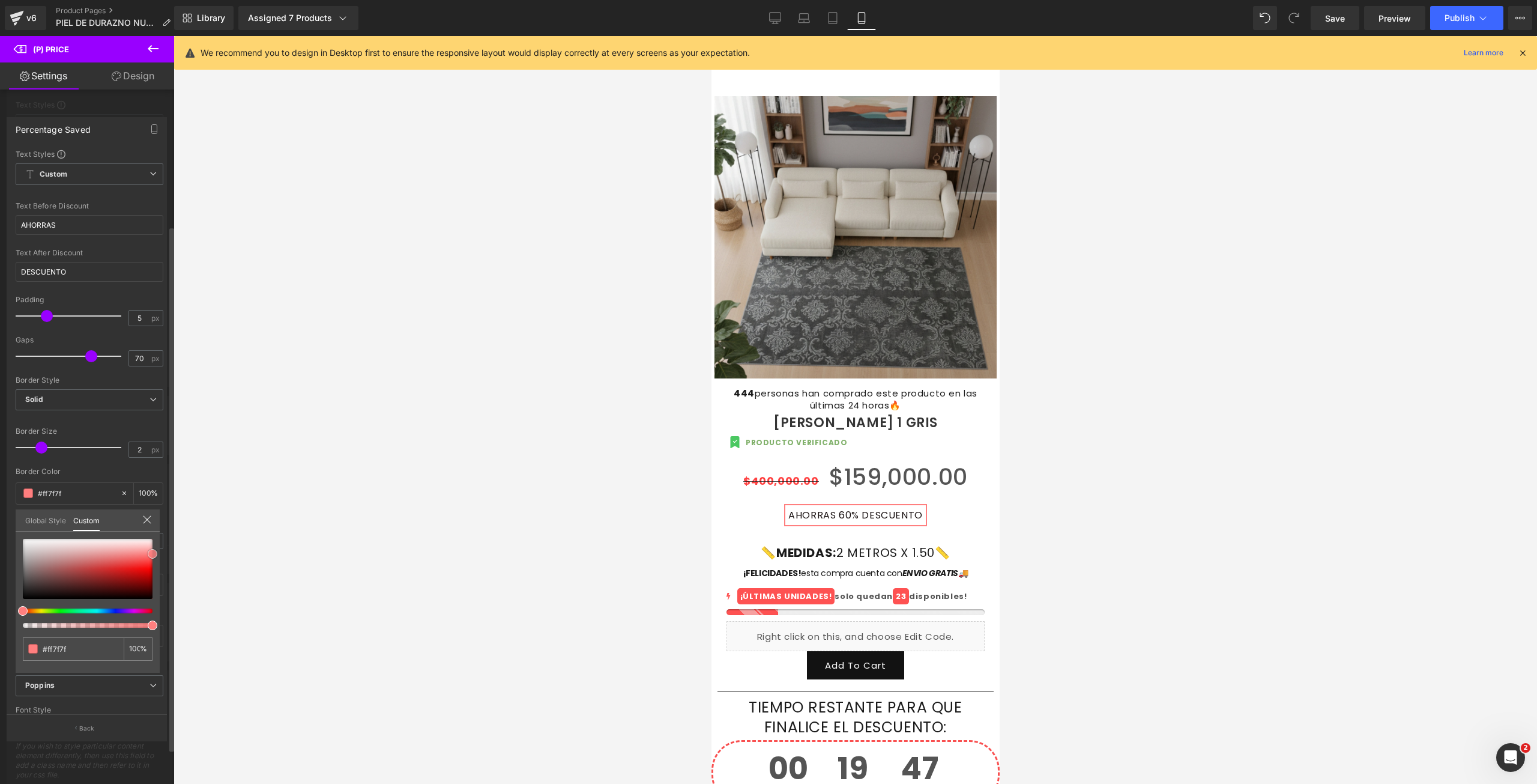
type input "#1f1818"
type input "#1c1616"
type input "#161212"
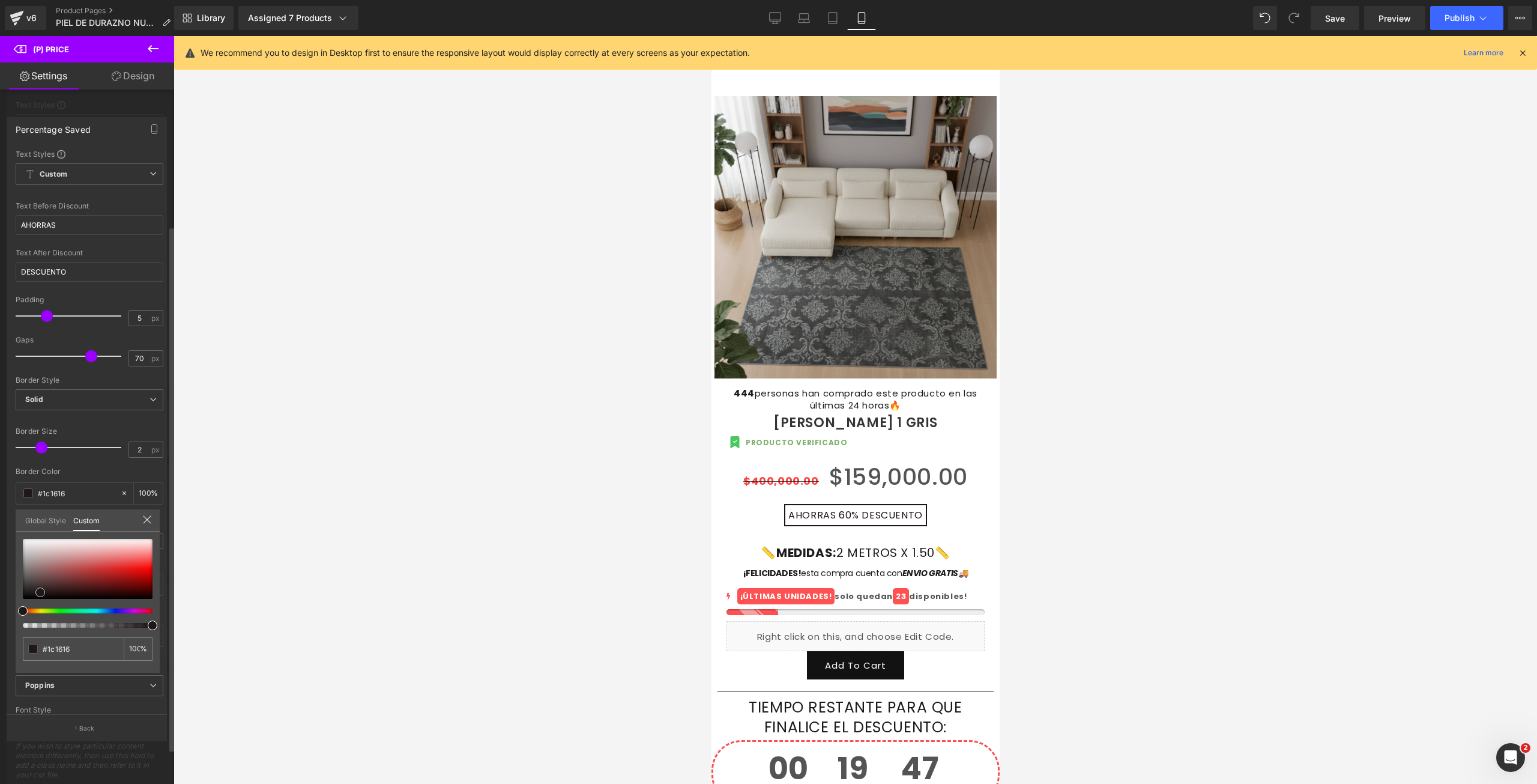
type input "#161212"
type input "#121010"
type input "#0a0909"
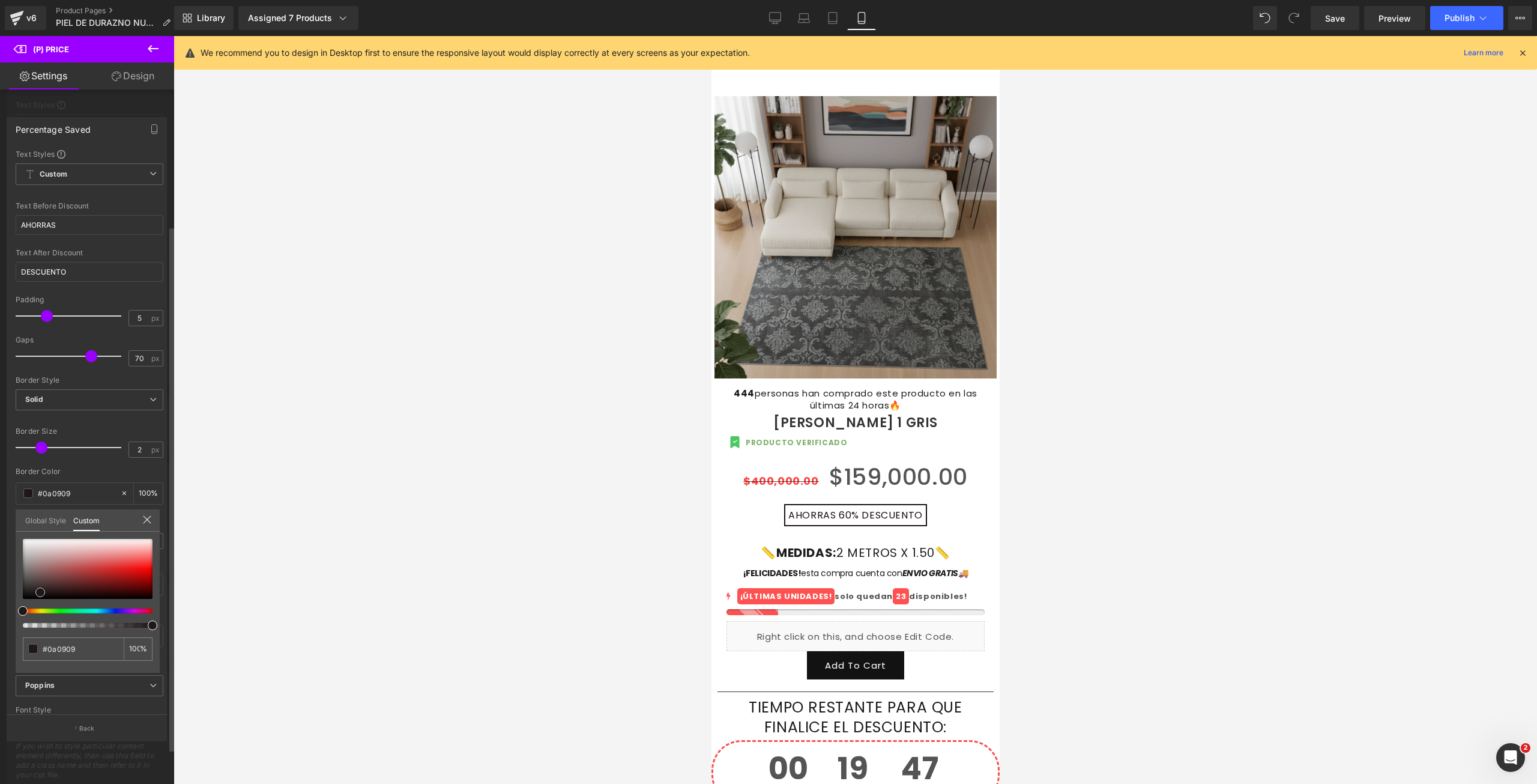
type input "#050505"
type input "#020202"
type input "#000000"
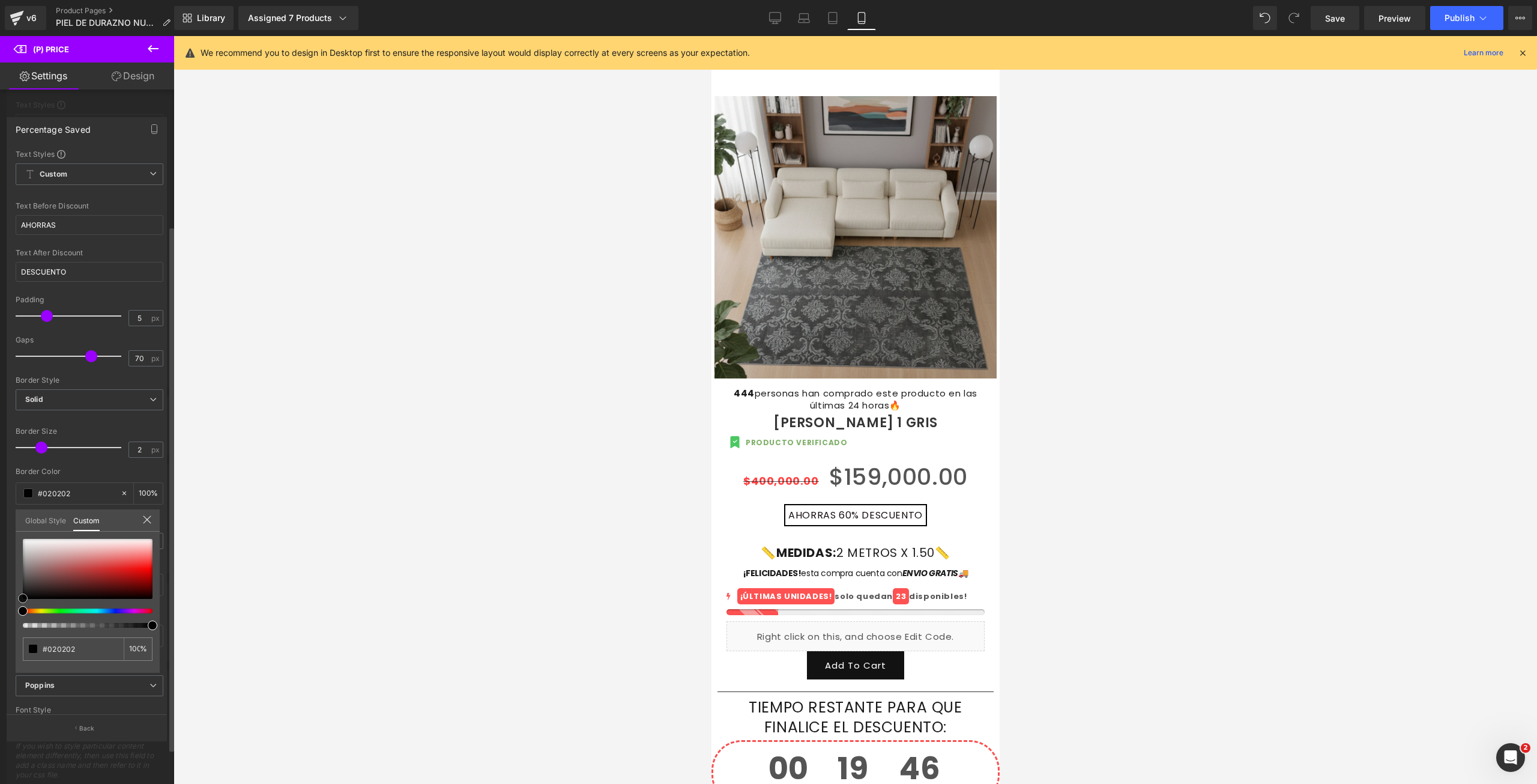
type input "#000000"
drag, startPoint x: 40, startPoint y: 592, endPoint x: 12, endPoint y: 589, distance: 28.2
click at [12, 604] on div "Percentage Saved Text Styles Custom Custom Setup Global Style Custom Setup Glob…" at bounding box center [87, 424] width 174 height 632
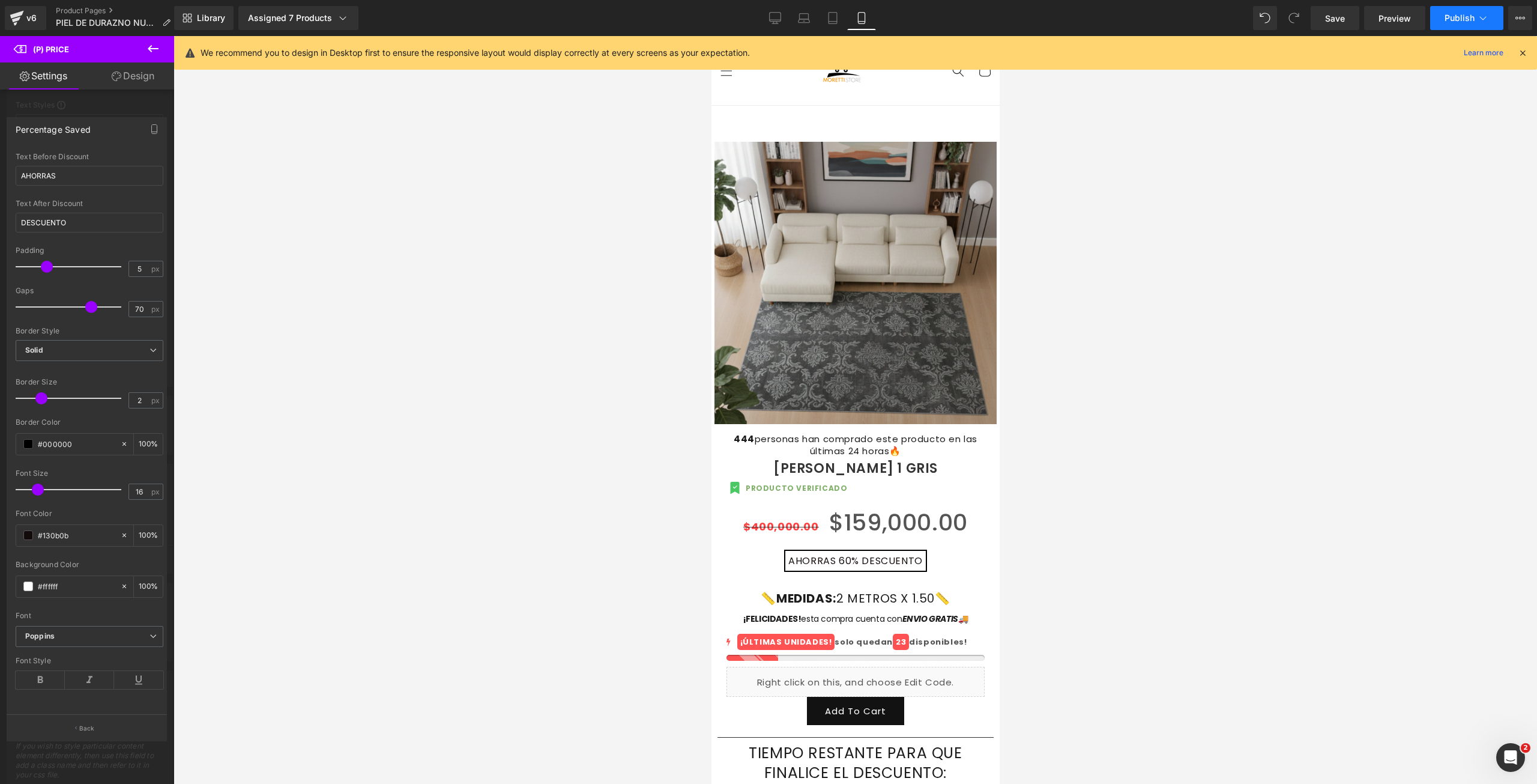
click at [1485, 18] on icon at bounding box center [1484, 19] width 12 height 12
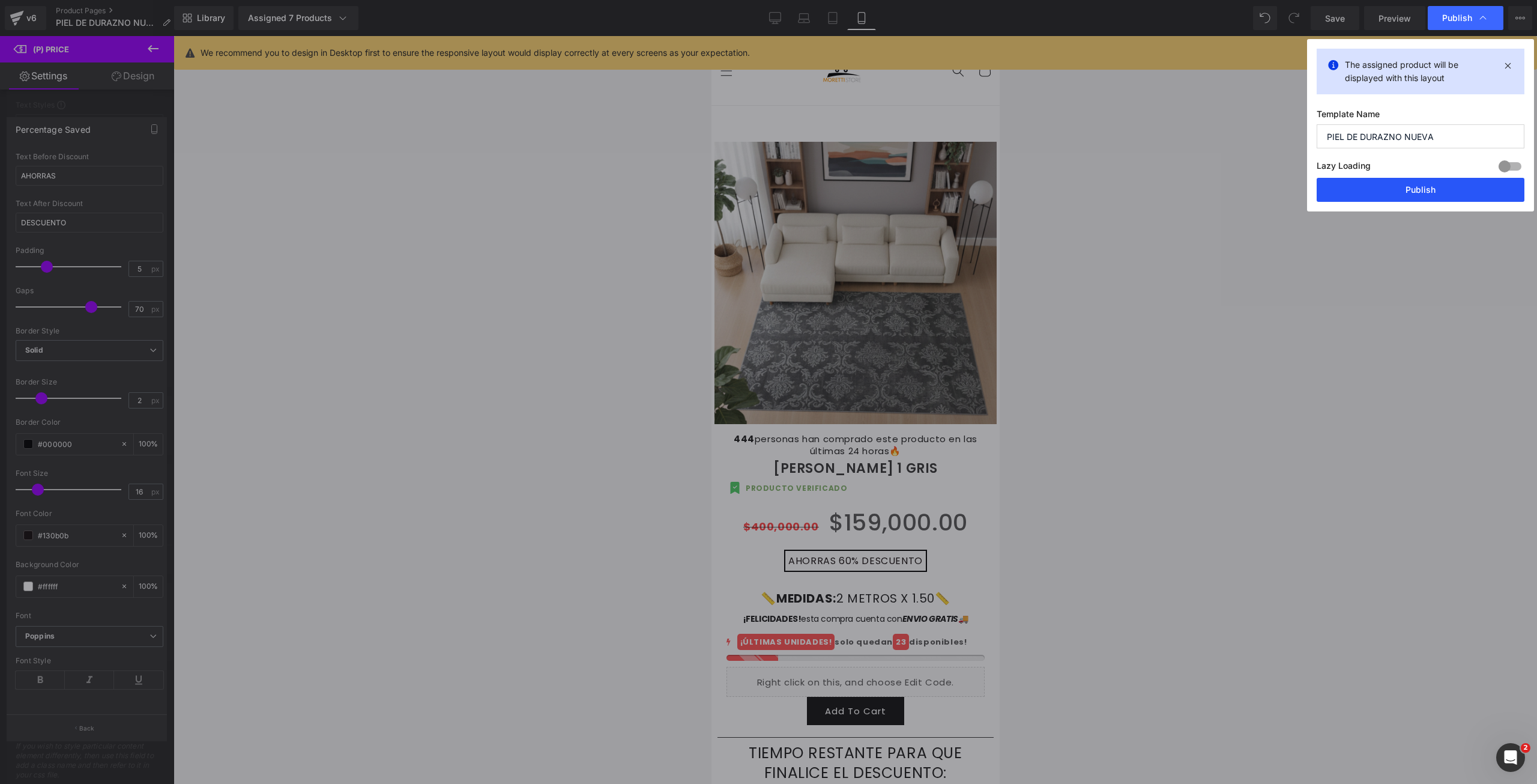
click at [1397, 192] on button "Publish" at bounding box center [1421, 189] width 208 height 24
